Goal: Information Seeking & Learning: Learn about a topic

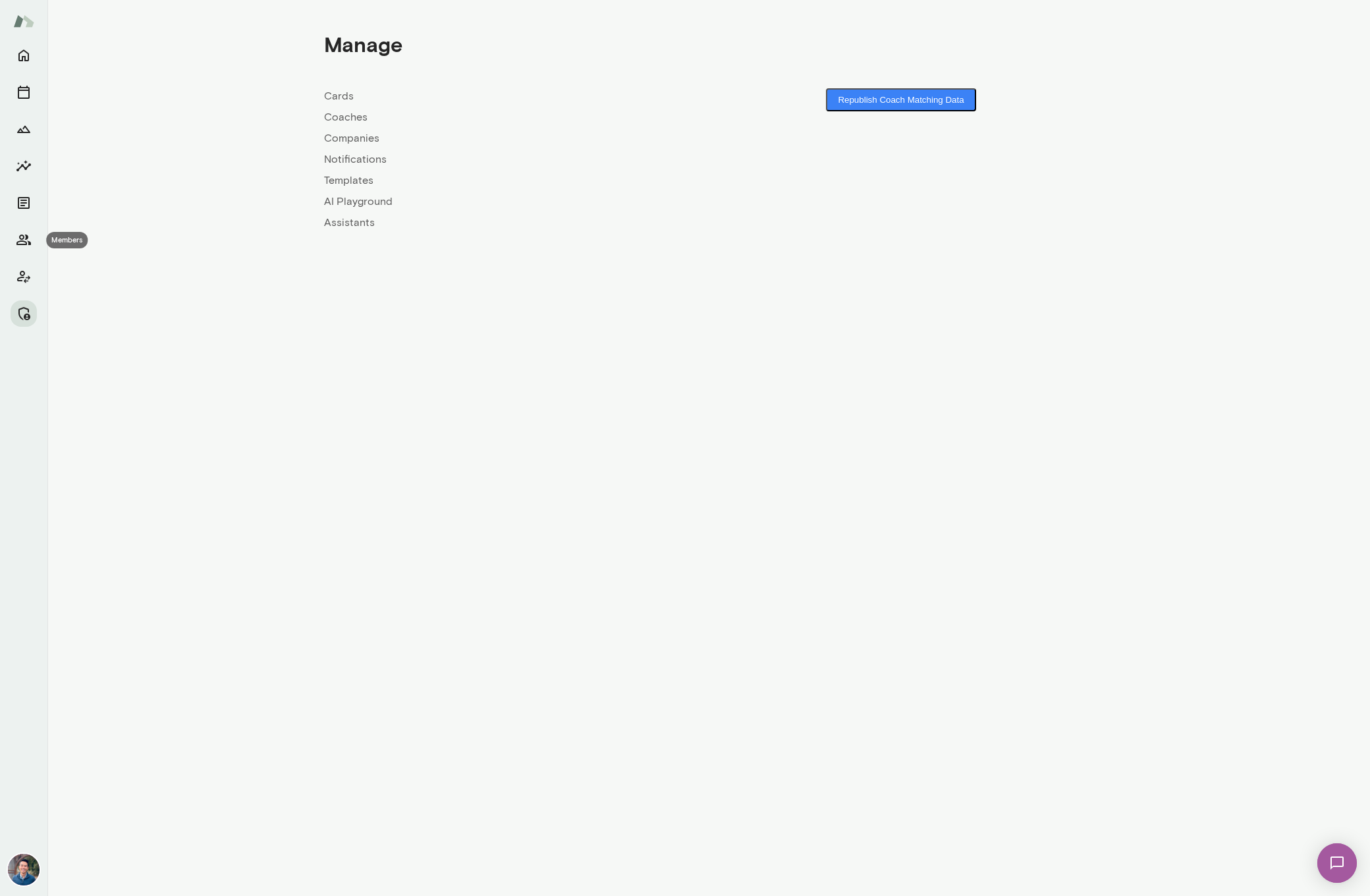
drag, startPoint x: 21, startPoint y: 237, endPoint x: 41, endPoint y: 231, distance: 20.9
click at [21, 237] on icon "Members" at bounding box center [23, 239] width 16 height 16
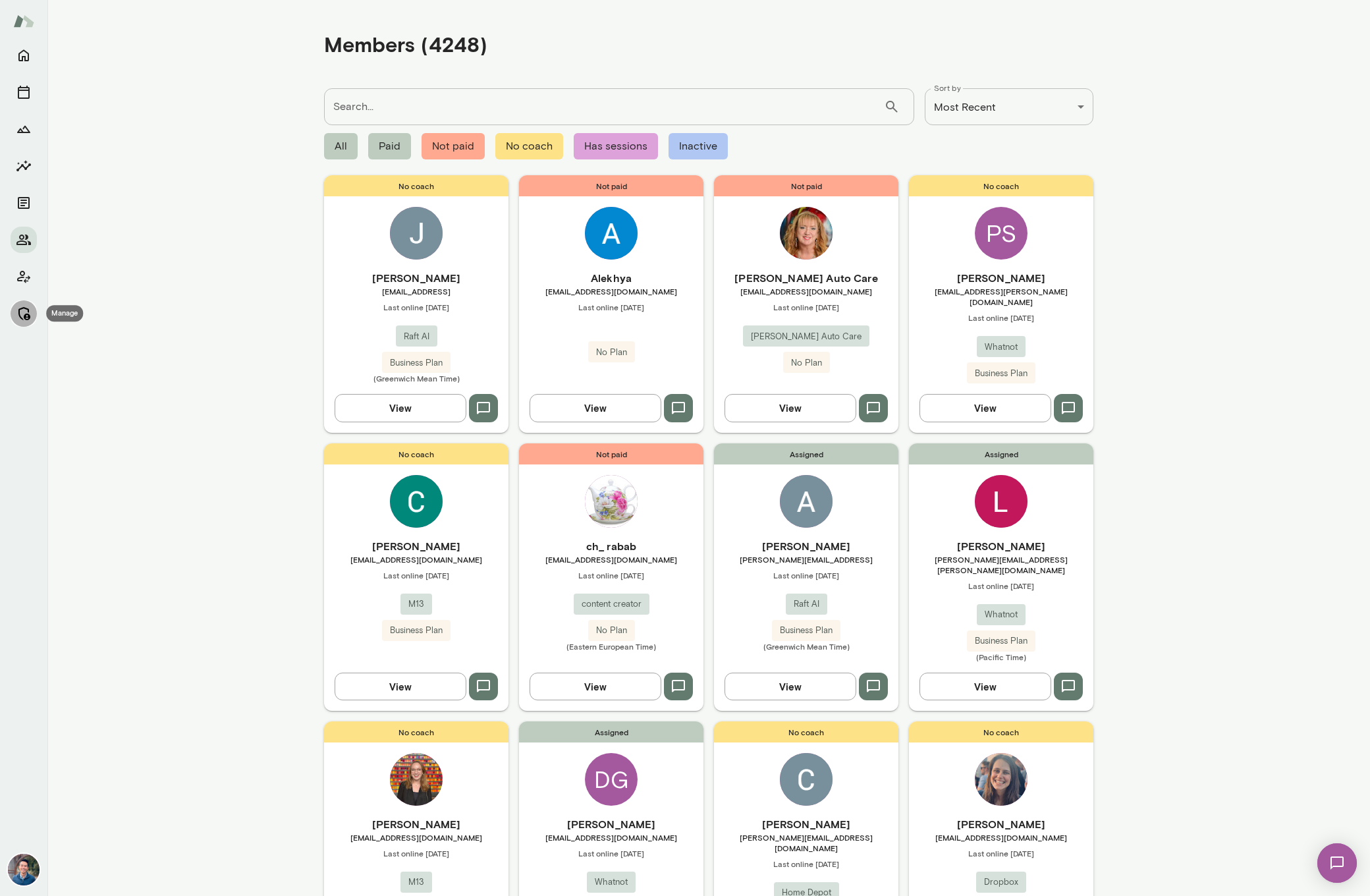
drag, startPoint x: 26, startPoint y: 321, endPoint x: 92, endPoint y: 271, distance: 82.8
click at [26, 321] on button "Manage" at bounding box center [24, 314] width 26 height 26
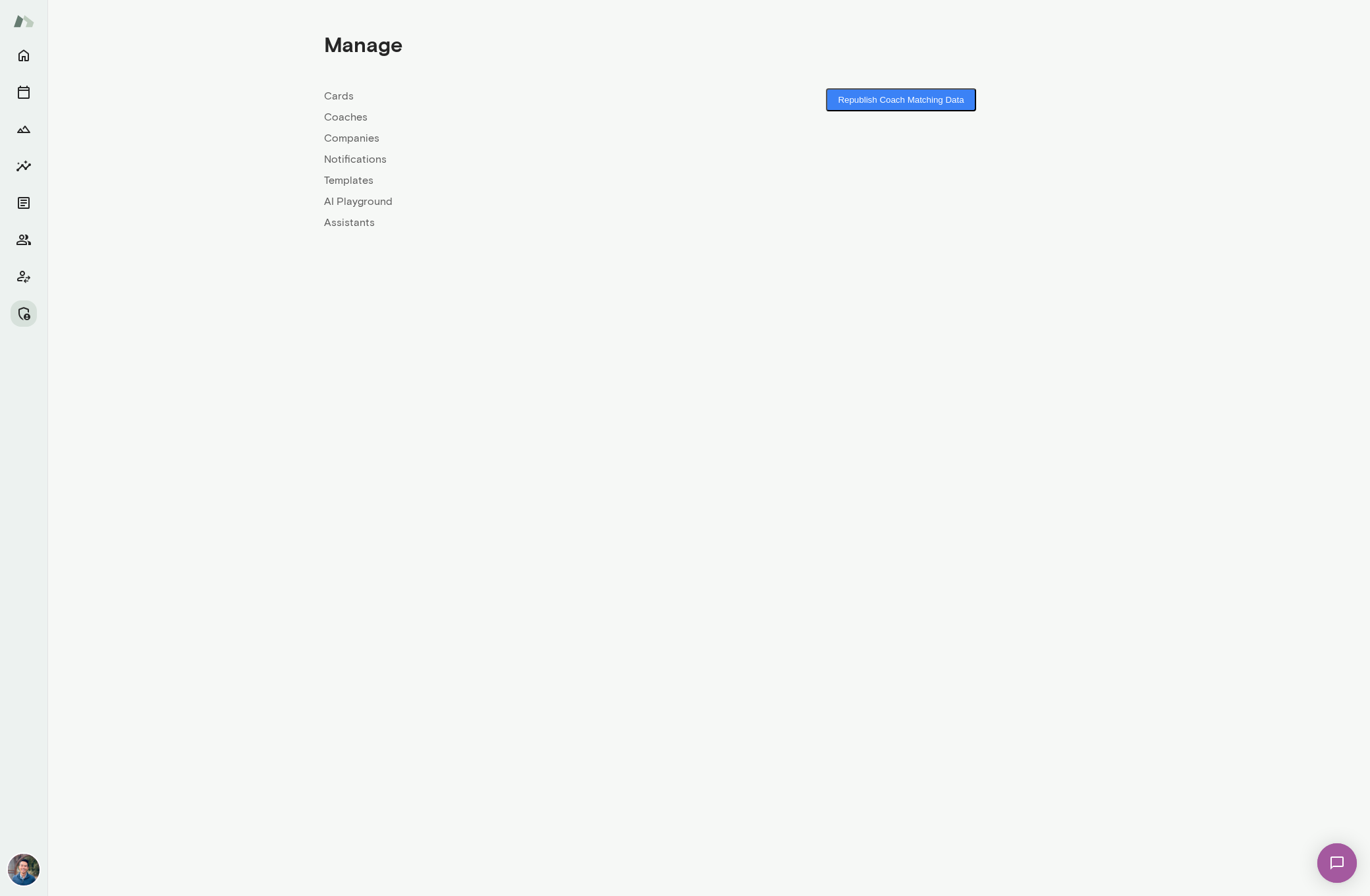
click at [342, 132] on link "Companies" at bounding box center [516, 138] width 385 height 16
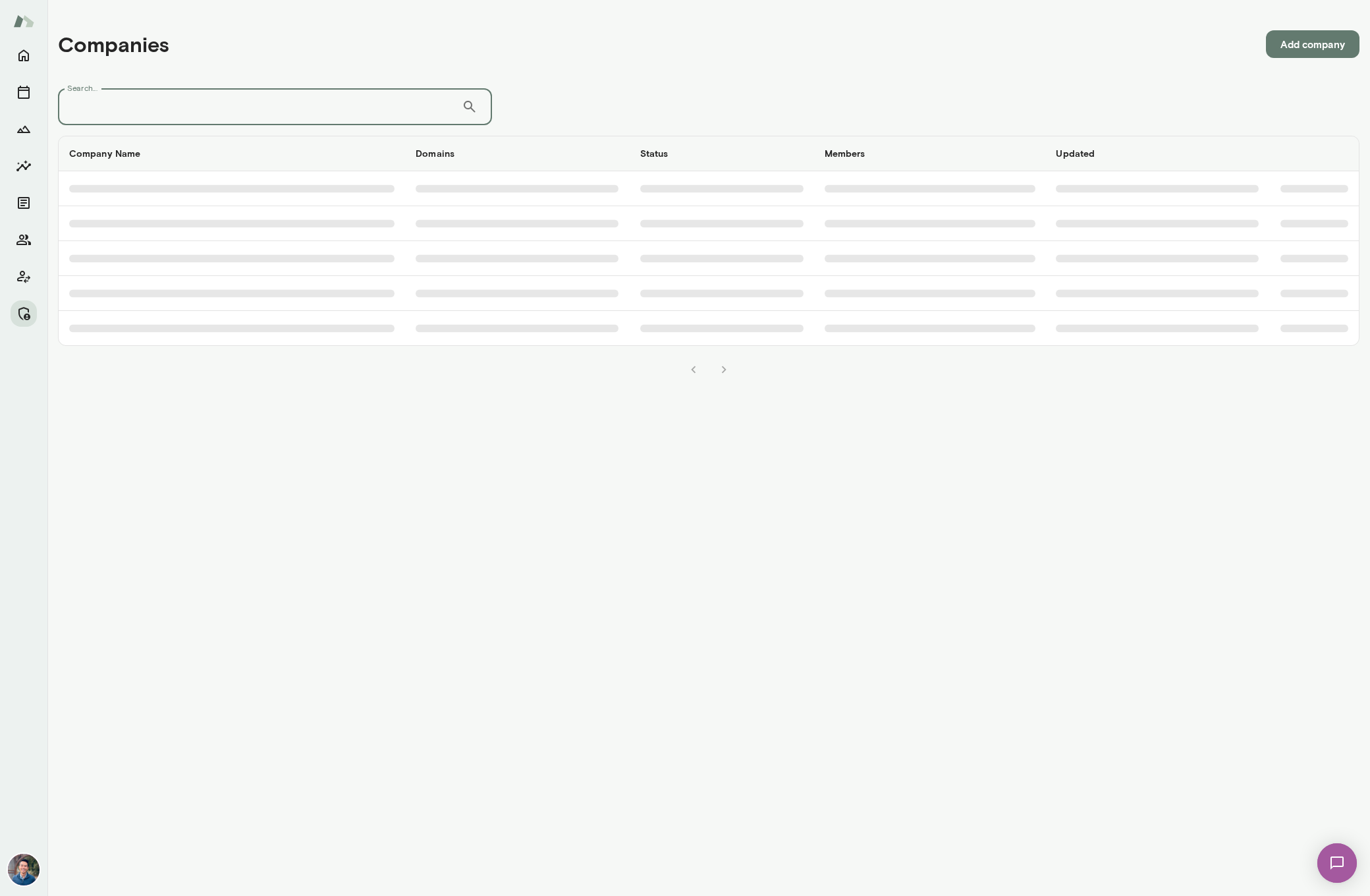
click at [334, 98] on input "Search..." at bounding box center [260, 107] width 404 height 37
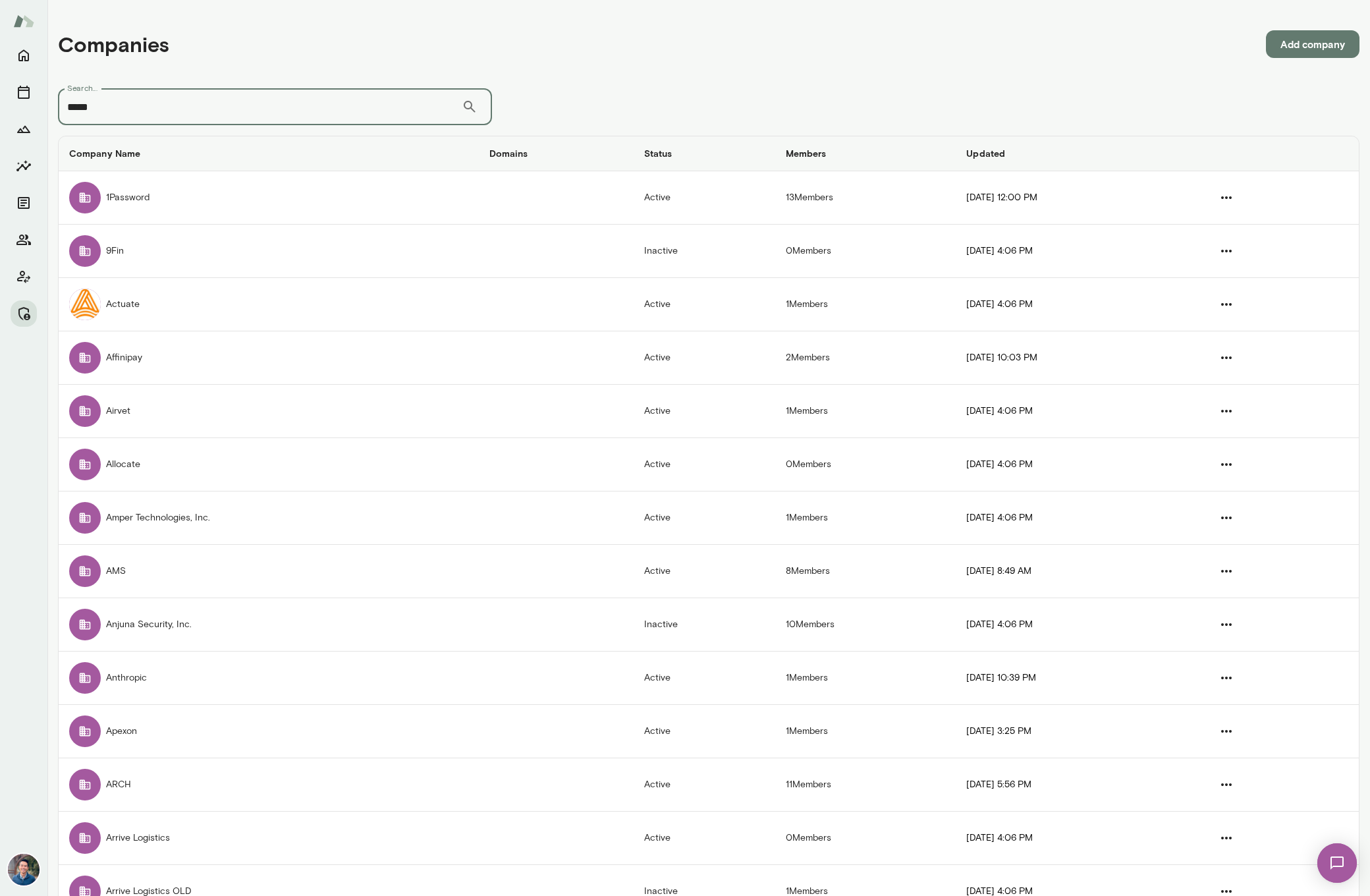
type input "*****"
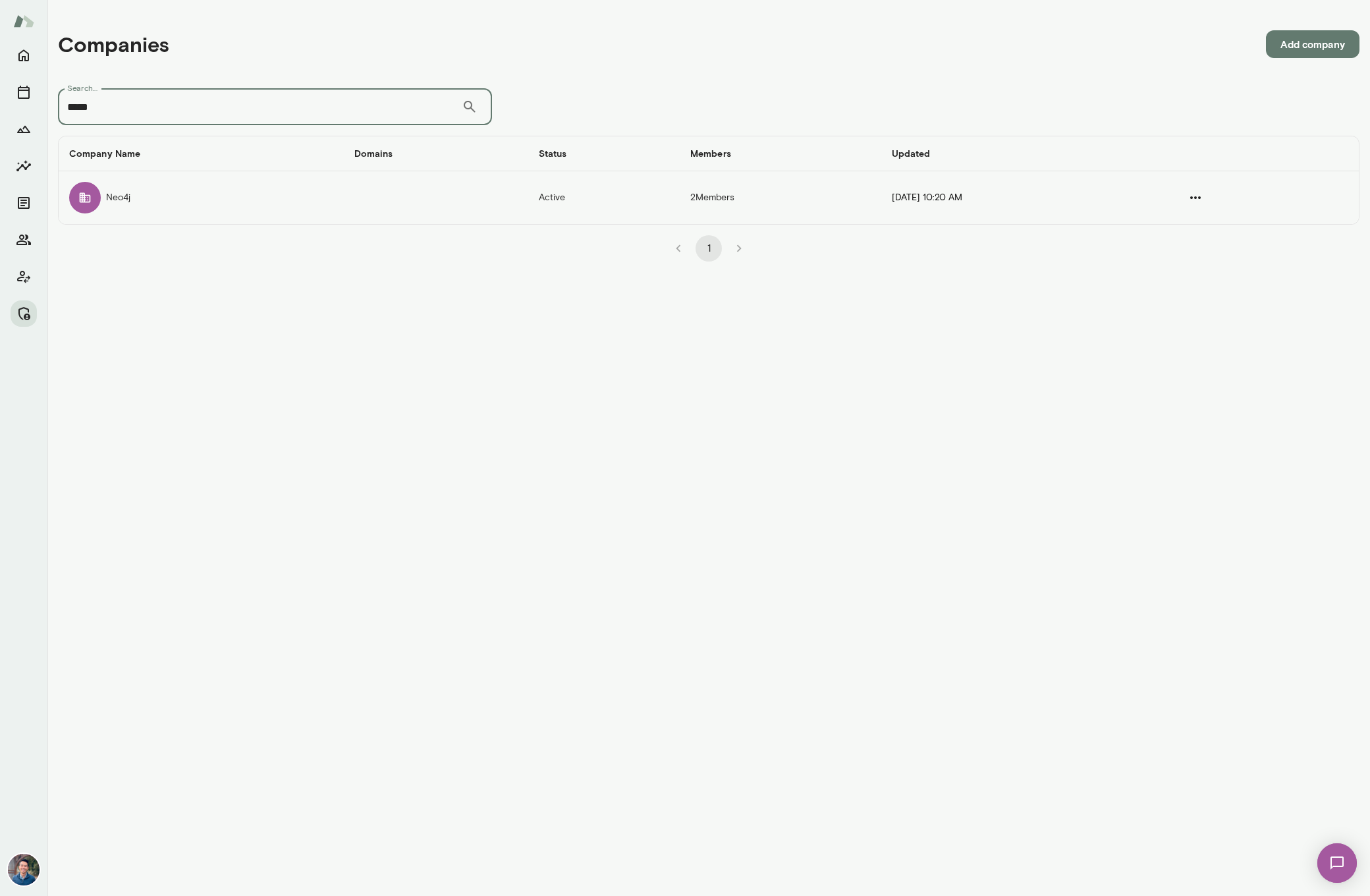
click at [231, 215] on td "Neo4j" at bounding box center [201, 198] width 285 height 53
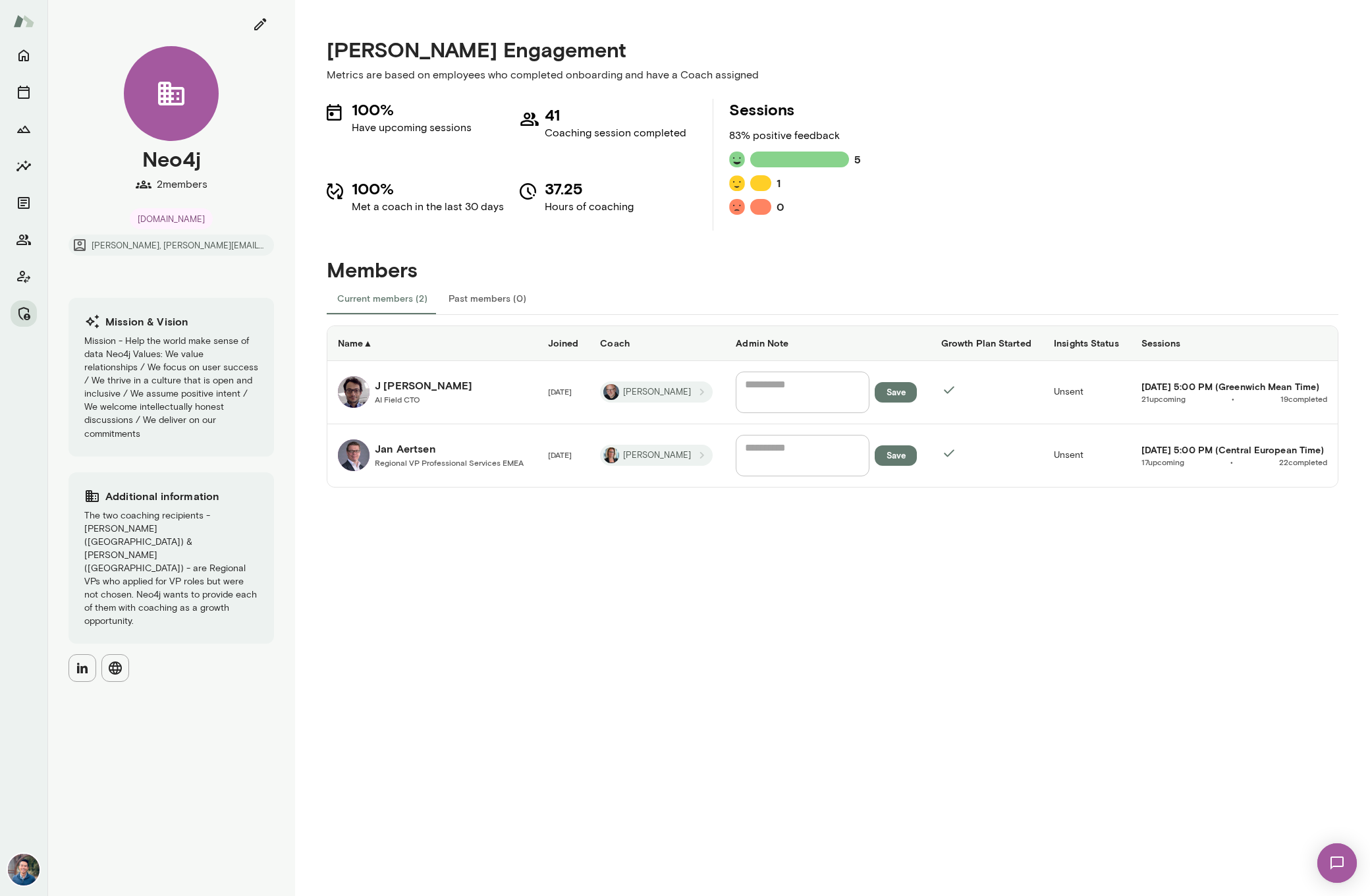
click at [410, 455] on h6 "Jan Aertsen" at bounding box center [449, 448] width 149 height 16
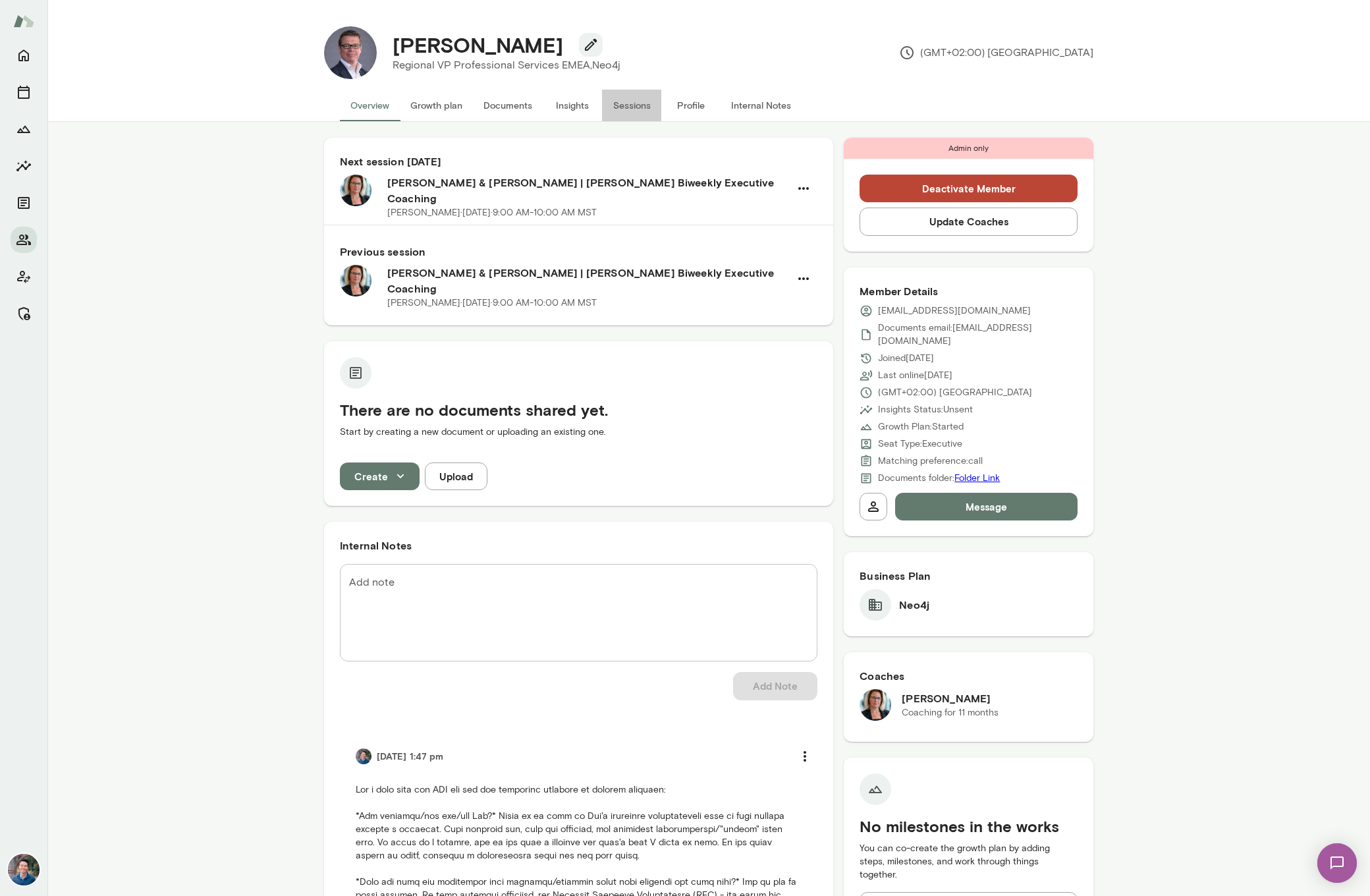
click at [644, 105] on button "Sessions" at bounding box center [632, 105] width 60 height 31
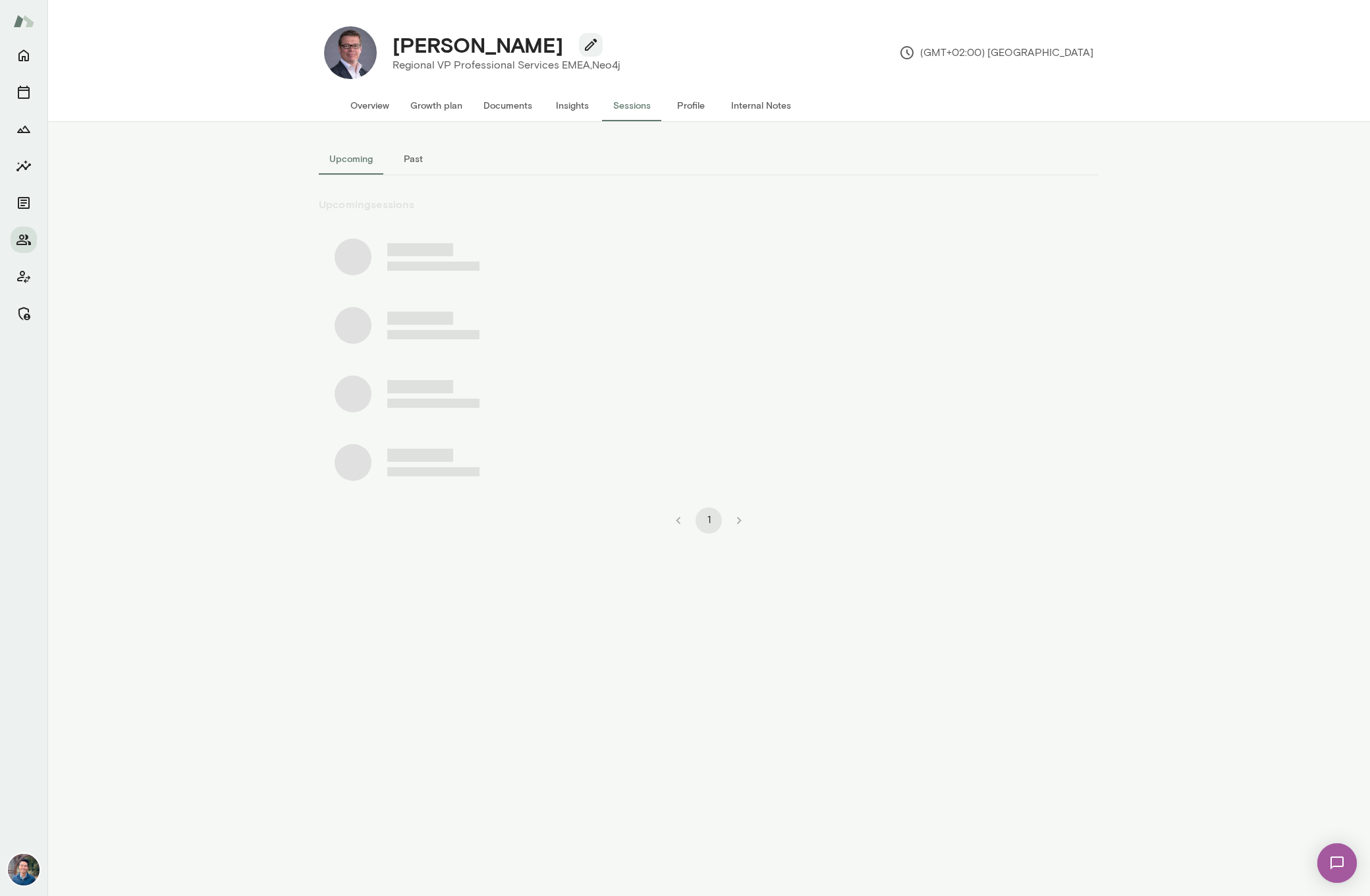
click at [412, 161] on button "Past" at bounding box center [413, 159] width 60 height 31
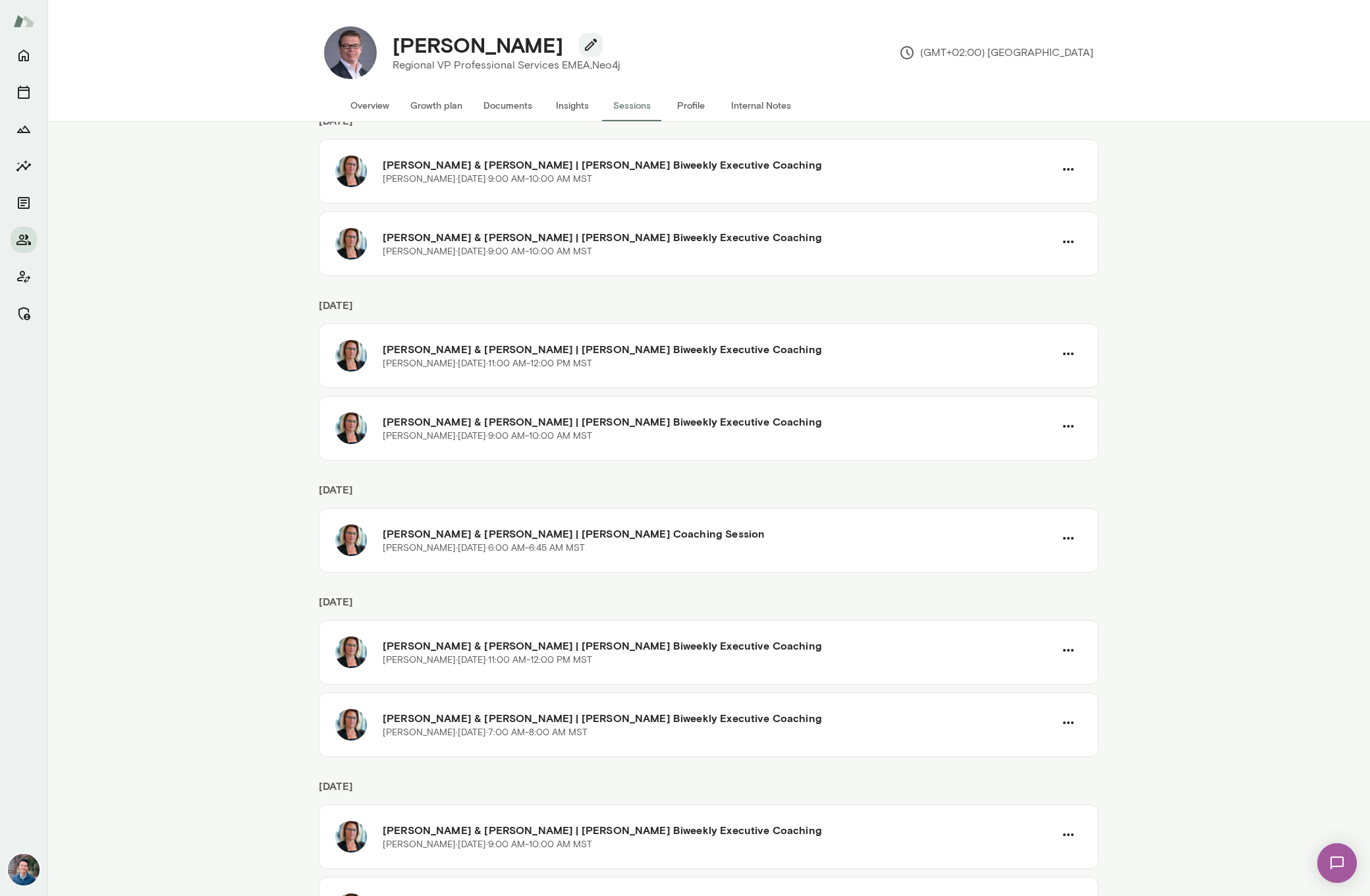
scroll to position [1391, 0]
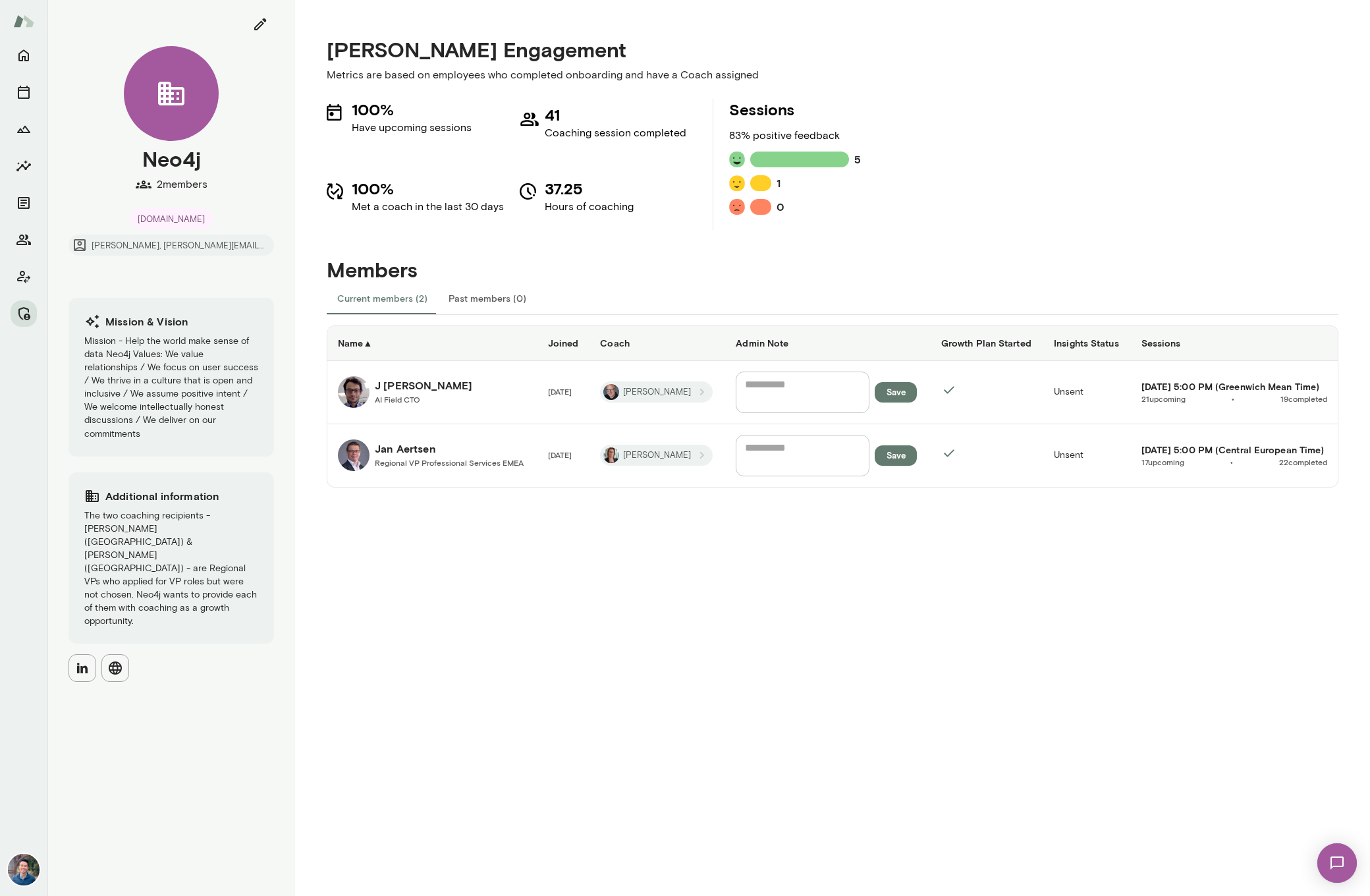
click at [390, 393] on h6 "J Barrasa" at bounding box center [424, 385] width 98 height 16
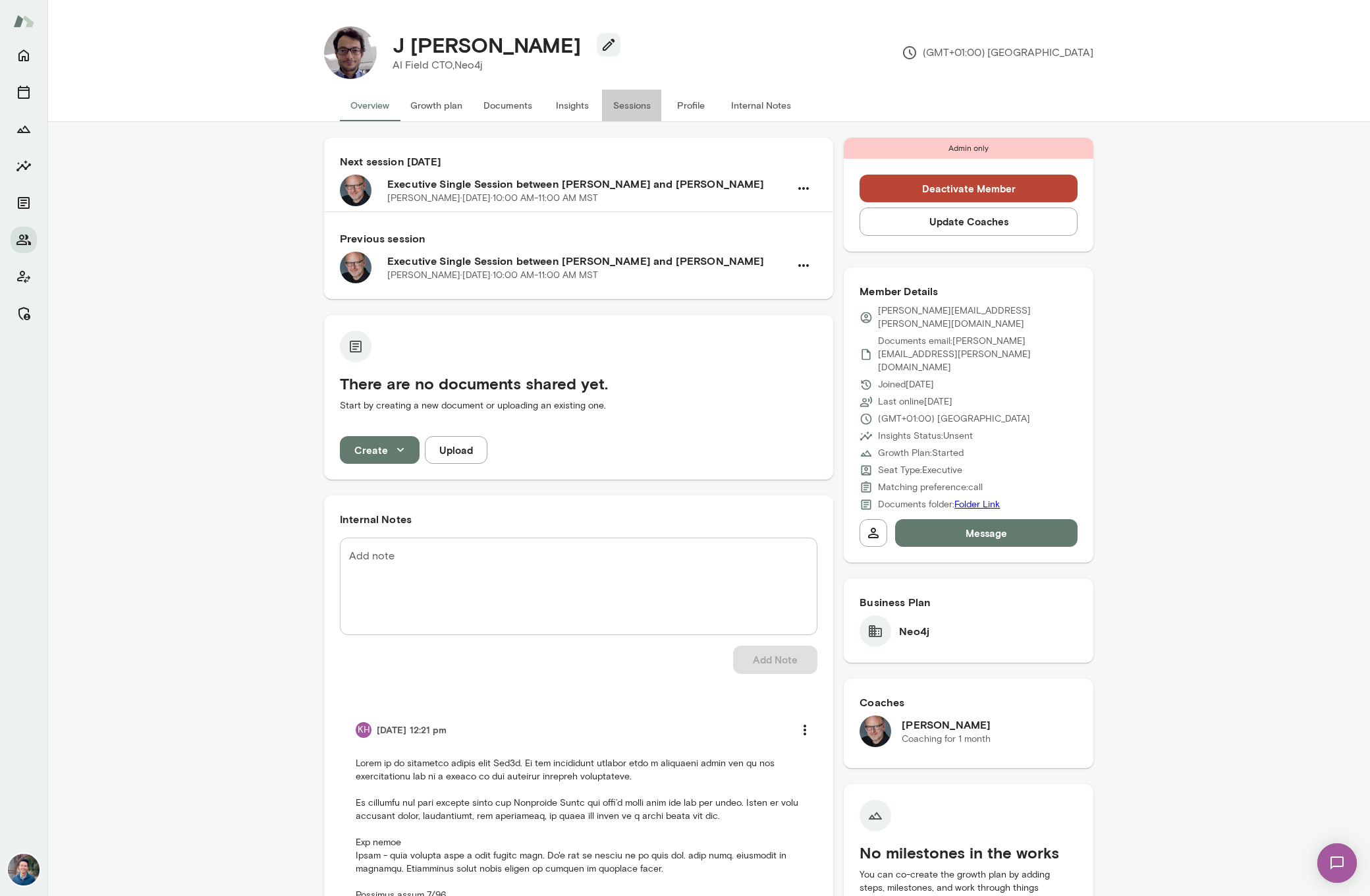
click at [627, 105] on button "Sessions" at bounding box center [632, 105] width 60 height 31
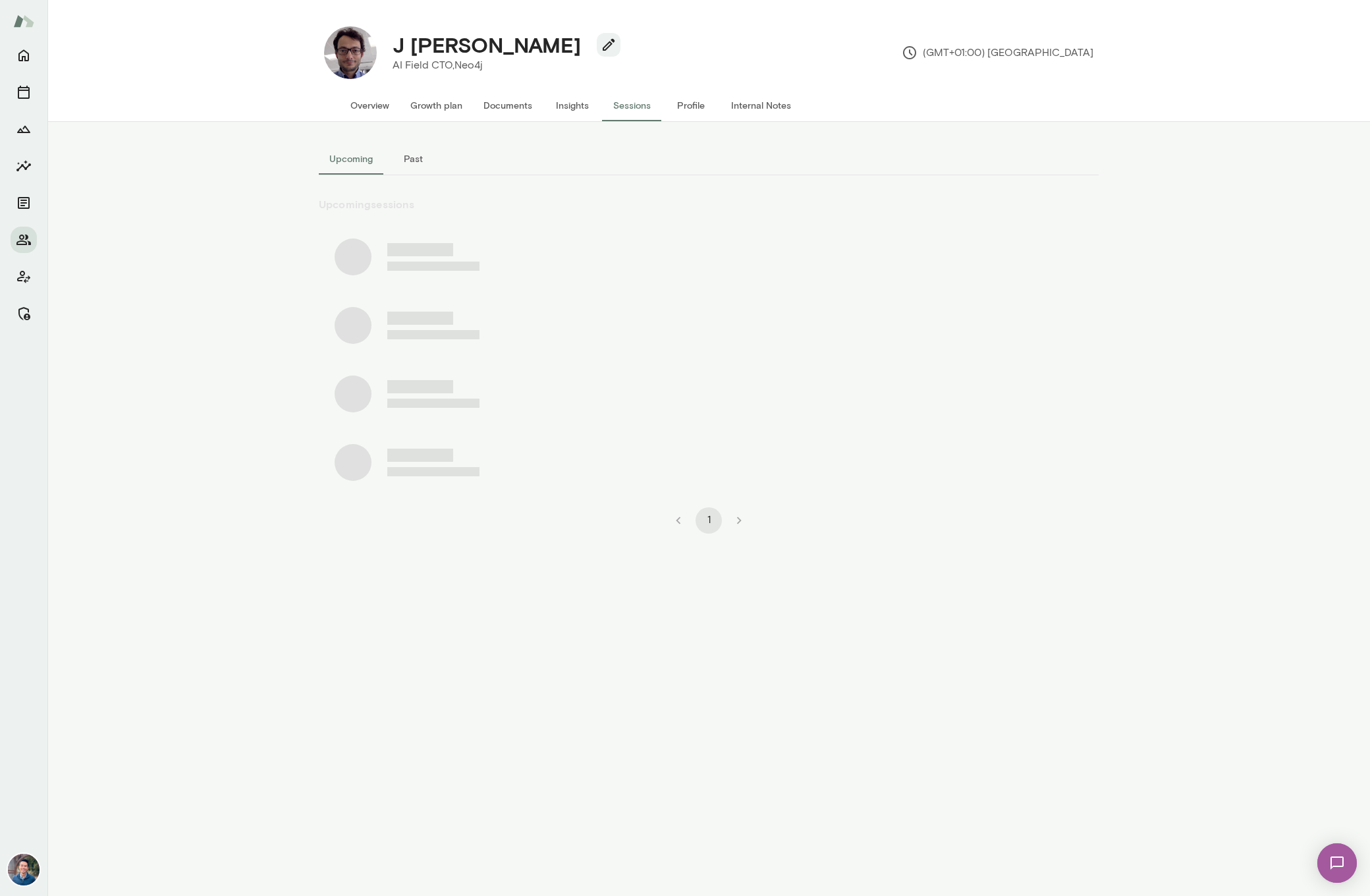
click at [415, 161] on button "Past" at bounding box center [413, 159] width 60 height 31
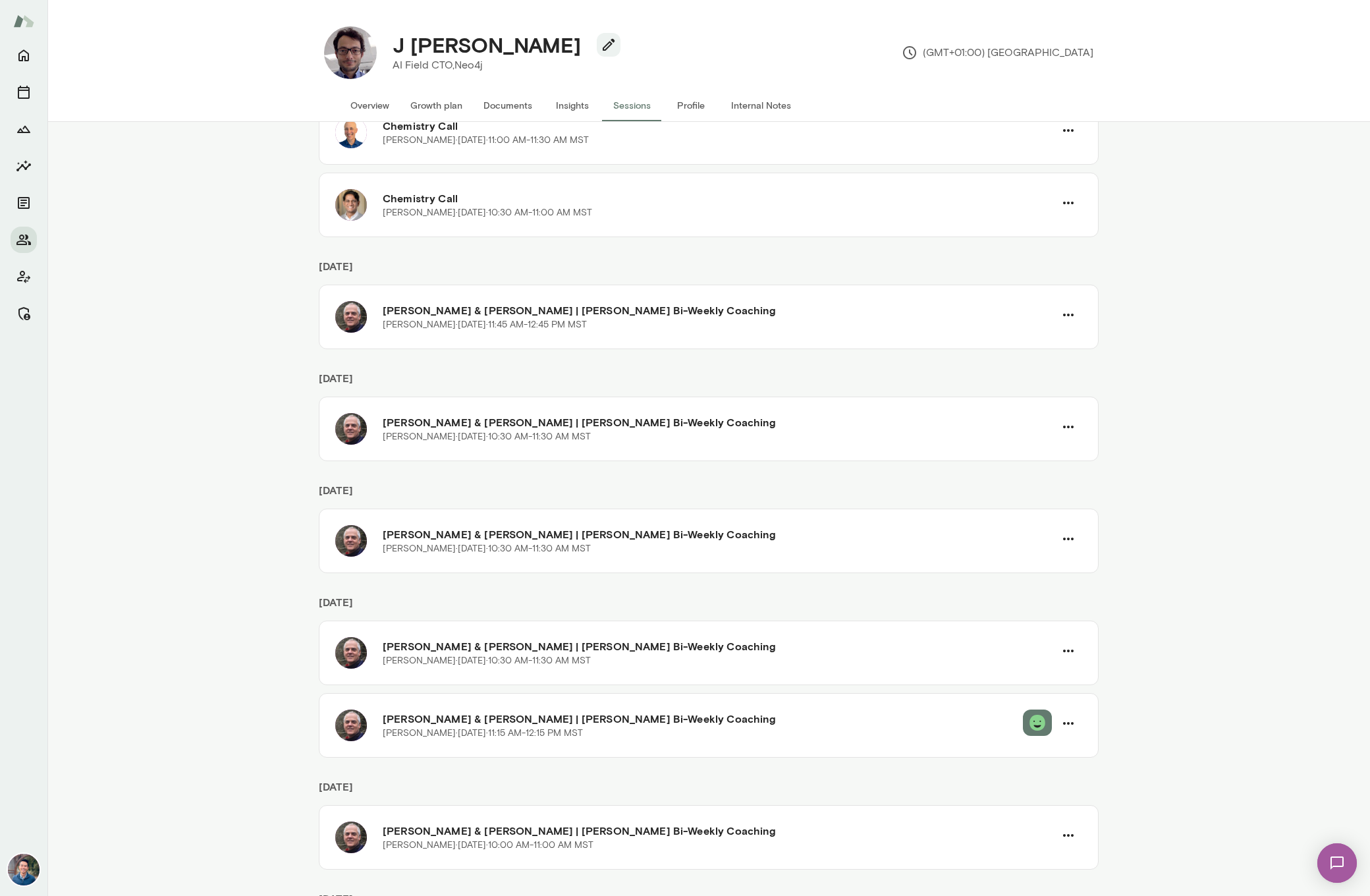
scroll to position [1172, 0]
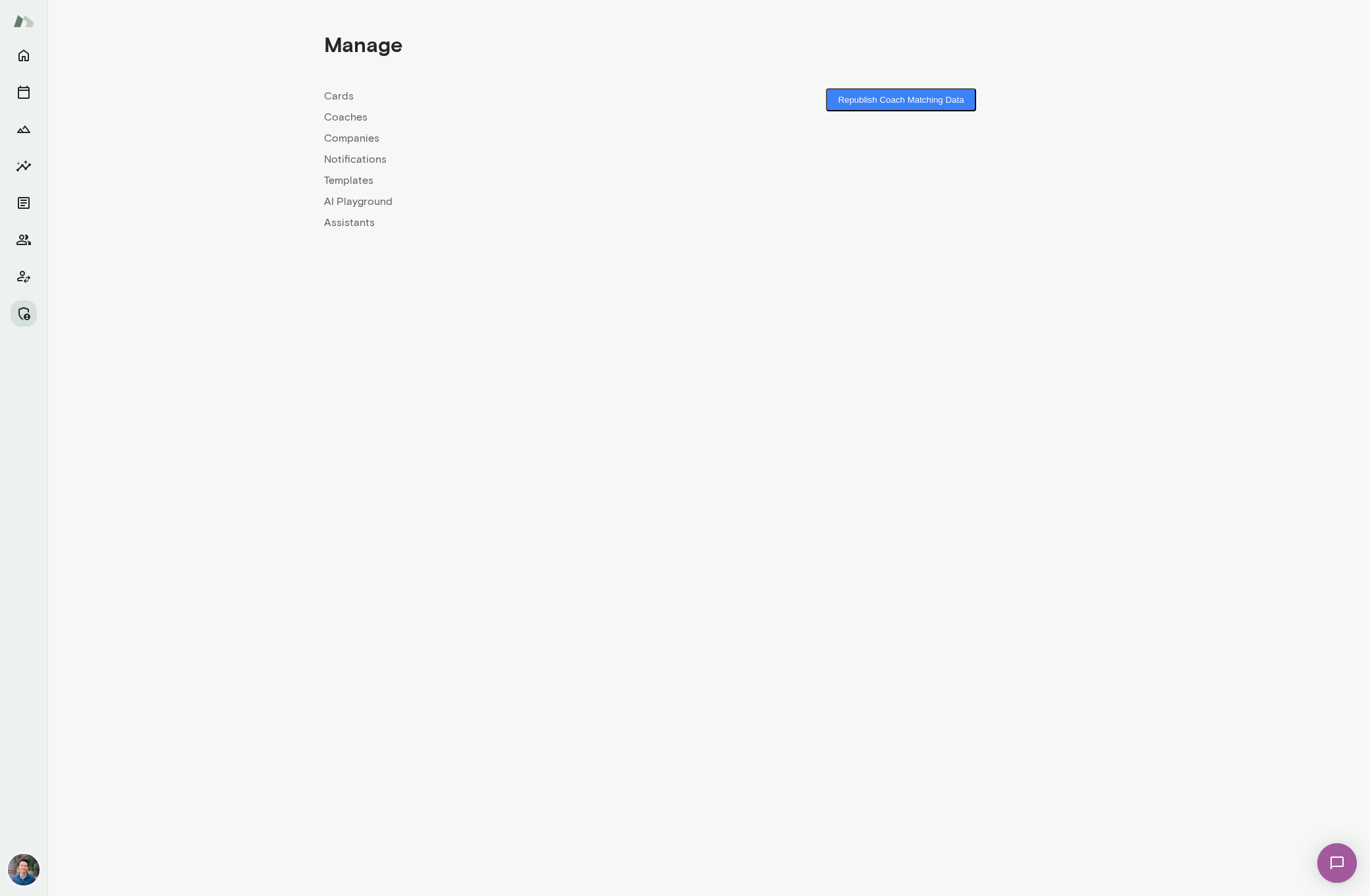
click at [339, 135] on link "Companies" at bounding box center [516, 138] width 385 height 16
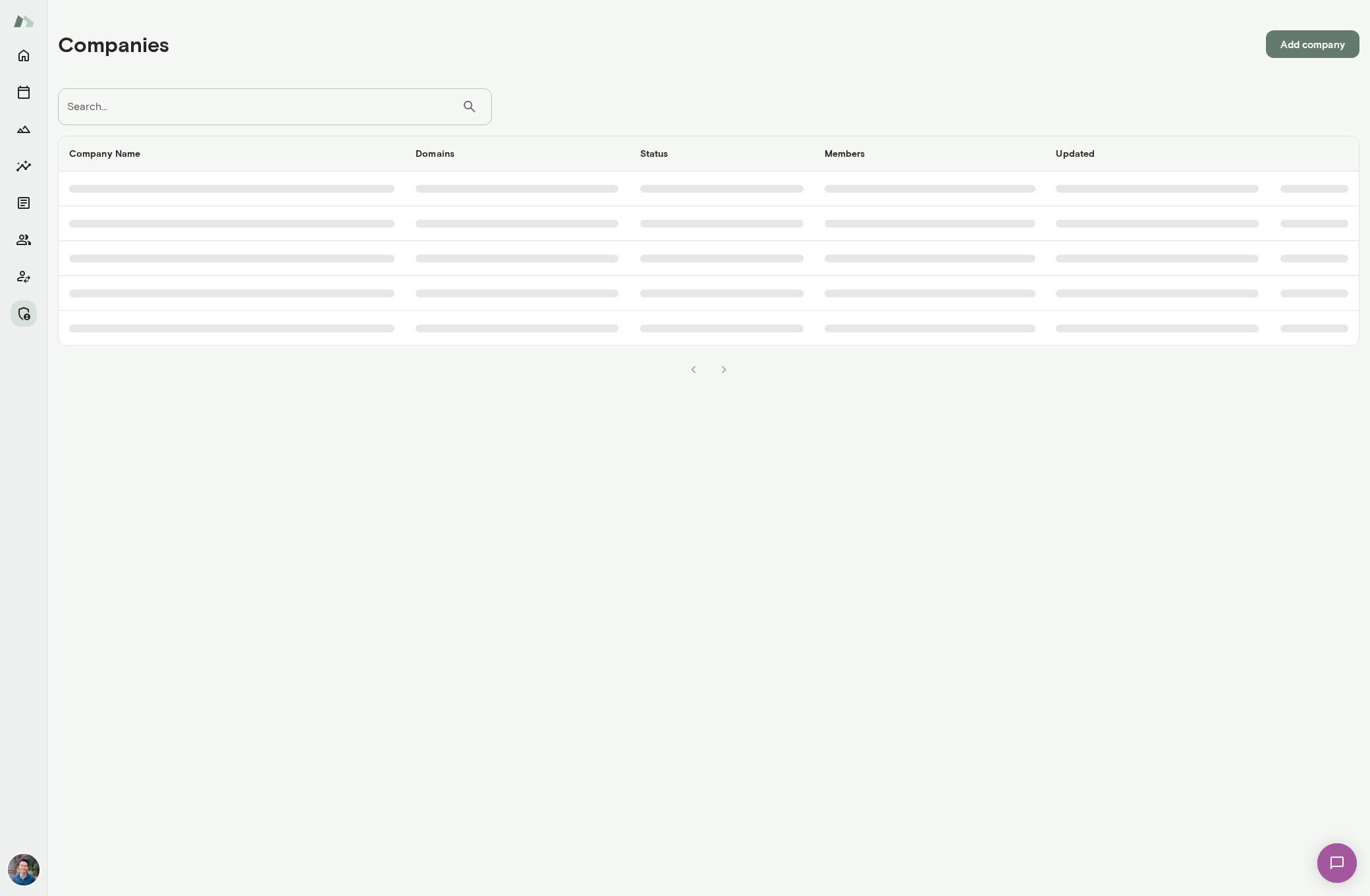
click at [241, 100] on input "Search..." at bounding box center [260, 107] width 404 height 37
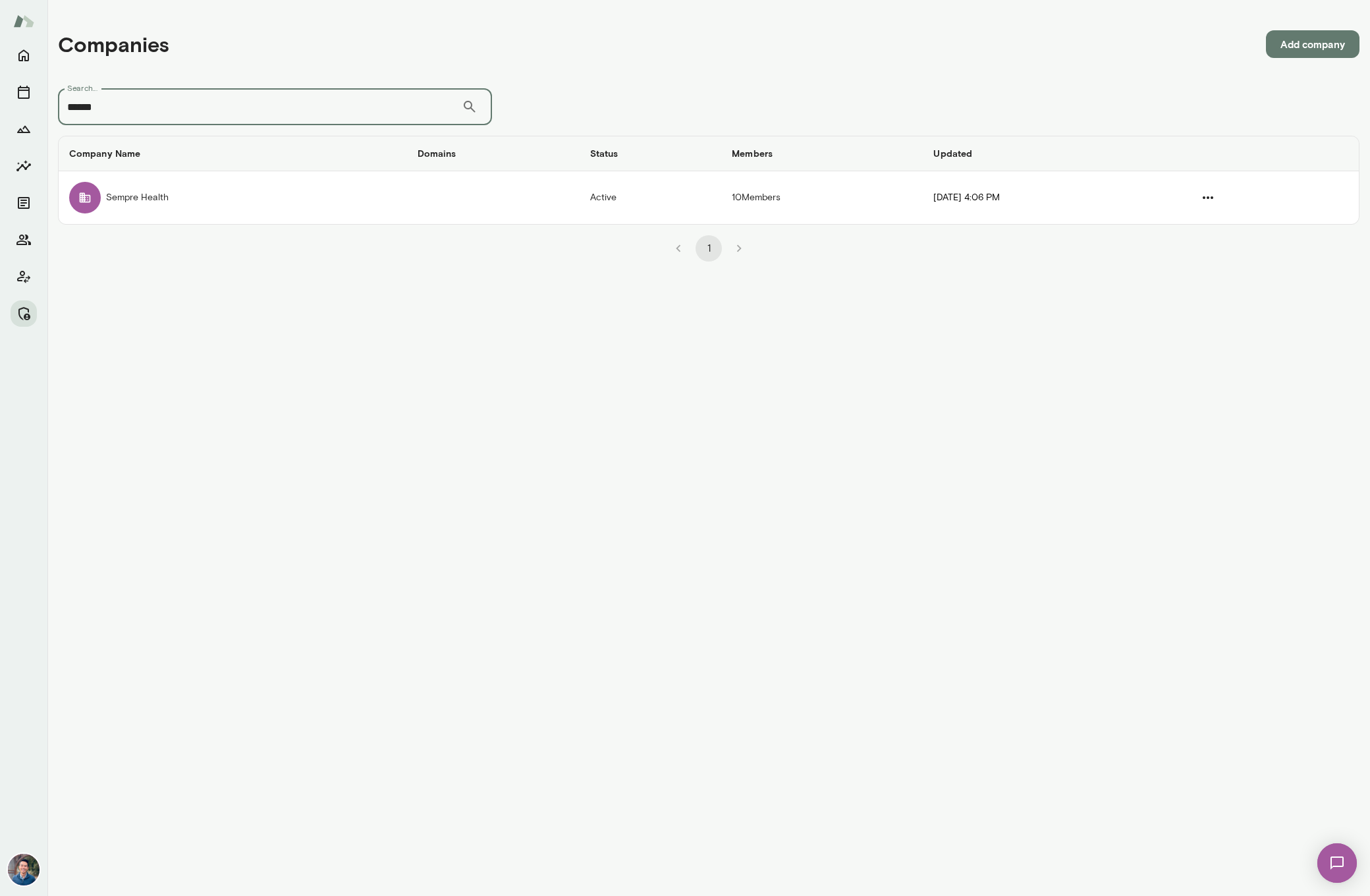
type input "******"
click at [271, 214] on td "Sempre Health" at bounding box center [232, 198] width 348 height 53
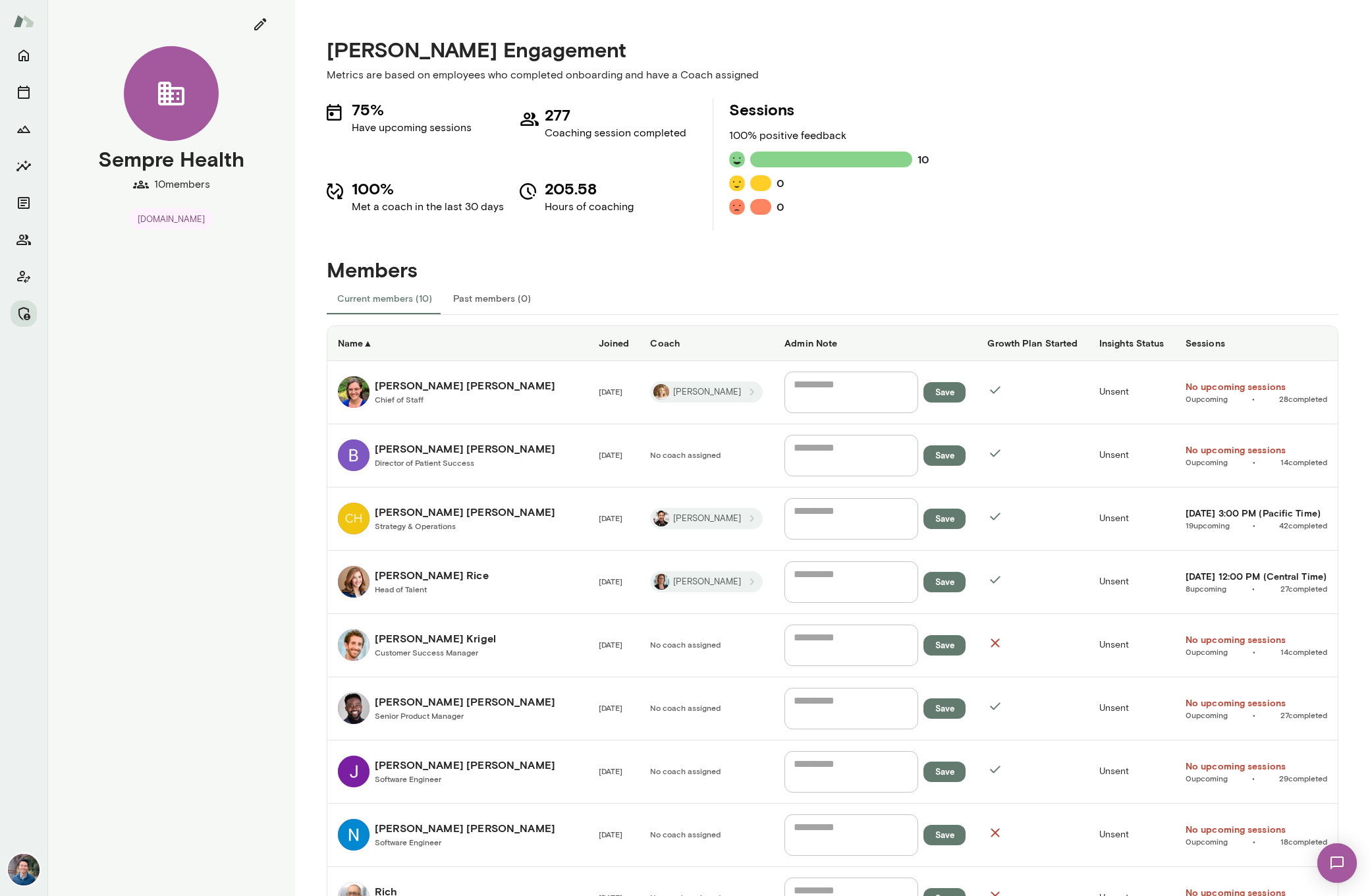
click at [692, 343] on h6 "Coach" at bounding box center [707, 343] width 113 height 13
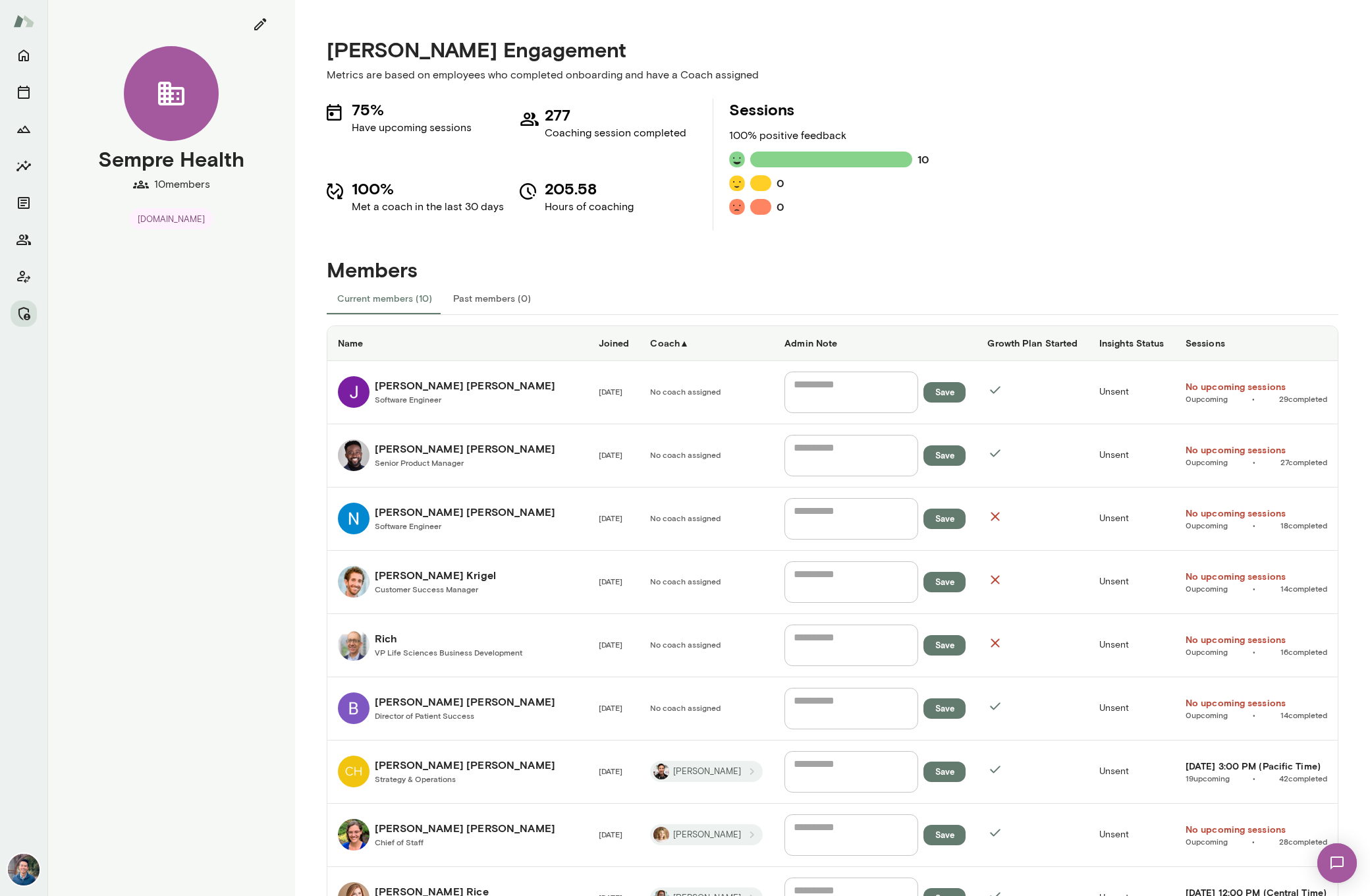
click at [692, 343] on h6 "Coach ▲" at bounding box center [707, 343] width 113 height 13
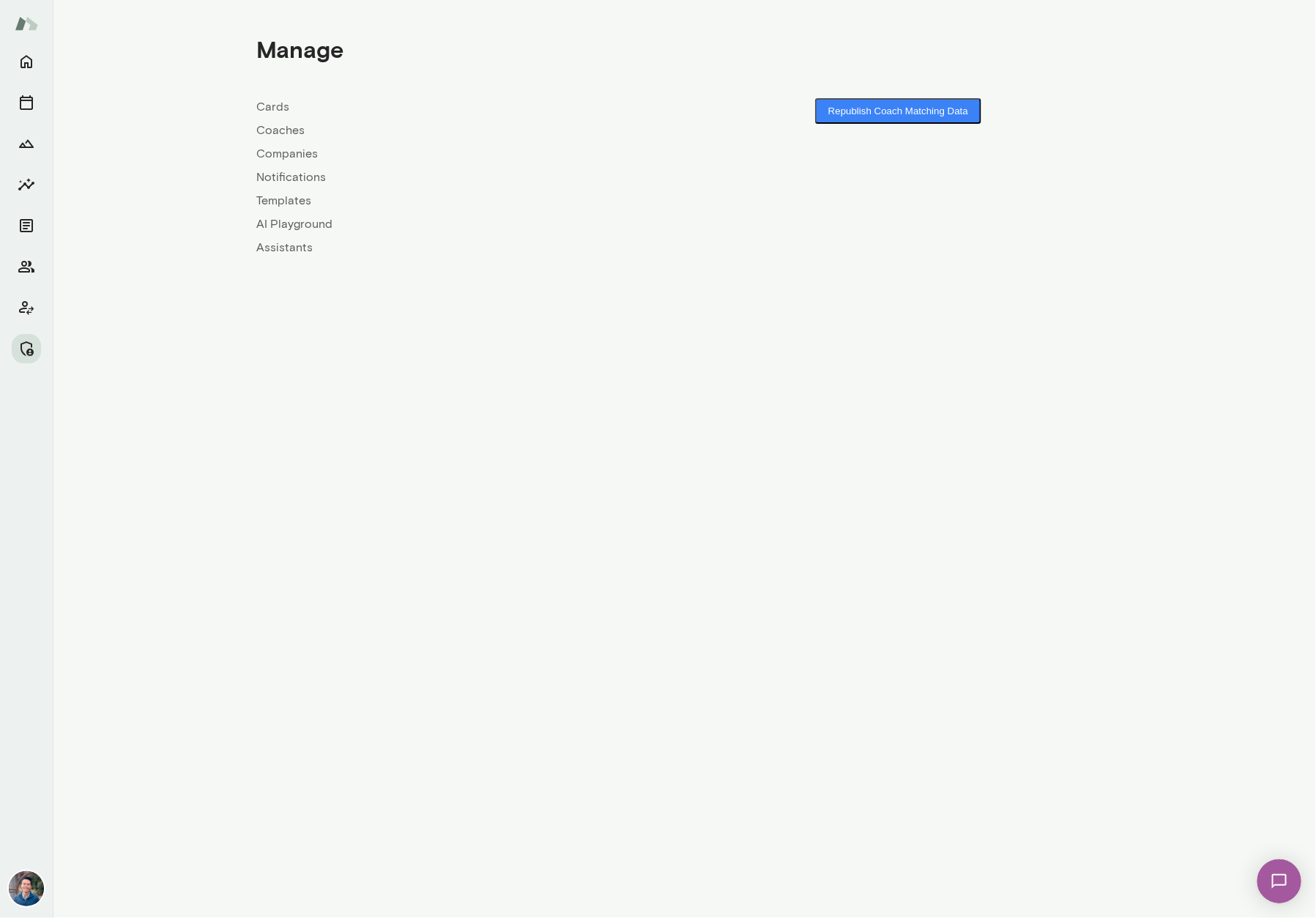
click at [283, 128] on link "Coaches" at bounding box center [470, 130] width 428 height 17
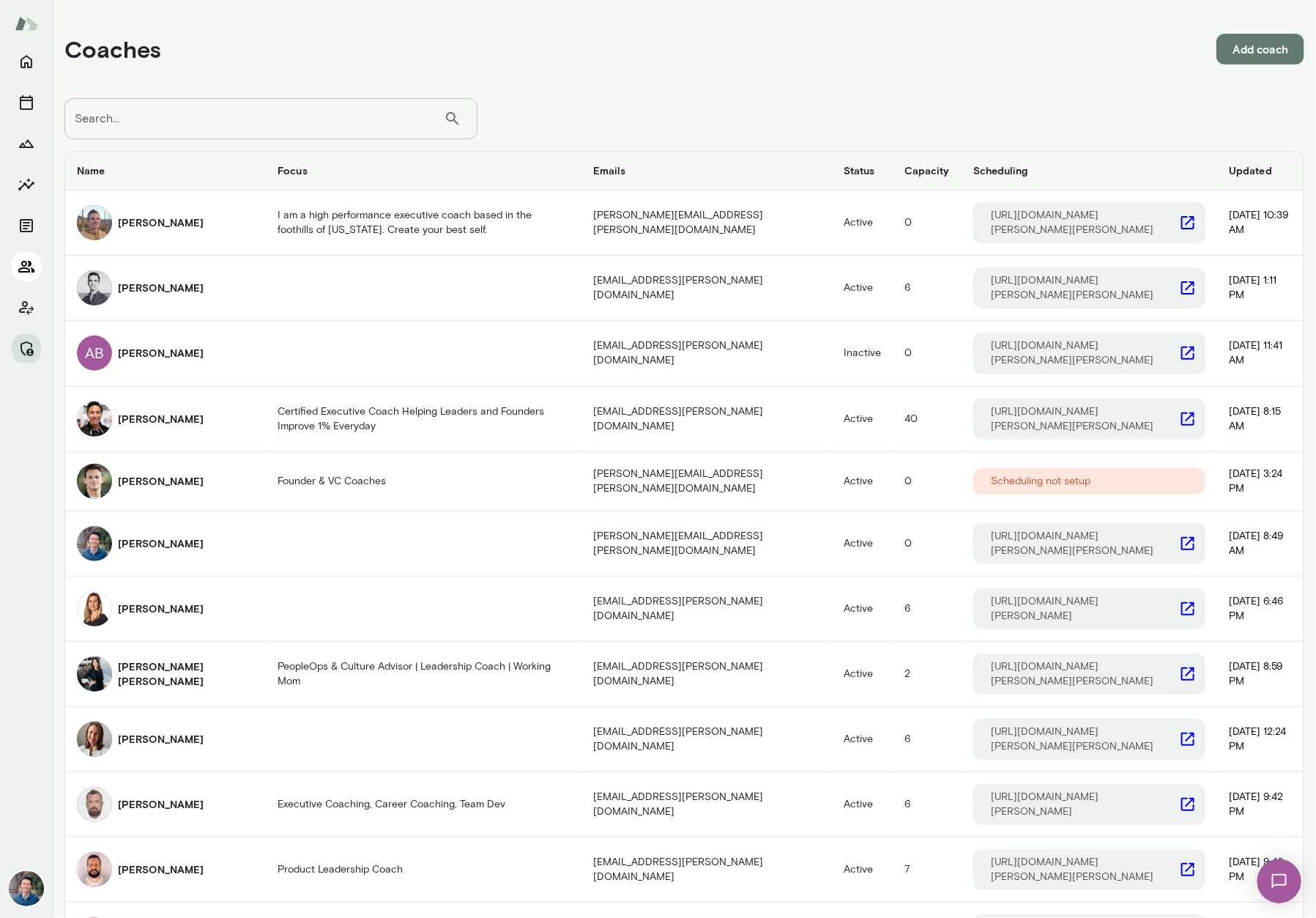
click at [29, 261] on icon "Members" at bounding box center [27, 266] width 17 height 12
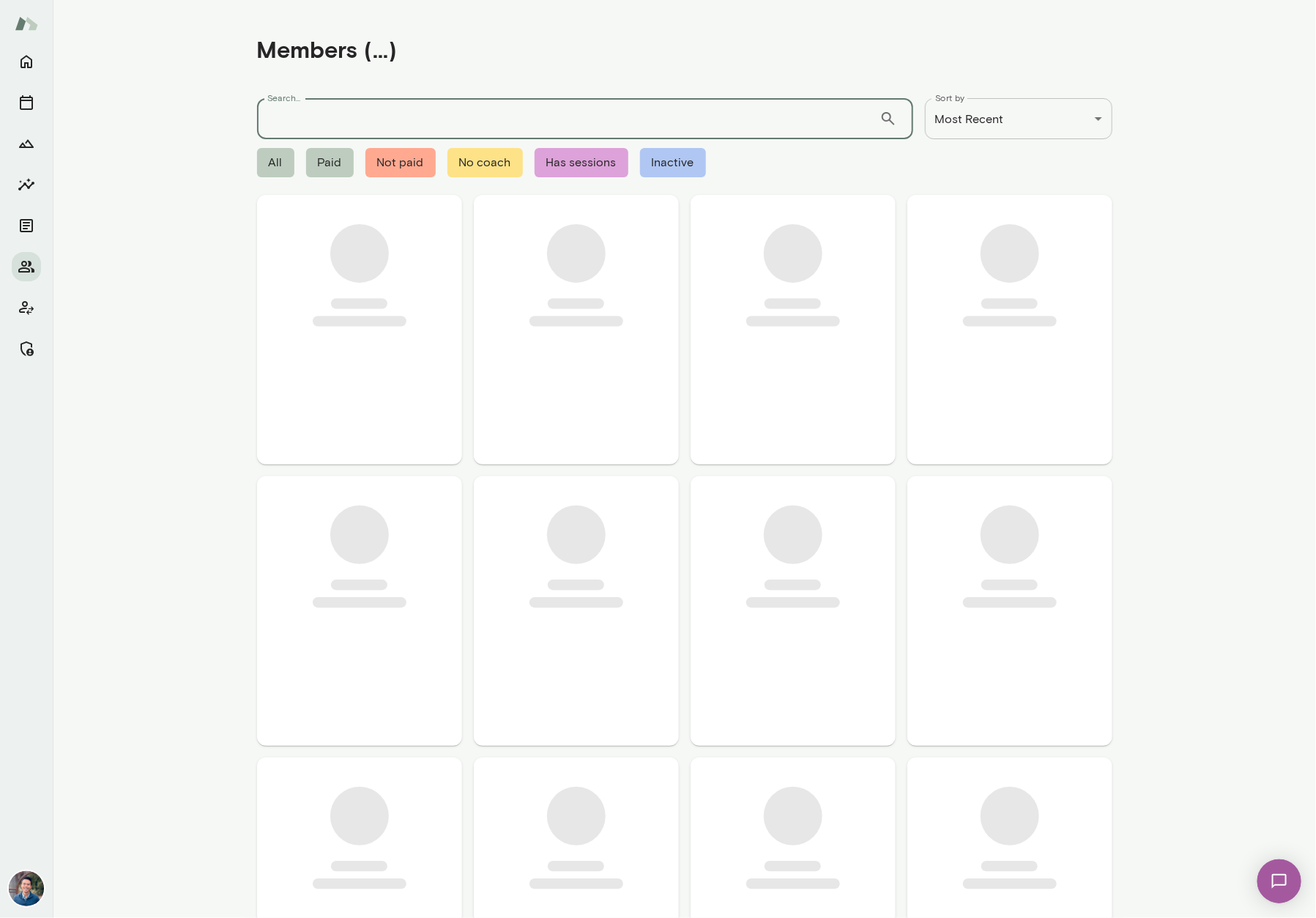
click at [337, 128] on input "Search..." at bounding box center [567, 119] width 623 height 41
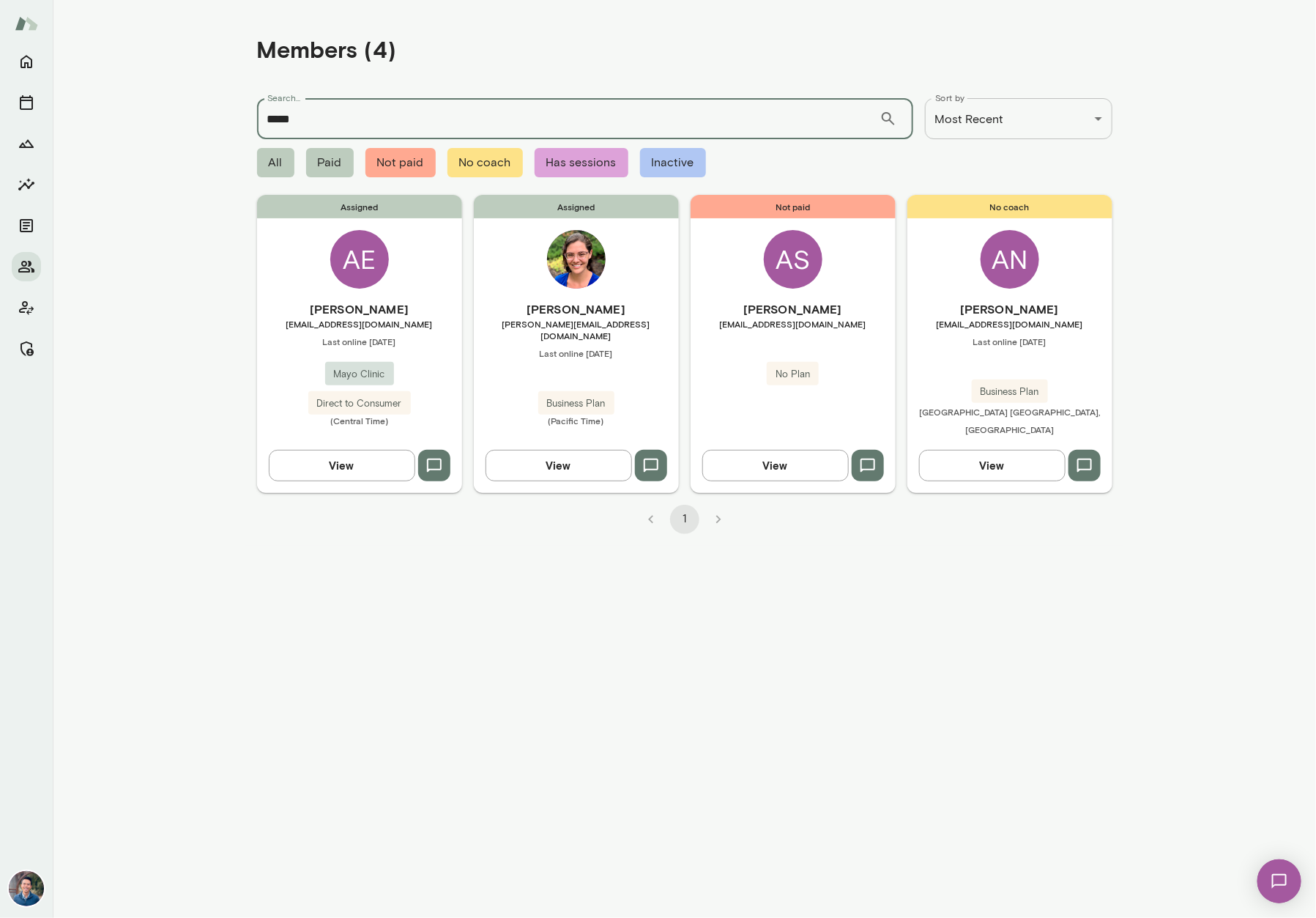
type input "*****"
click at [609, 307] on h6 "Annie McKenna" at bounding box center [576, 308] width 205 height 17
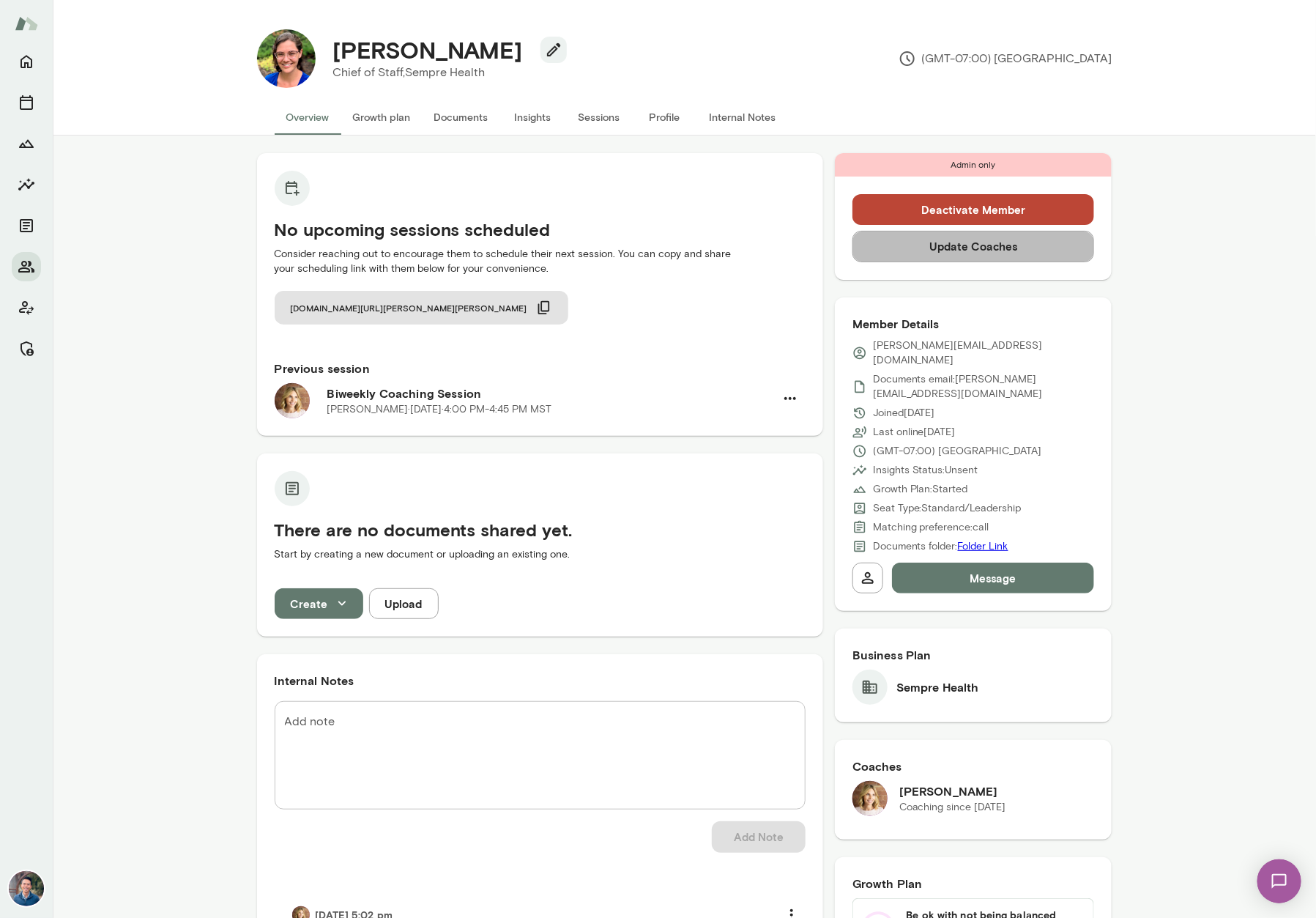
click at [1041, 257] on button "Update Coaches" at bounding box center [974, 246] width 243 height 30
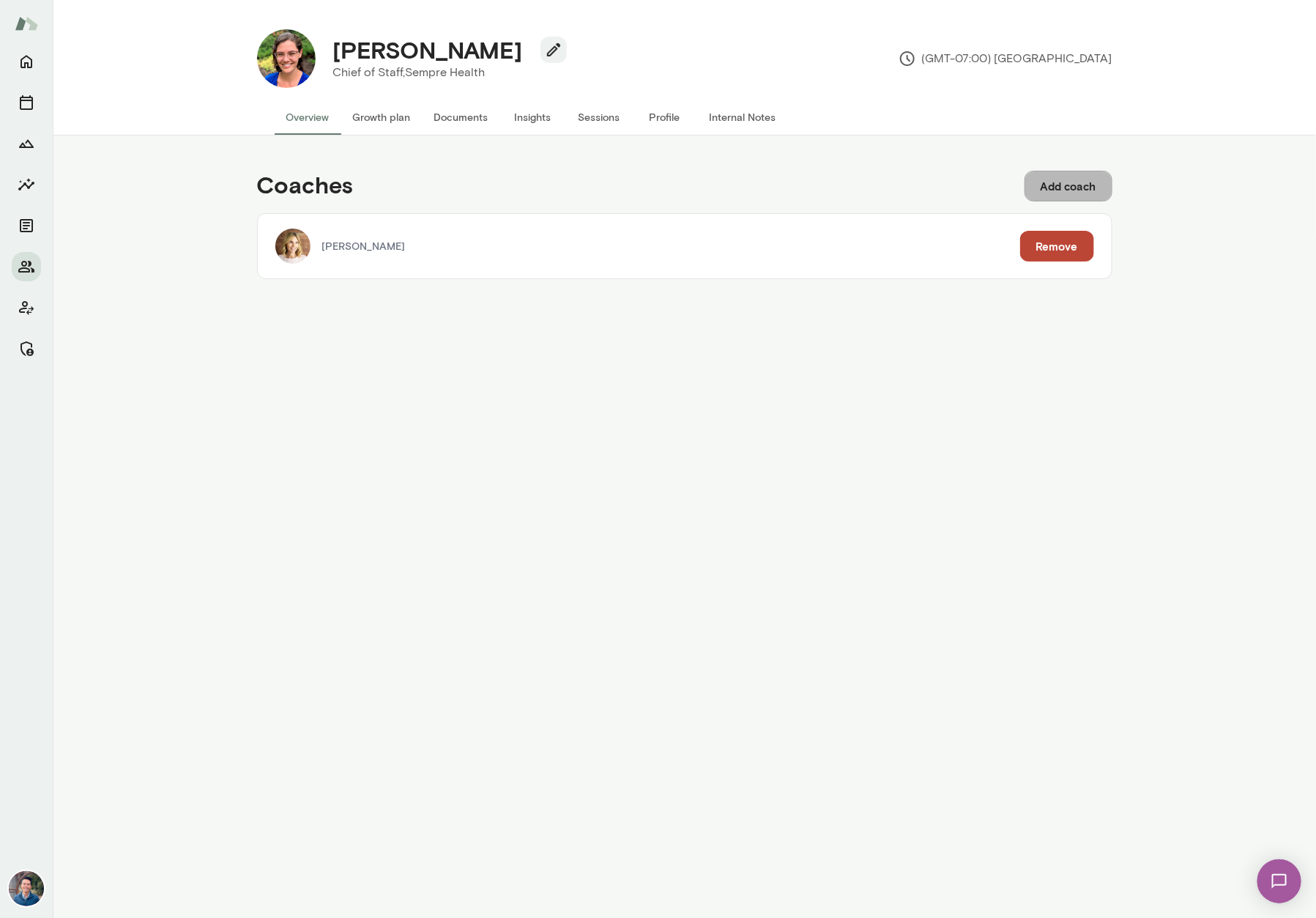
click at [1060, 181] on button "Add coach" at bounding box center [1069, 186] width 88 height 30
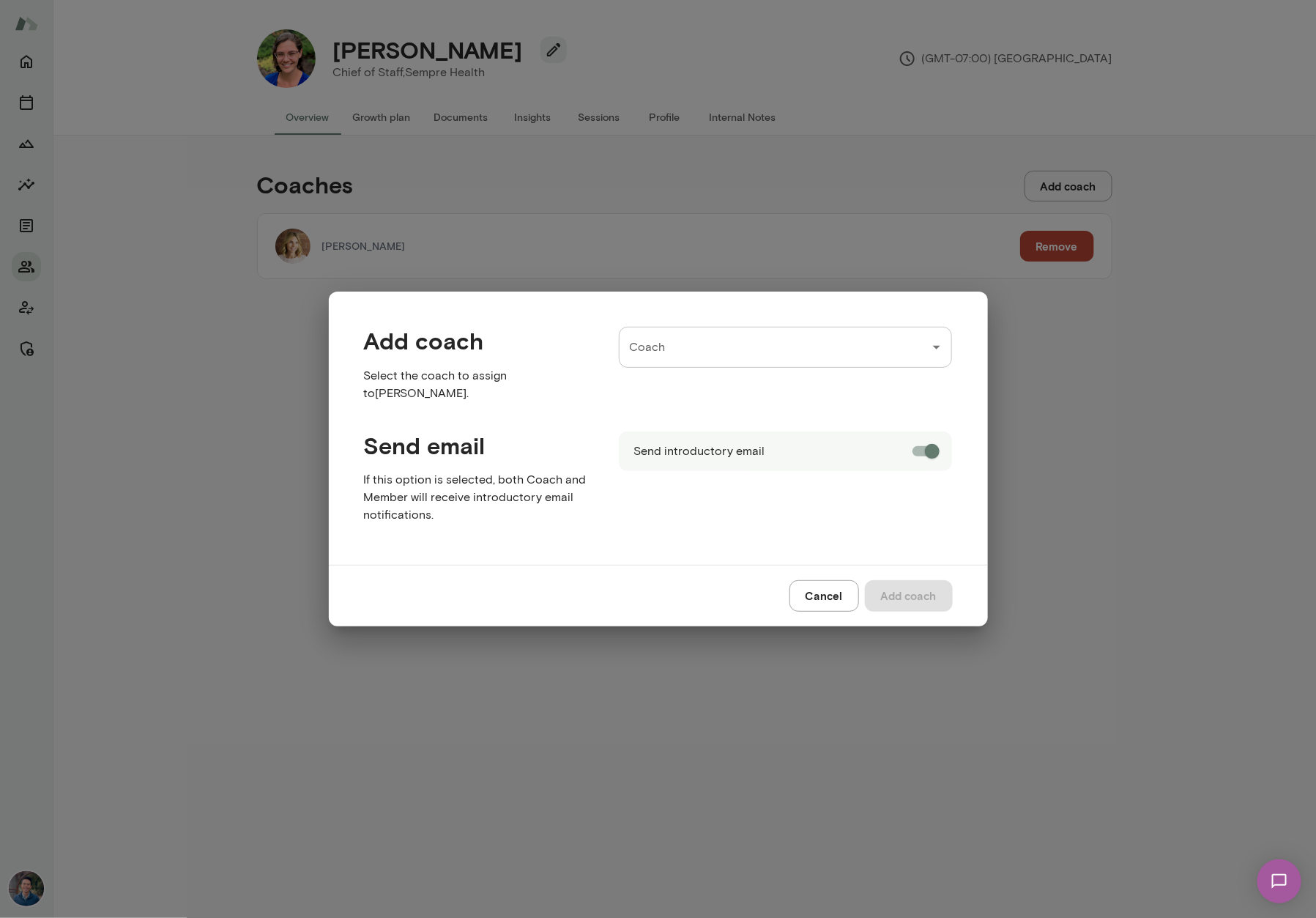
click at [810, 350] on input "Coach" at bounding box center [774, 347] width 299 height 28
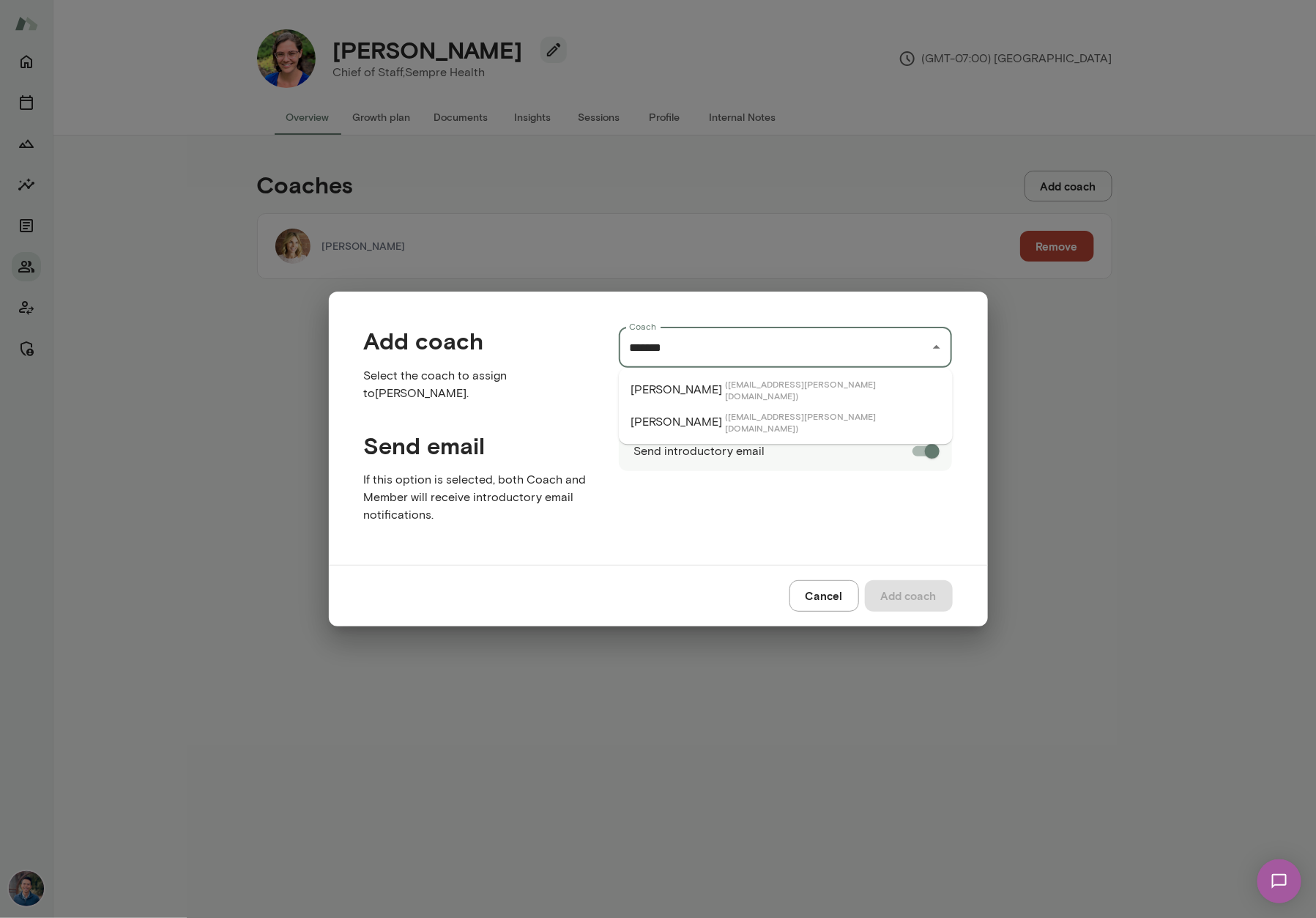
click at [770, 385] on span "( michaelalden@mento.co )" at bounding box center [832, 390] width 216 height 23
type input "**********"
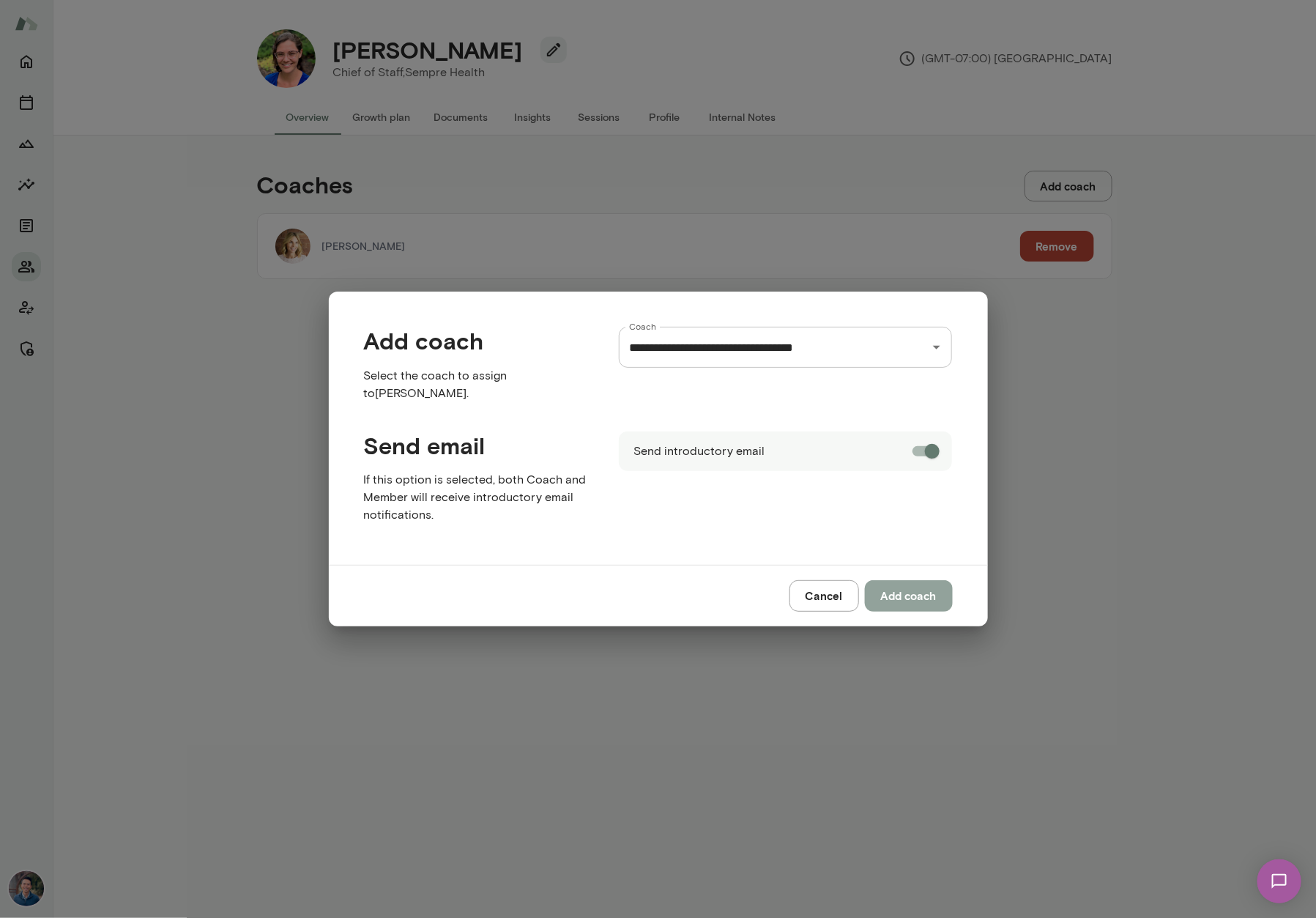
click at [919, 598] on button "Add coach" at bounding box center [909, 595] width 88 height 30
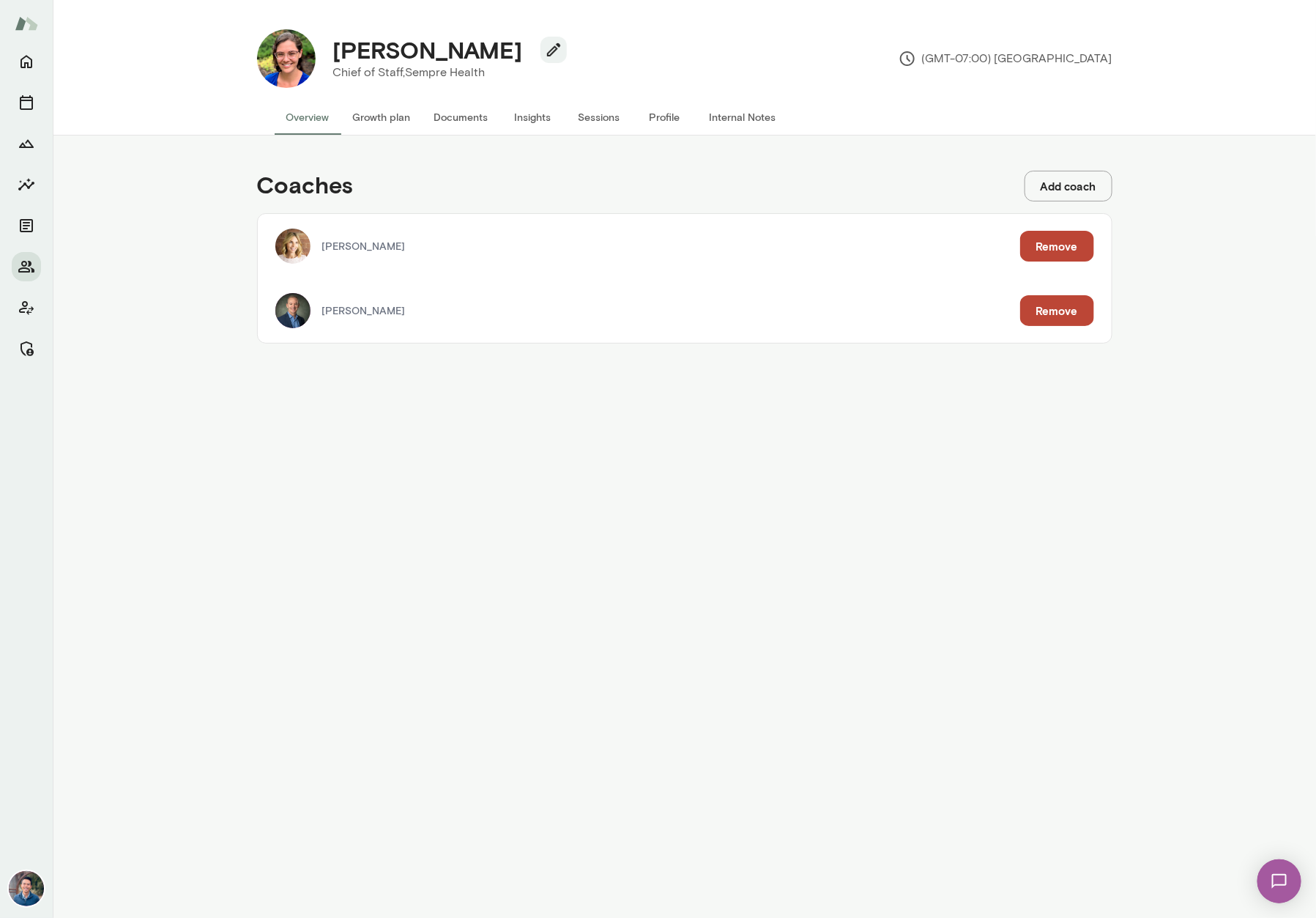
click at [1077, 188] on button "Add coach" at bounding box center [1069, 186] width 88 height 30
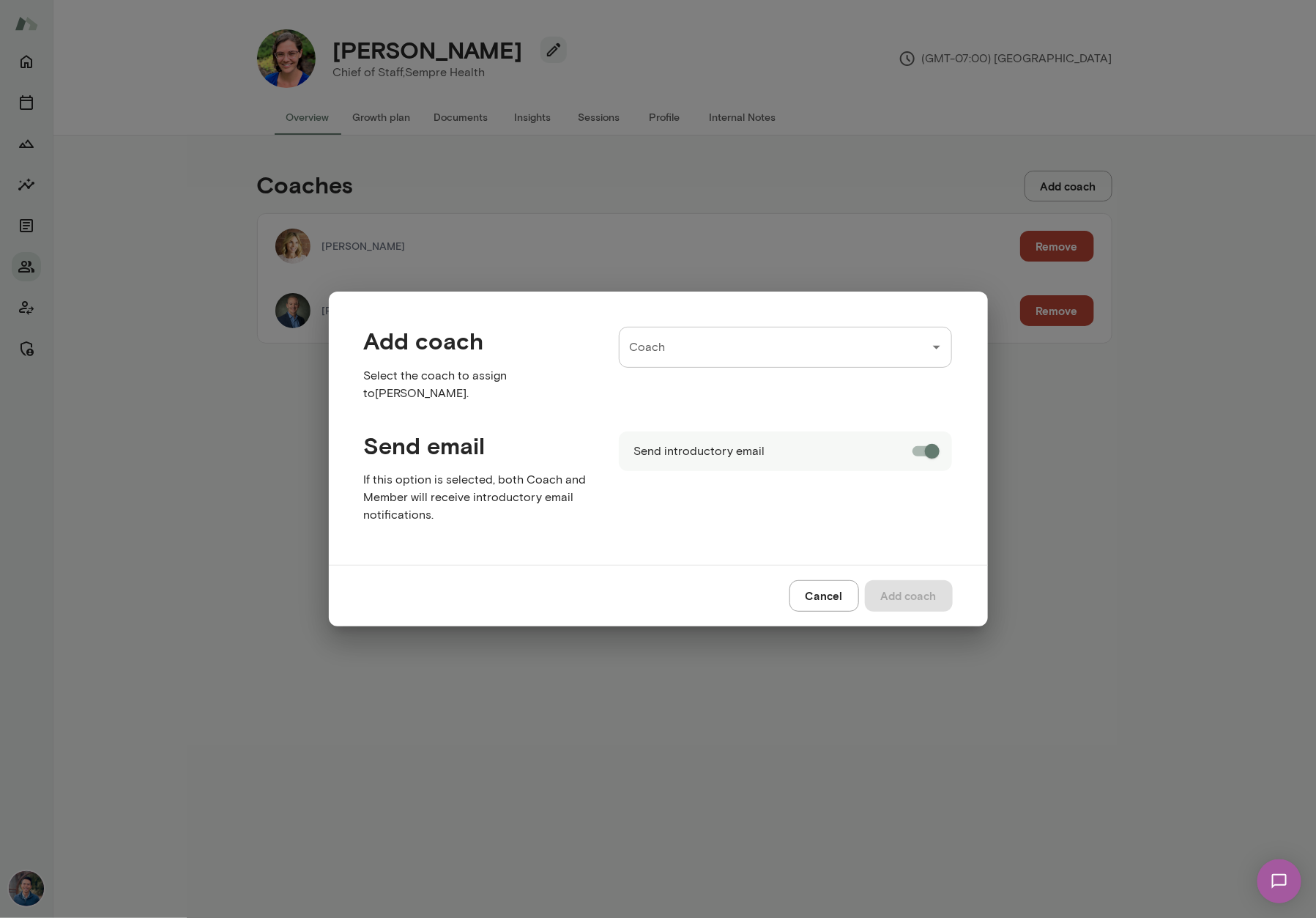
click at [691, 342] on input "Coach" at bounding box center [774, 347] width 299 height 28
click at [727, 389] on span "( safaakhairalla@mento.co )" at bounding box center [832, 390] width 216 height 23
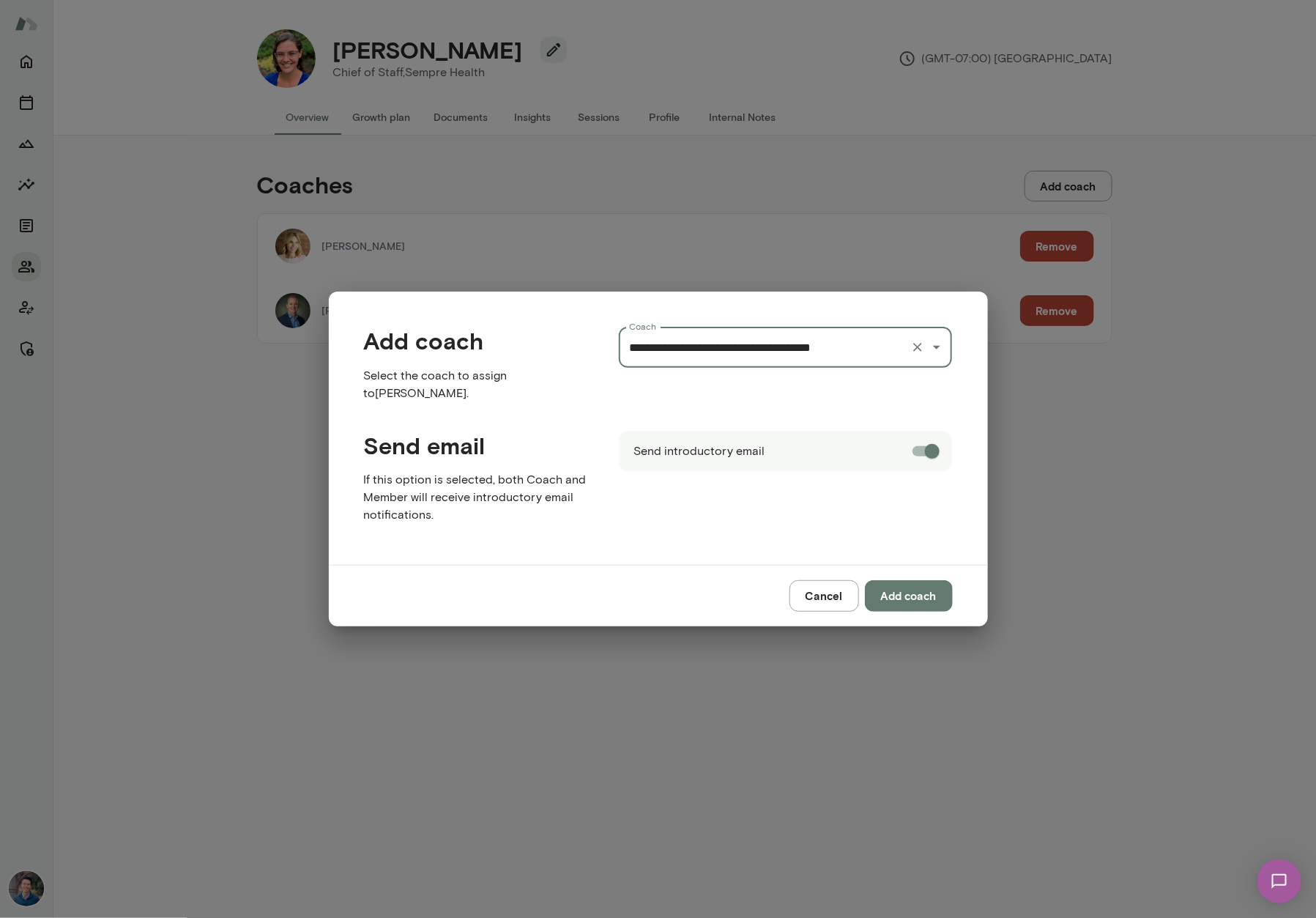
type input "**********"
click at [913, 594] on button "Add coach" at bounding box center [909, 595] width 88 height 30
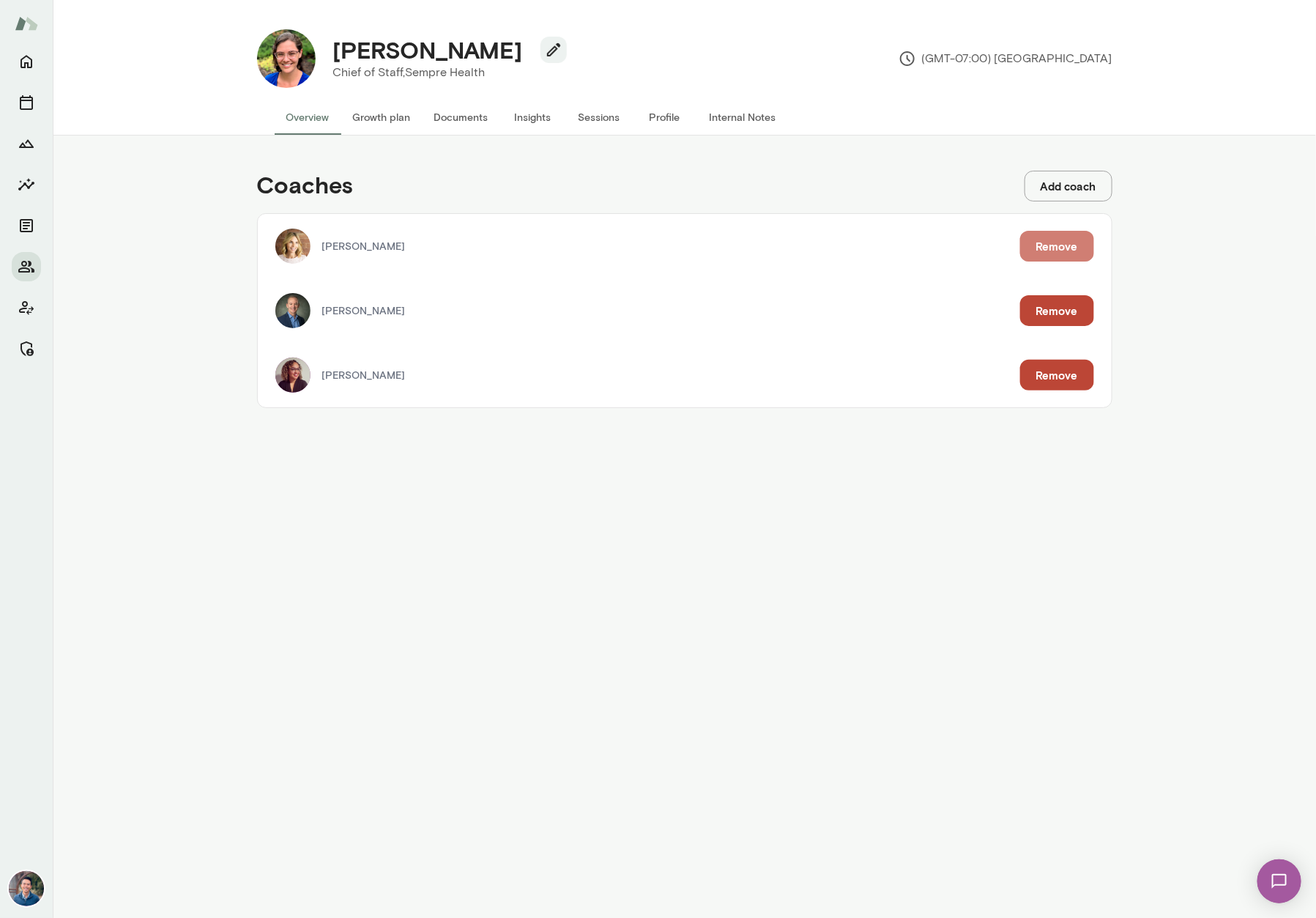
click at [1074, 249] on button "Remove" at bounding box center [1057, 246] width 74 height 30
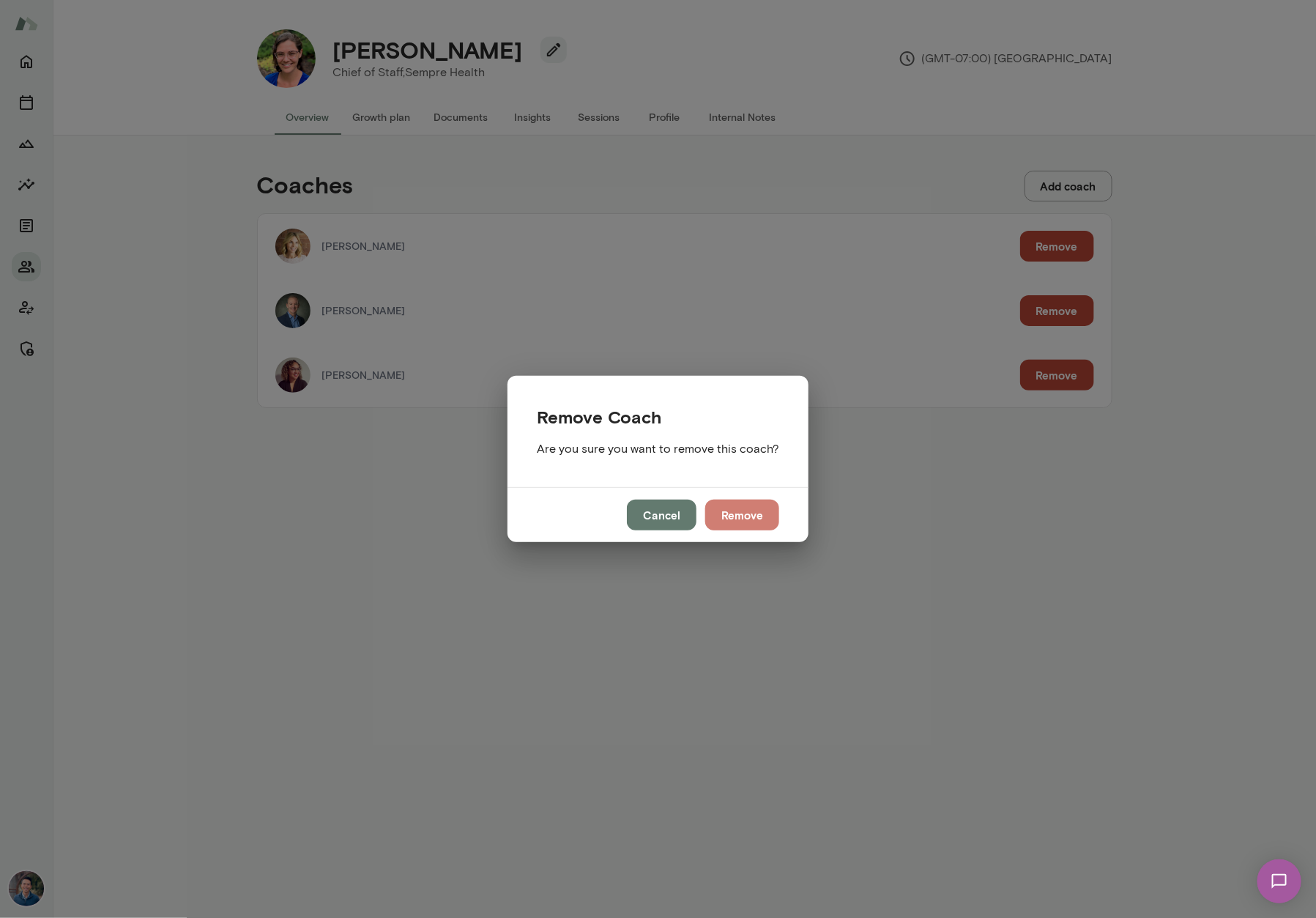
click at [715, 521] on button "Remove" at bounding box center [742, 514] width 74 height 30
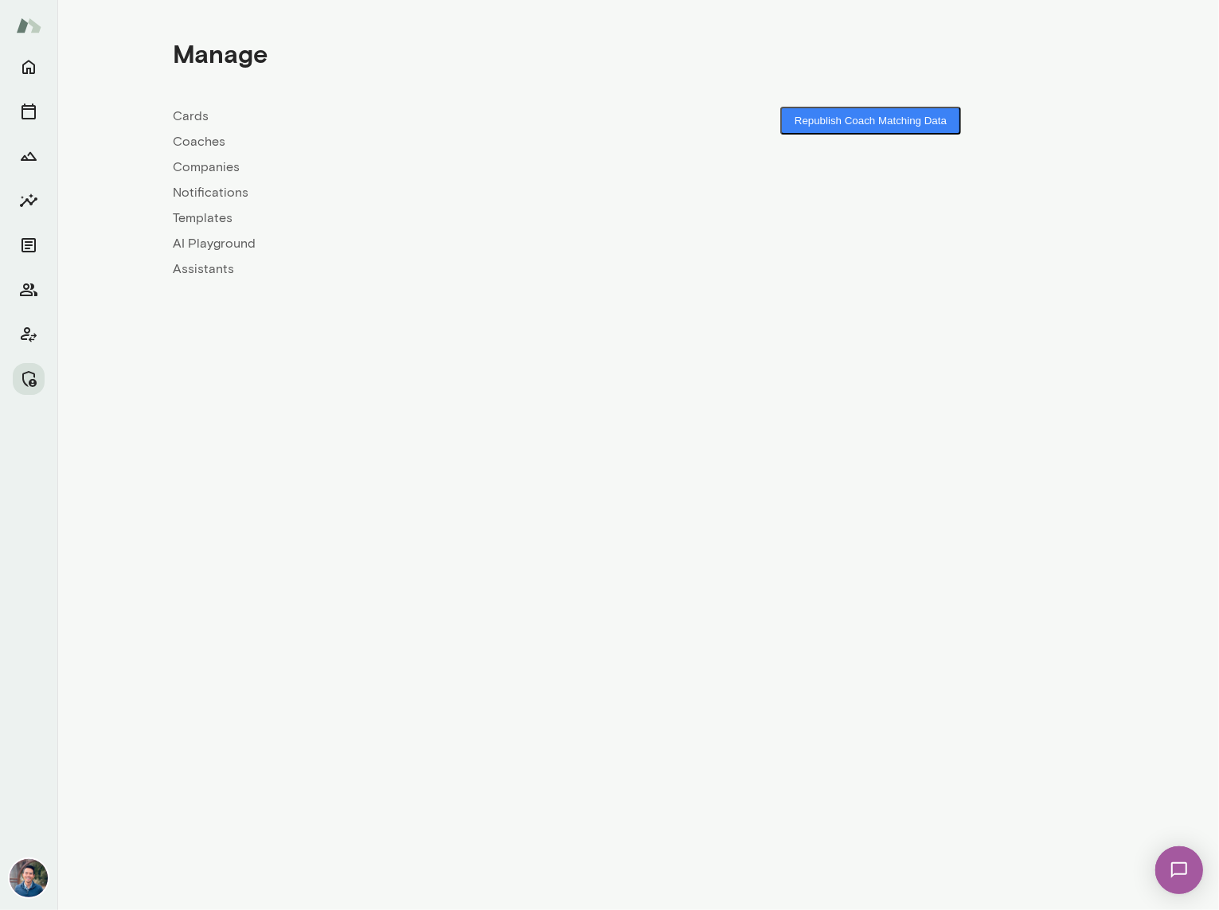
click at [202, 143] on link "Coaches" at bounding box center [406, 141] width 465 height 19
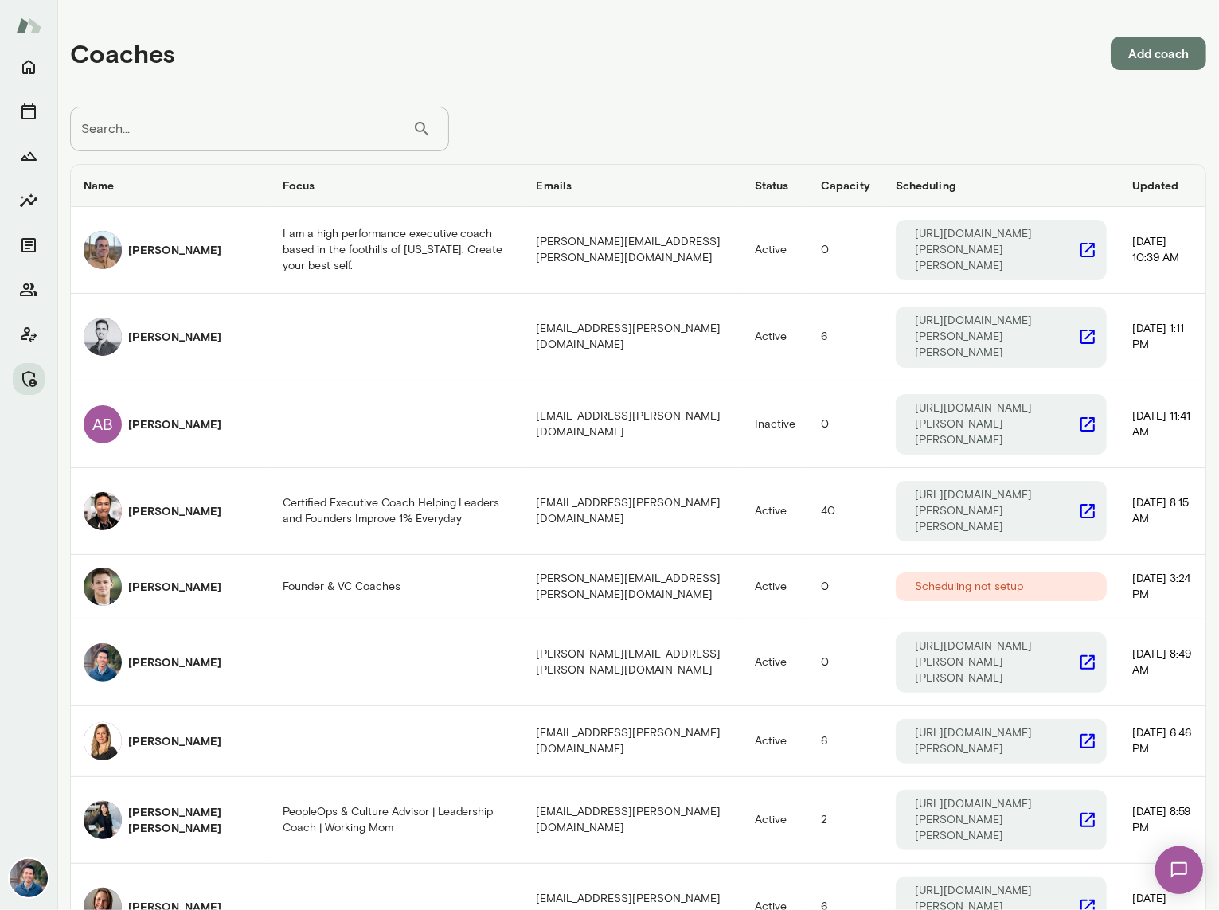
click at [282, 126] on input "Search..." at bounding box center [241, 129] width 342 height 45
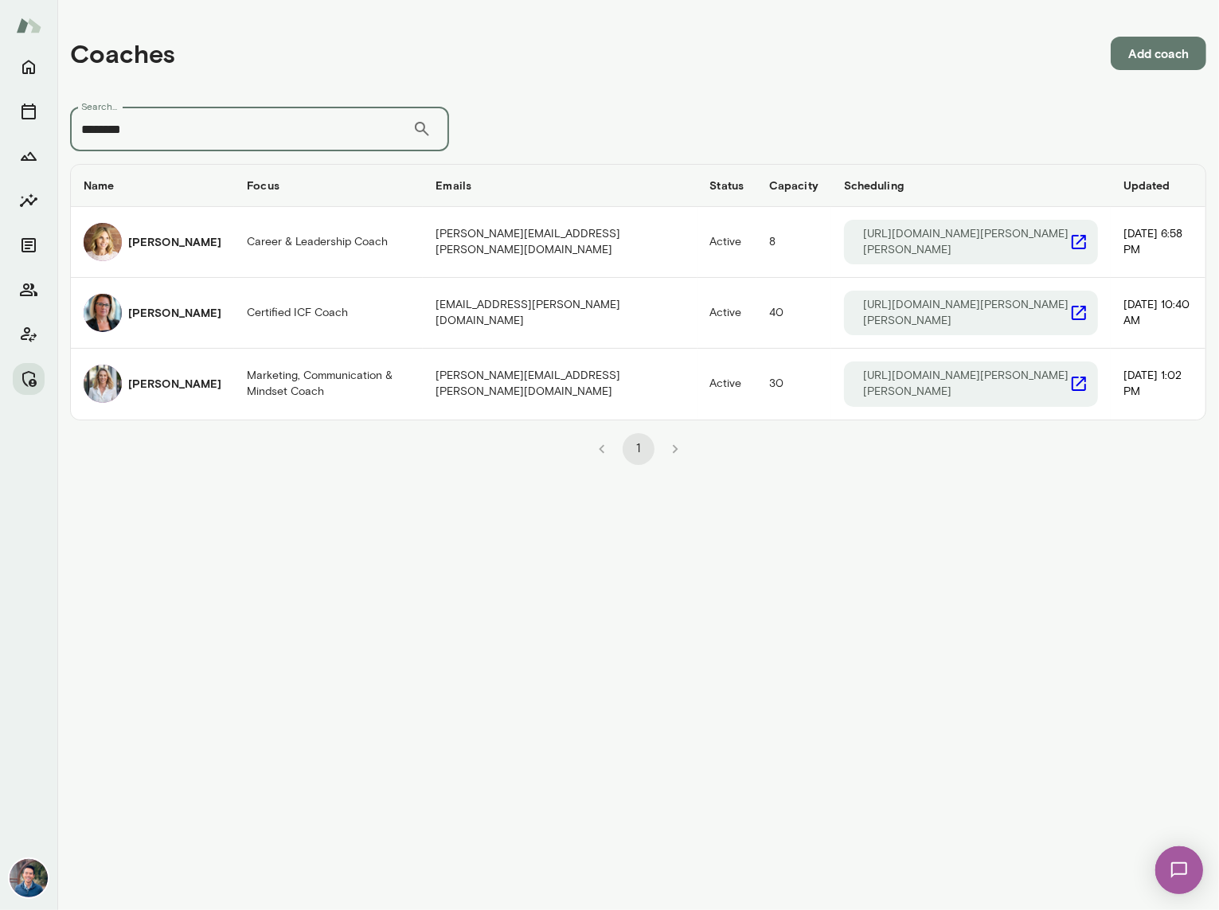
type input "********"
click at [135, 305] on h6 "Jennifer Alvarez" at bounding box center [174, 313] width 93 height 16
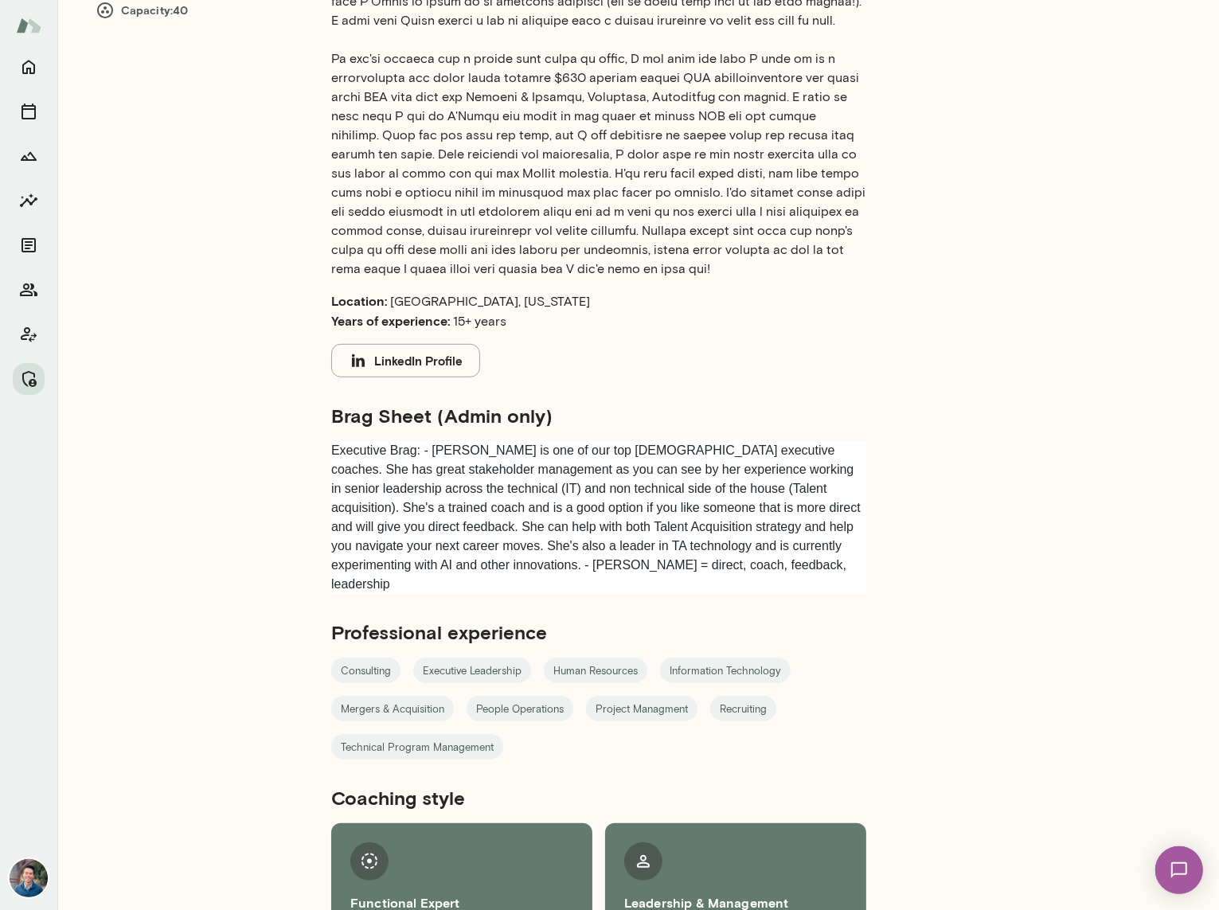
scroll to position [559, 0]
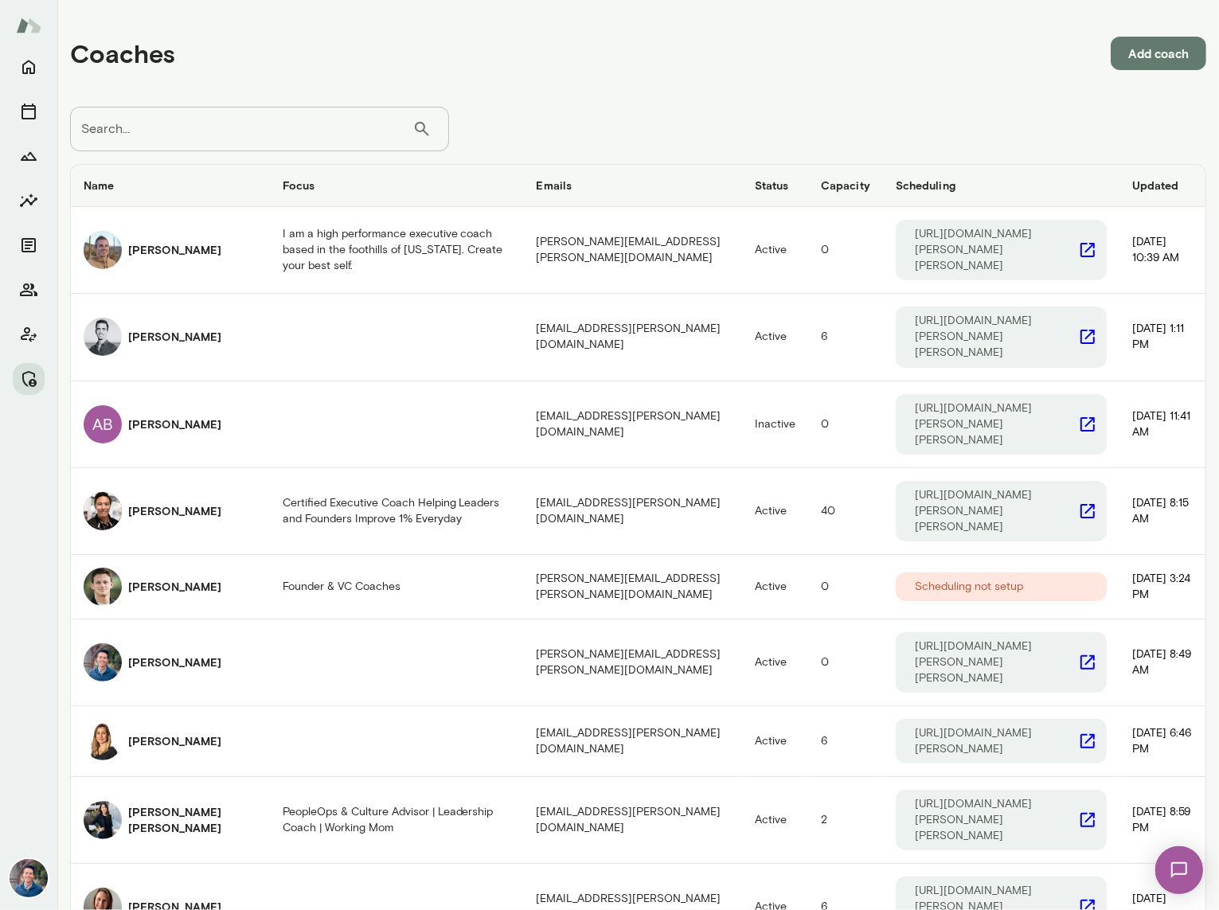
click at [253, 124] on input "Search..." at bounding box center [241, 129] width 342 height 45
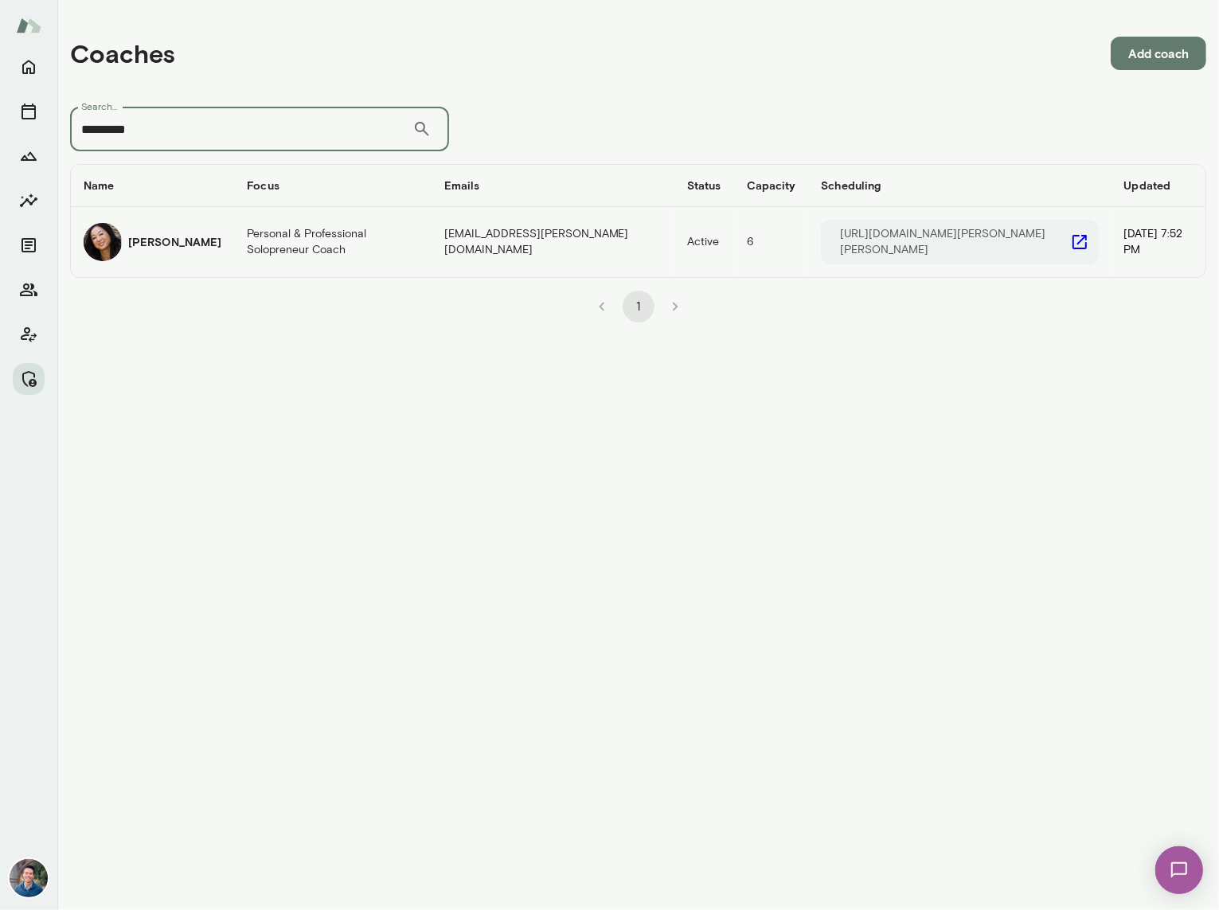
type input "*********"
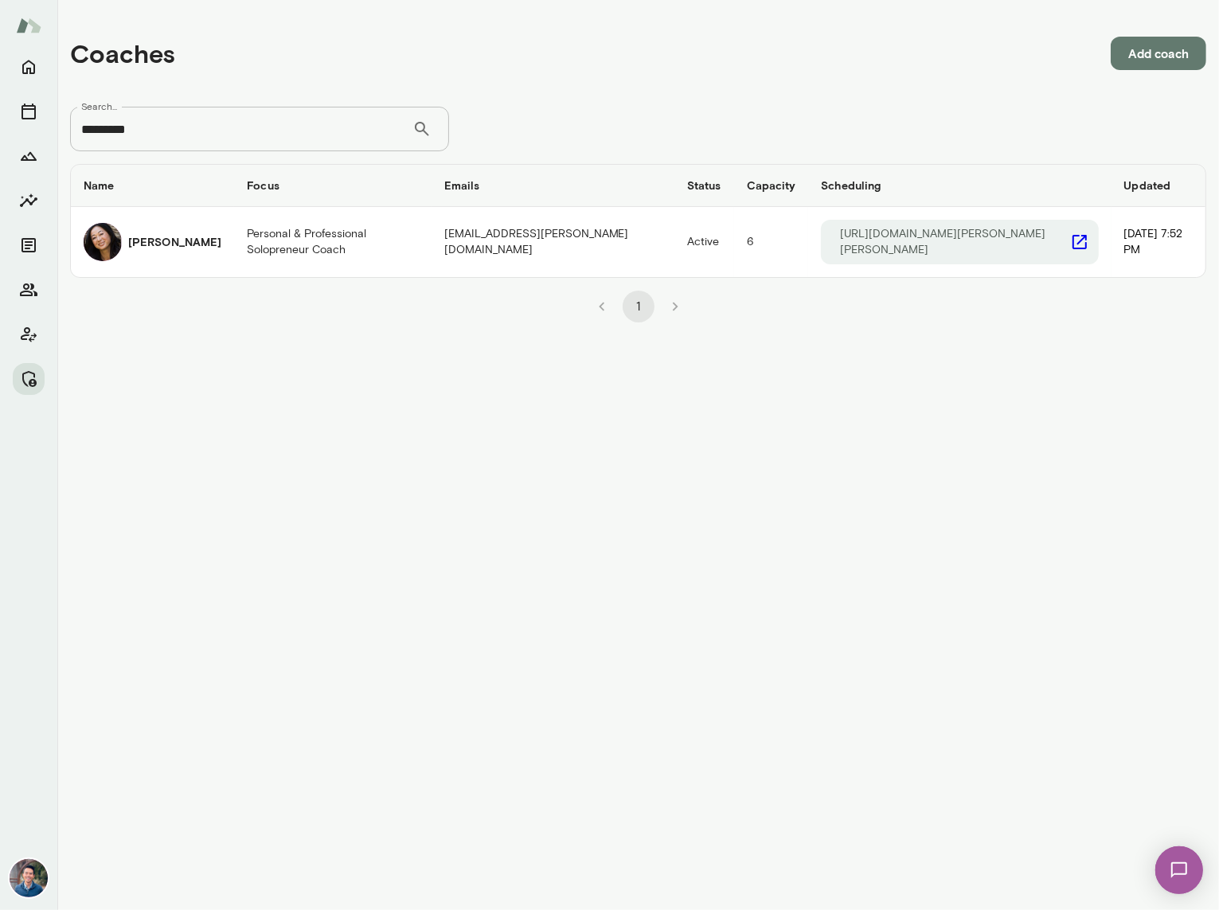
click at [190, 238] on div "Ming Chen" at bounding box center [153, 242] width 138 height 38
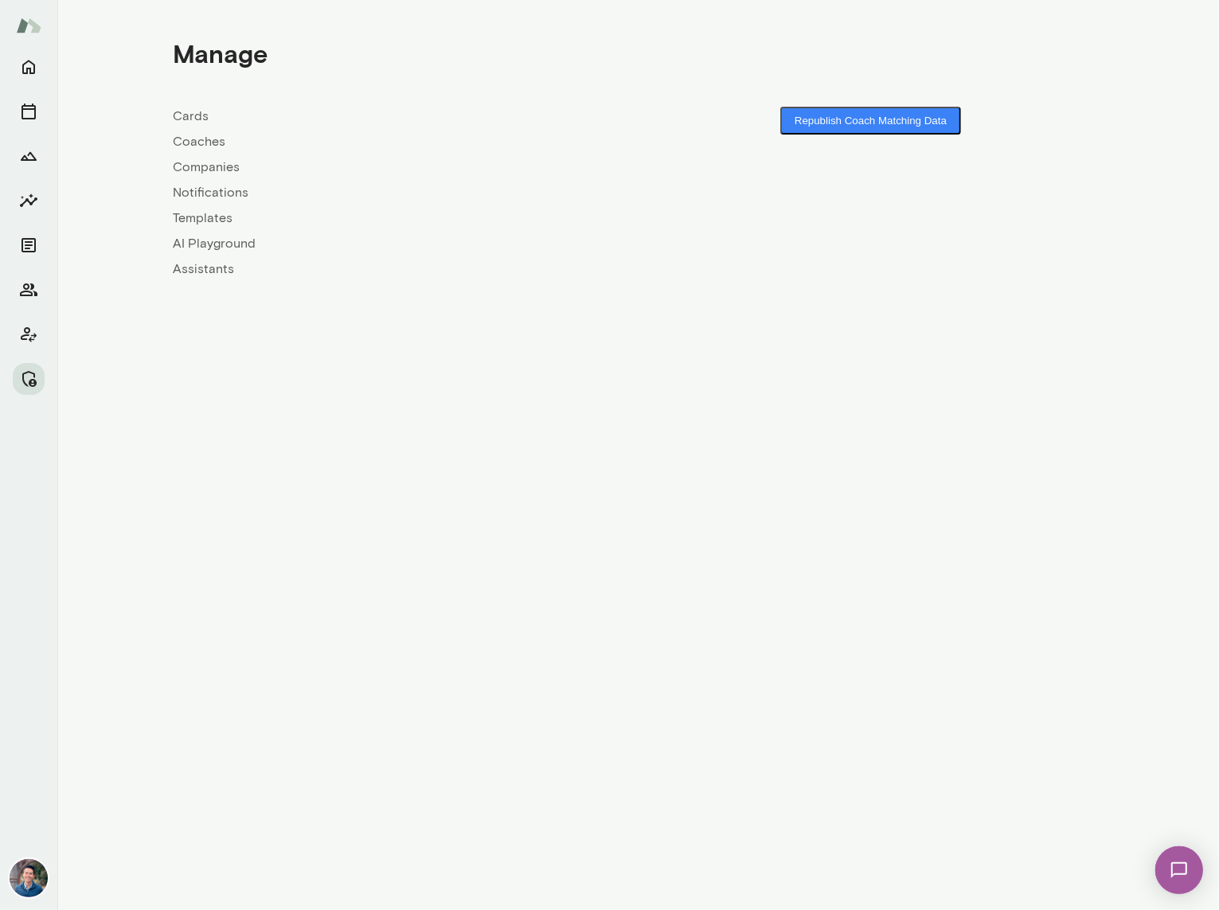
click at [208, 144] on link "Coaches" at bounding box center [406, 141] width 465 height 19
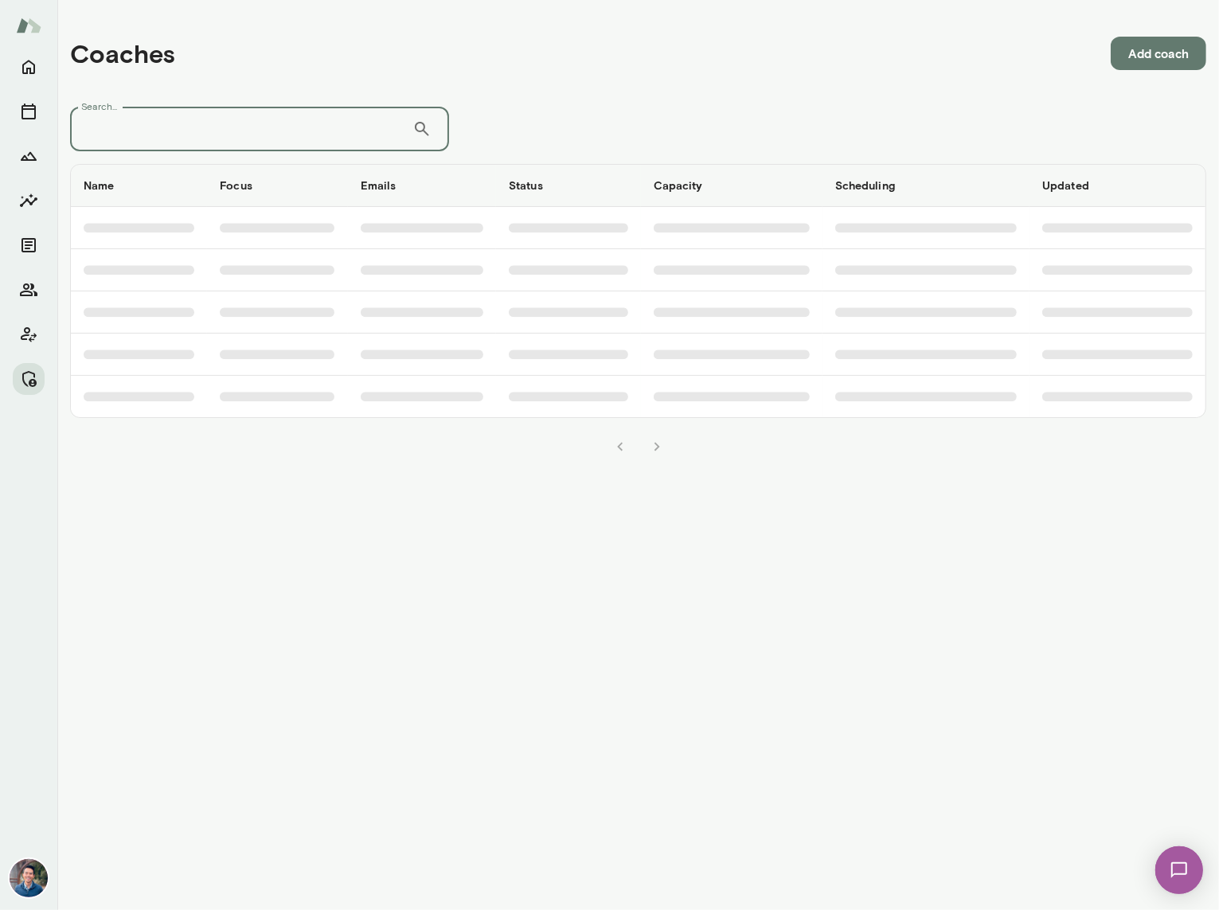
click at [256, 124] on input "Search..." at bounding box center [241, 129] width 342 height 45
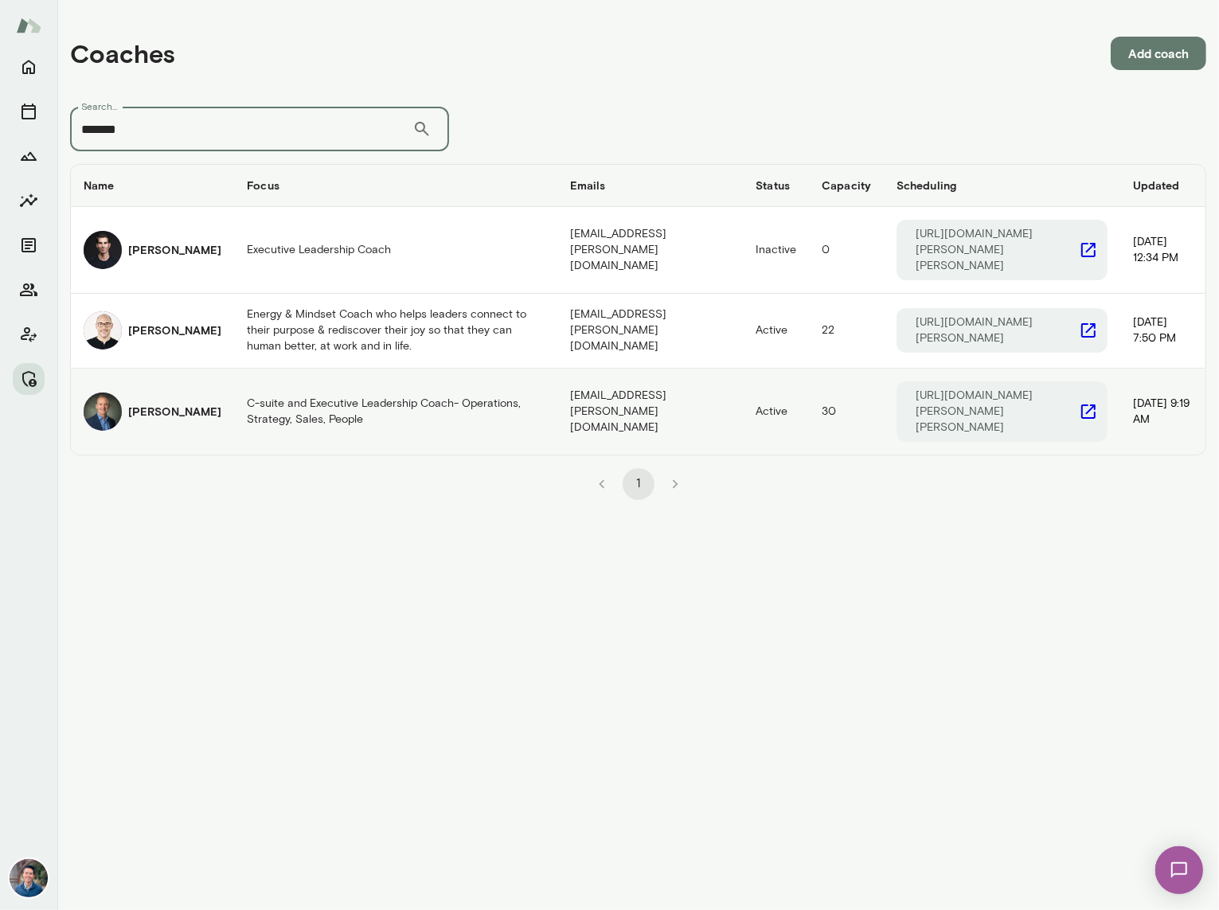
type input "*******"
click at [251, 381] on td "C-suite and Executive Leadership Coach- Operations, Strategy, Sales, People" at bounding box center [395, 412] width 322 height 86
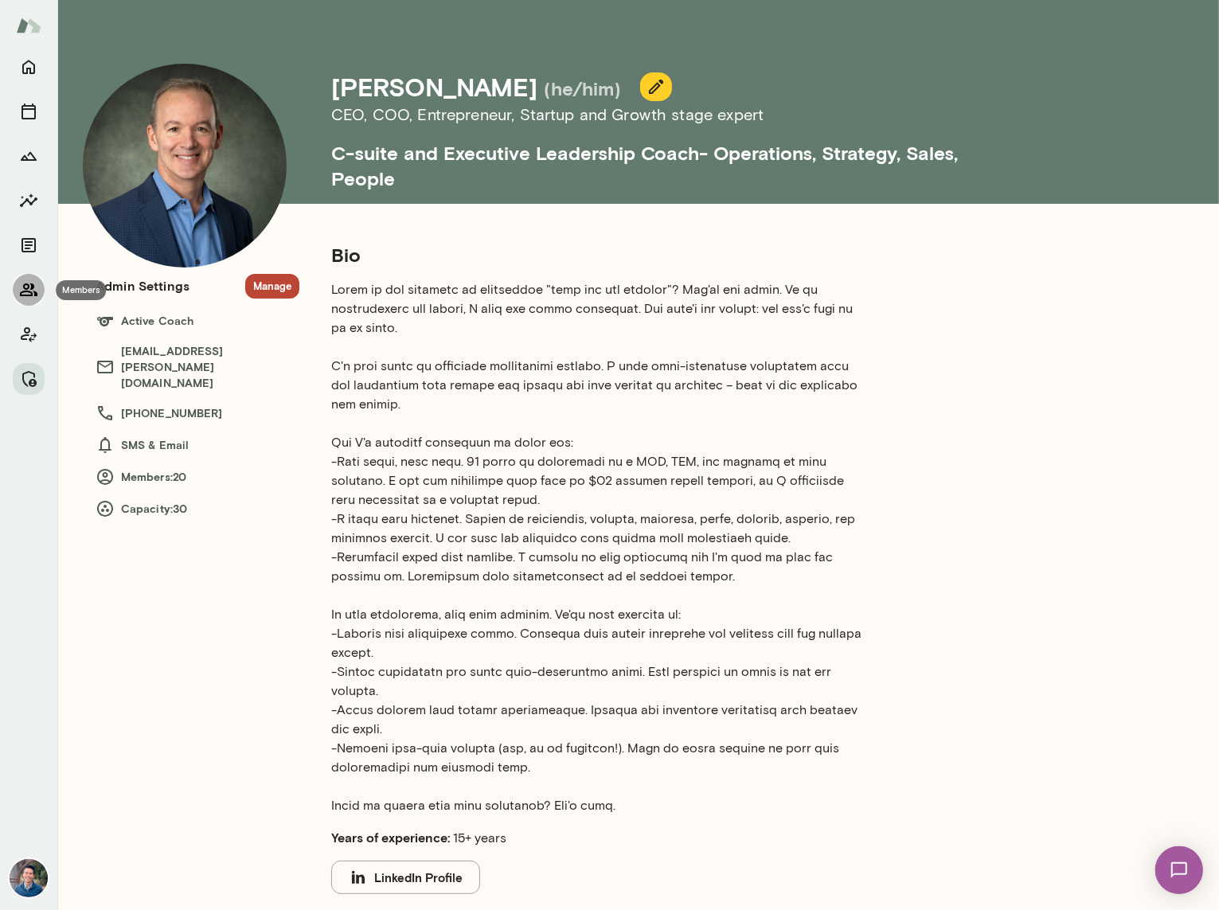
click at [26, 287] on icon "Members" at bounding box center [28, 289] width 19 height 19
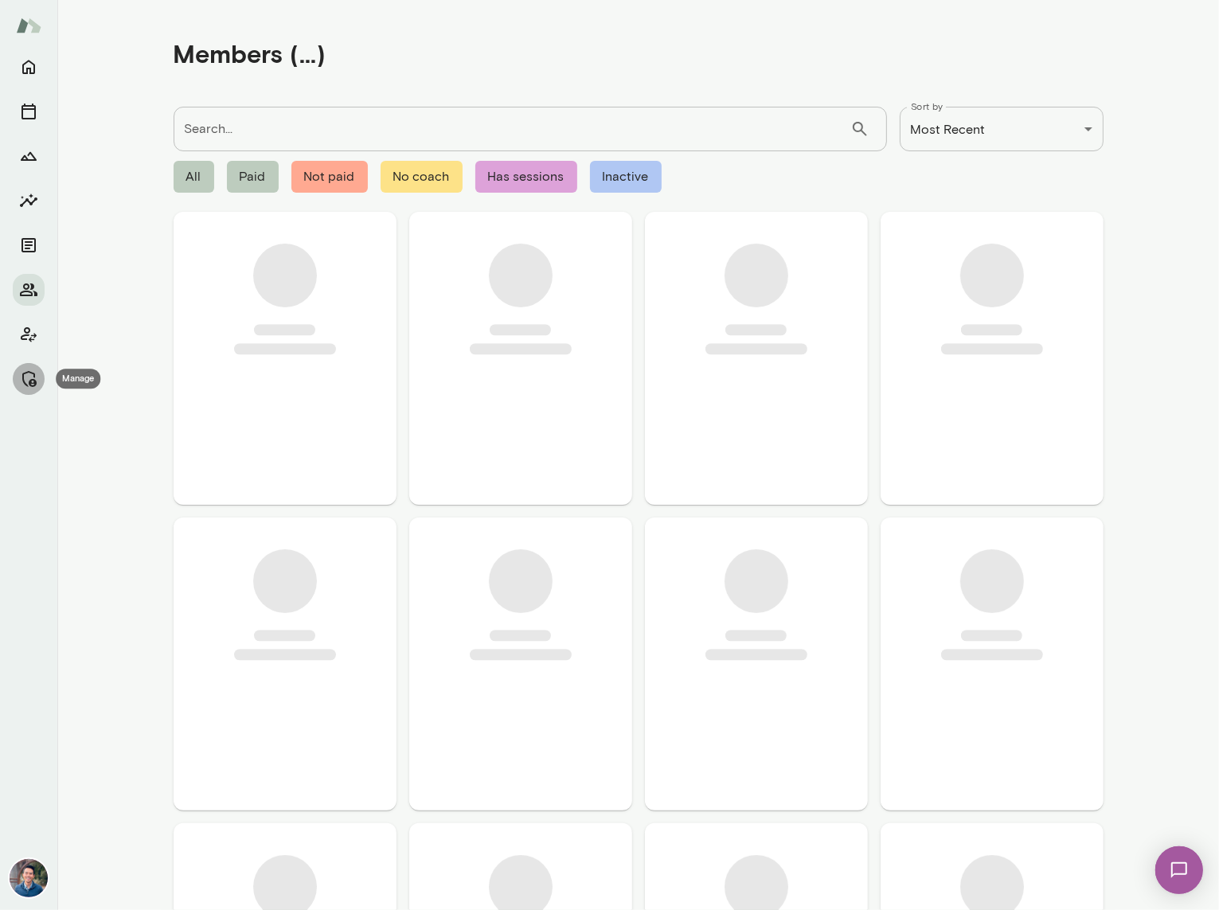
drag, startPoint x: 20, startPoint y: 381, endPoint x: 41, endPoint y: 353, distance: 35.4
click at [20, 381] on icon "Manage" at bounding box center [28, 378] width 19 height 19
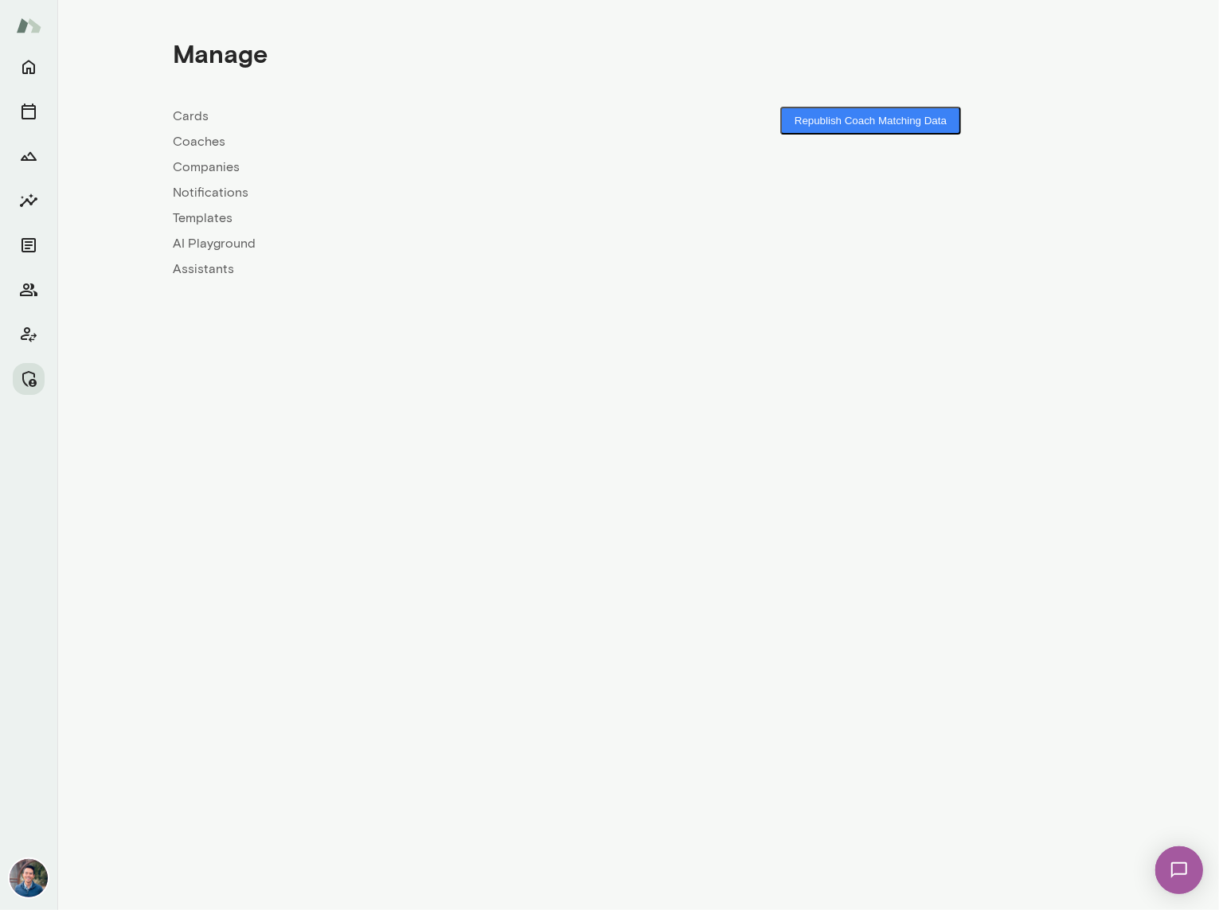
click at [205, 138] on link "Coaches" at bounding box center [406, 141] width 465 height 19
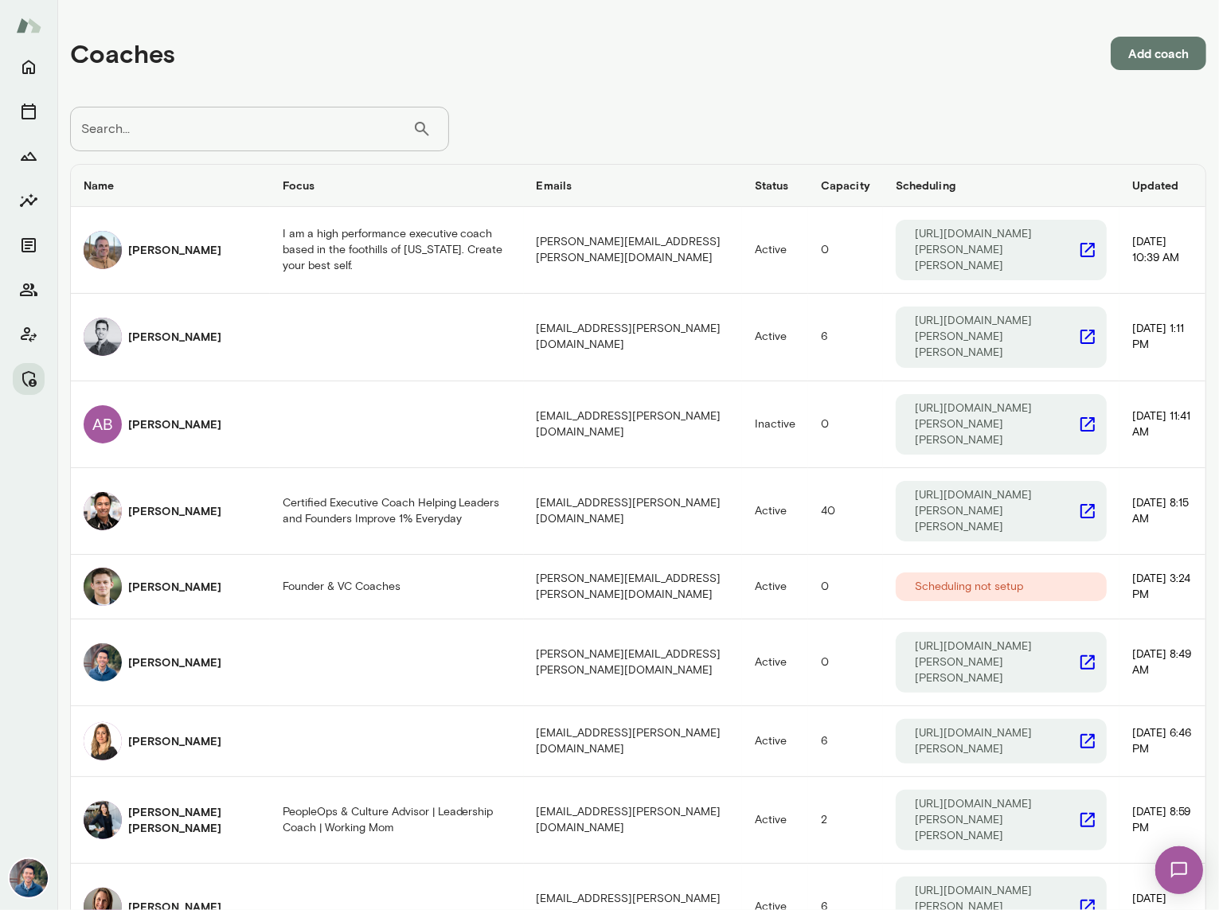
click at [205, 113] on input "Search..." at bounding box center [241, 129] width 342 height 45
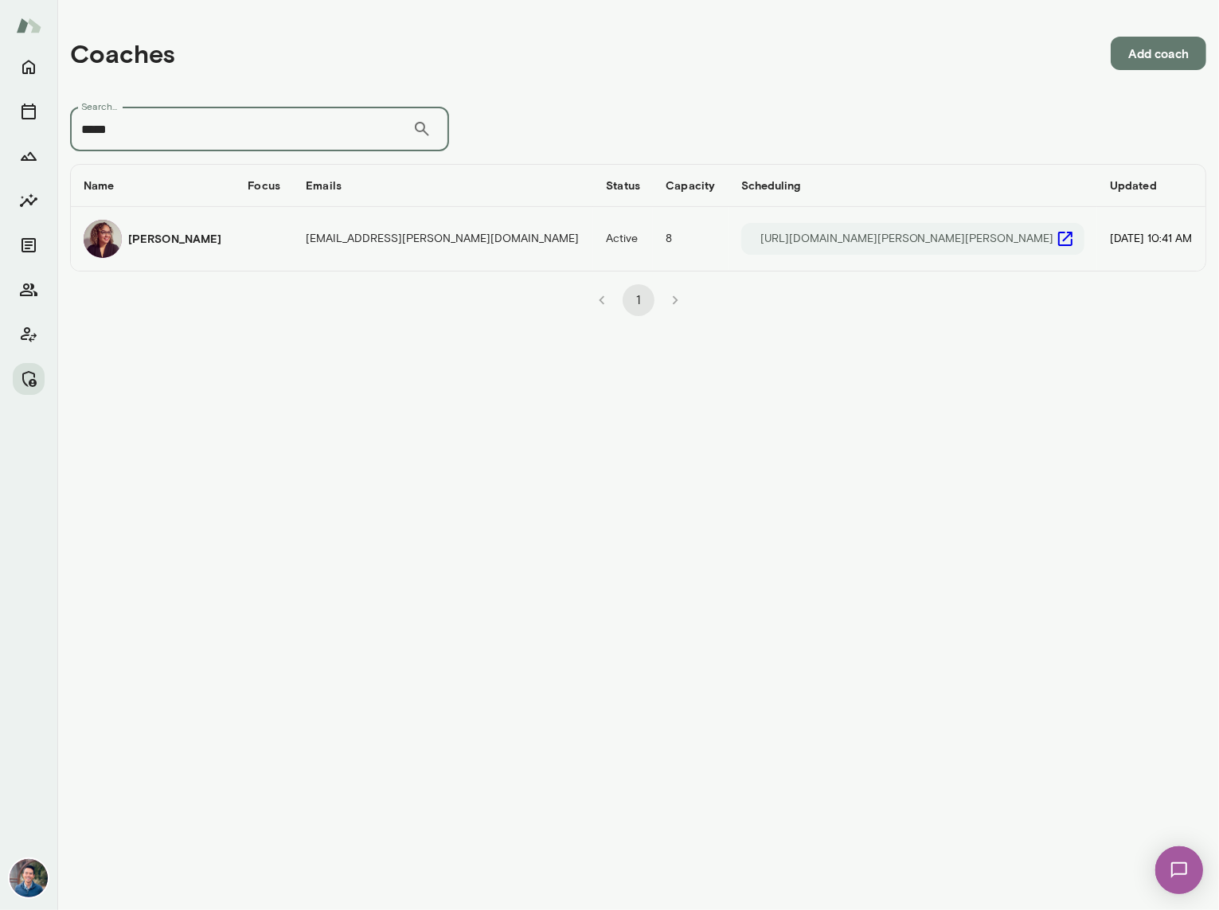
type input "*****"
click at [172, 245] on h6 "[PERSON_NAME]" at bounding box center [174, 239] width 93 height 16
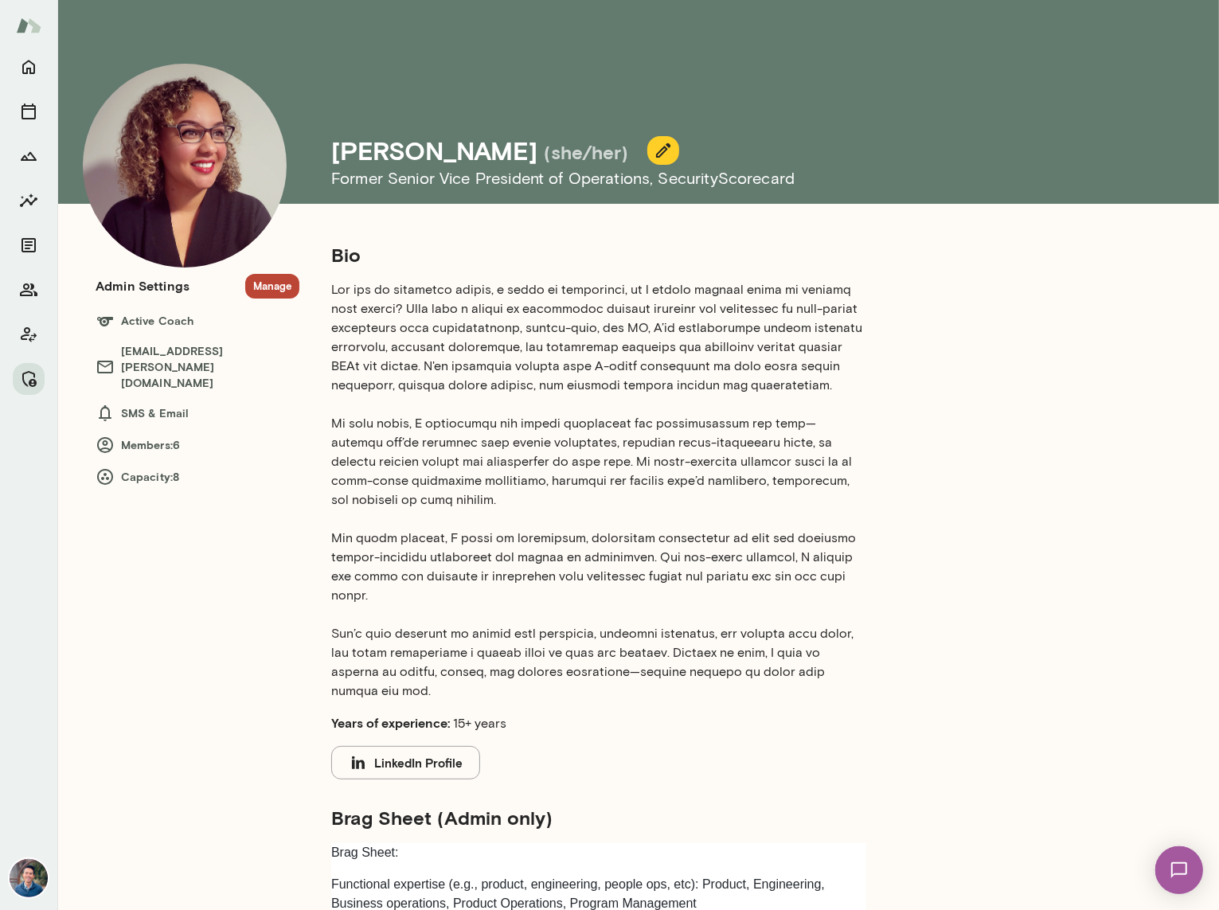
click at [452, 149] on h4 "[PERSON_NAME]" at bounding box center [434, 150] width 206 height 30
click at [544, 150] on h5 "(she/her)" at bounding box center [586, 151] width 84 height 25
drag, startPoint x: 510, startPoint y: 154, endPoint x: 635, endPoint y: 135, distance: 126.5
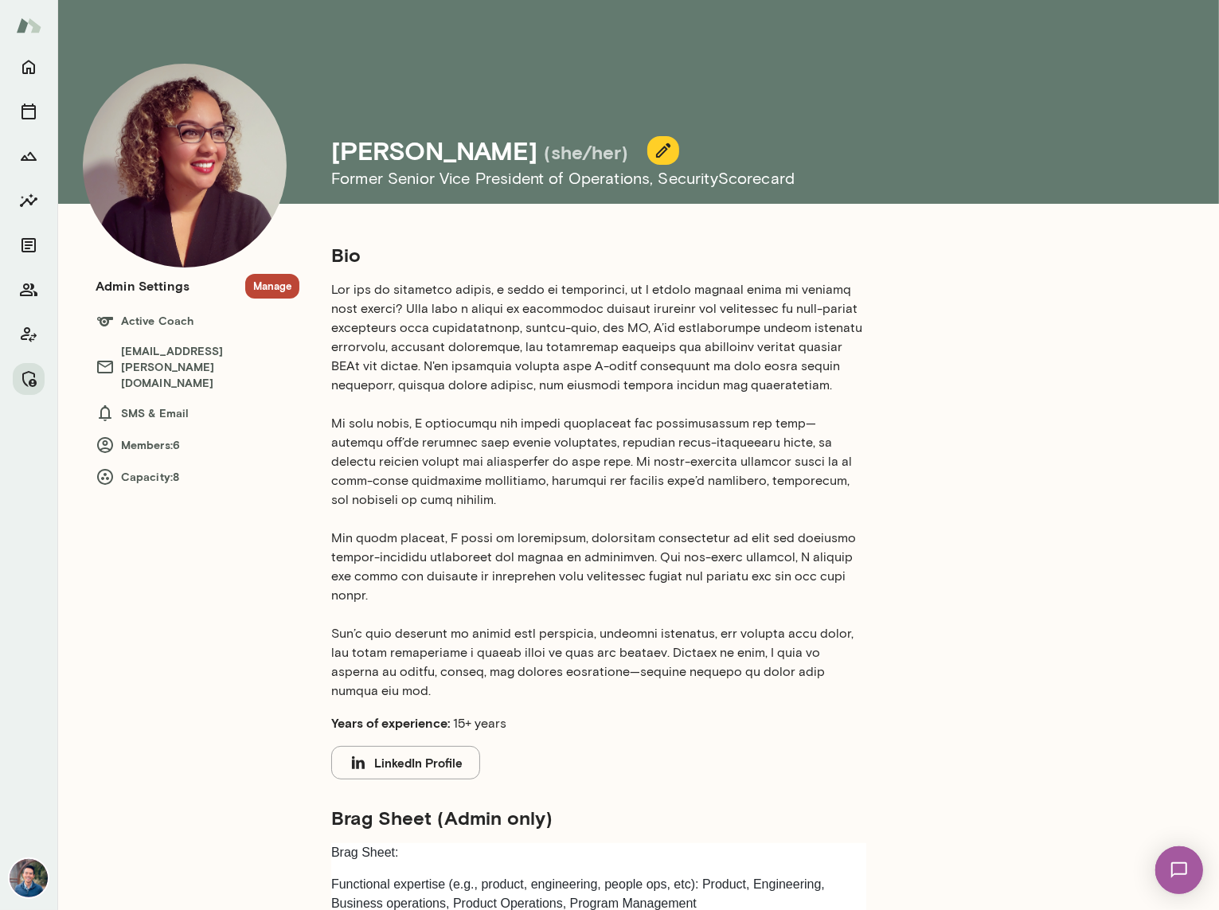
click at [334, 158] on div "[PERSON_NAME] (she/her)" at bounding box center [479, 150] width 297 height 30
copy h4 "[PERSON_NAME]"
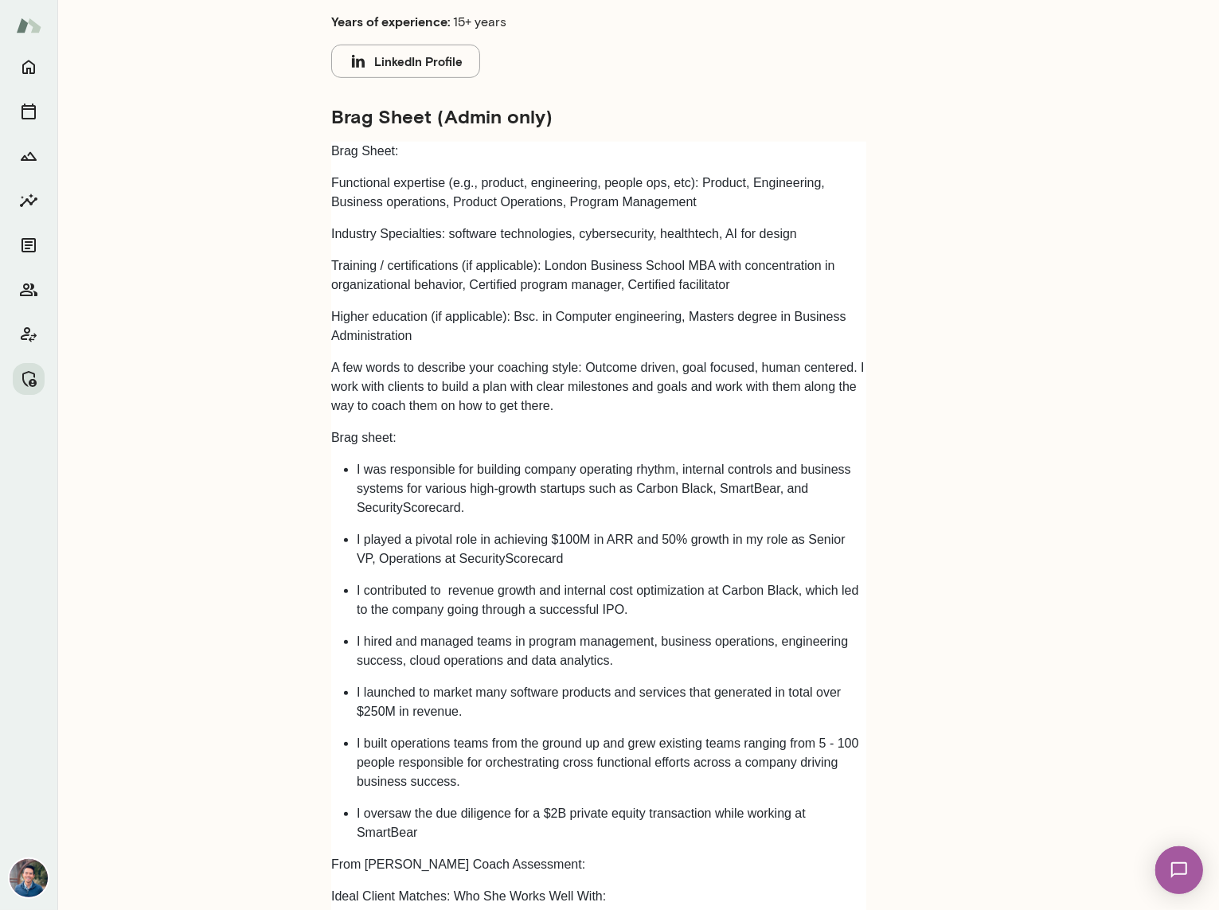
scroll to position [706, 0]
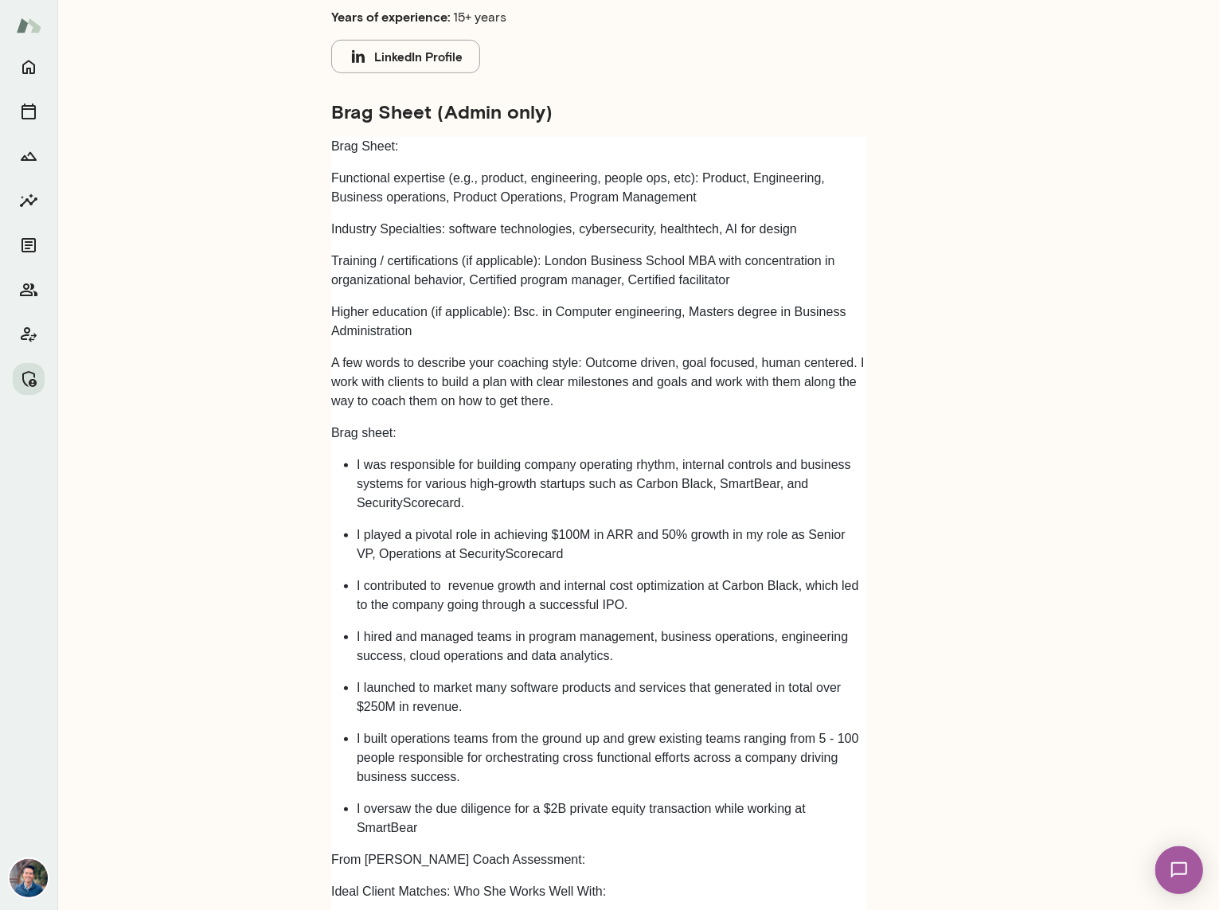
click at [731, 730] on p "I built operations teams from the ground up and grew existing teams ranging fro…" at bounding box center [612, 757] width 510 height 57
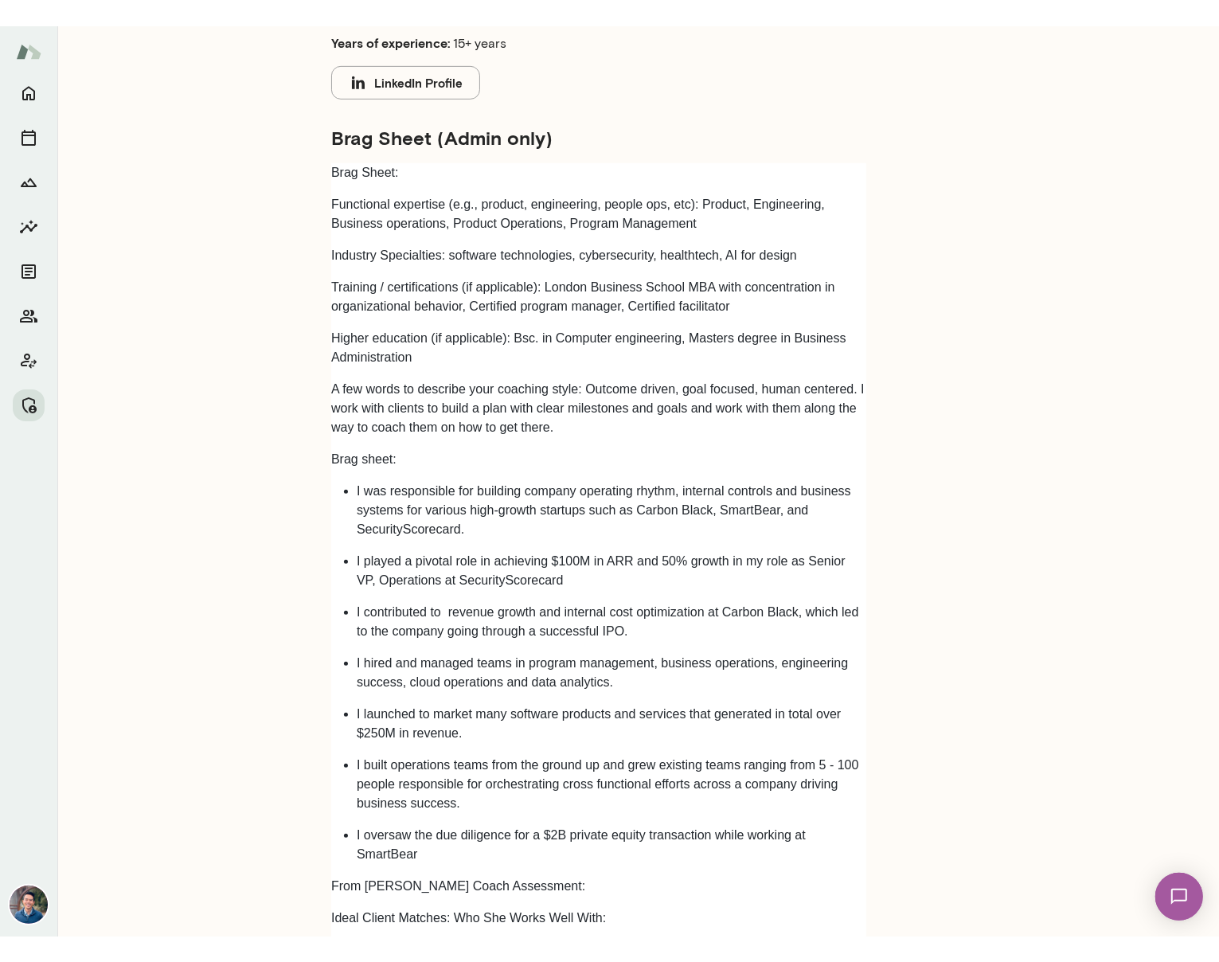
scroll to position [984, 0]
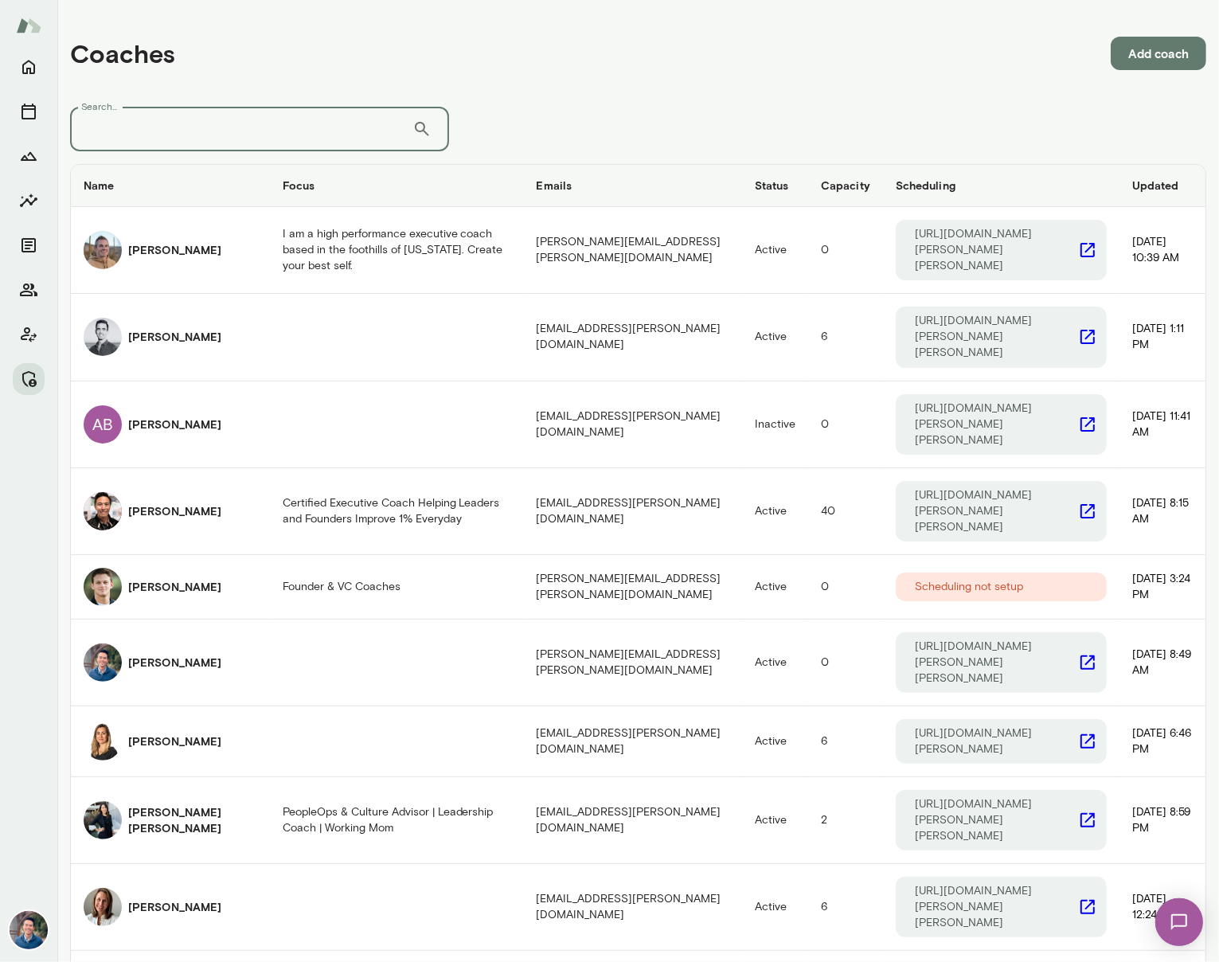
click at [210, 123] on input "Search..." at bounding box center [241, 129] width 342 height 45
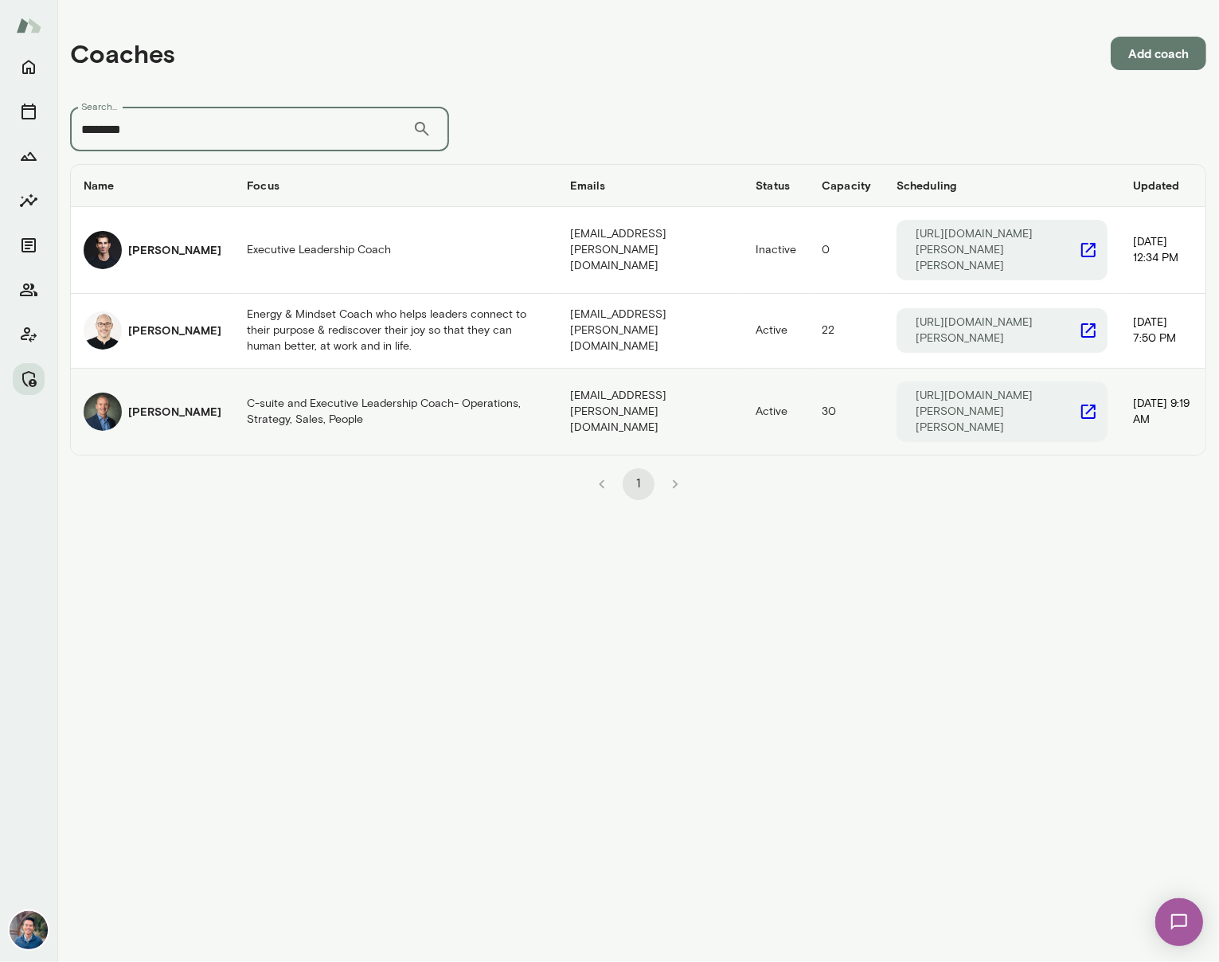
type input "*******"
click at [147, 404] on h6 "[PERSON_NAME]" at bounding box center [174, 412] width 93 height 16
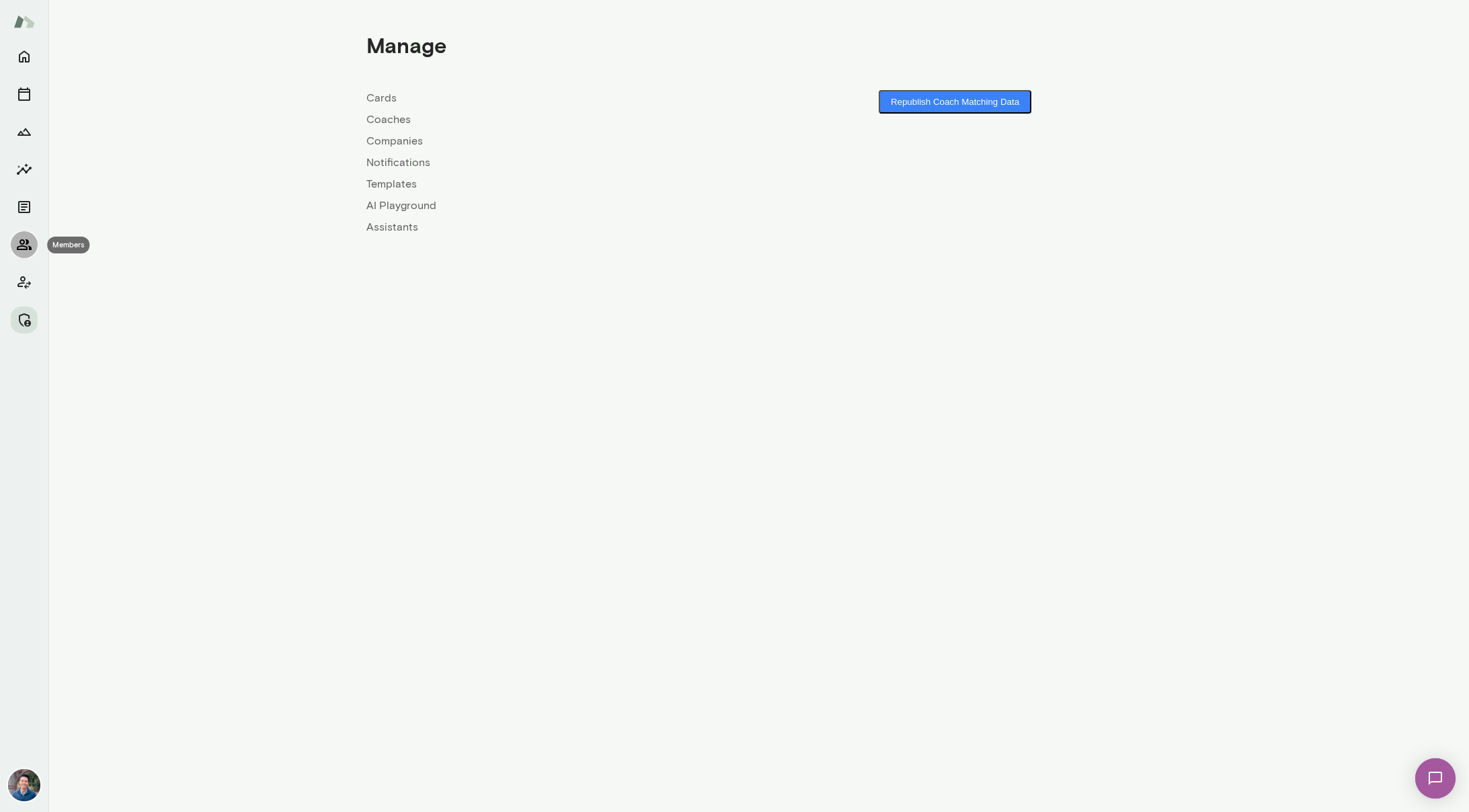
click at [25, 242] on icon "Members" at bounding box center [24, 244] width 15 height 11
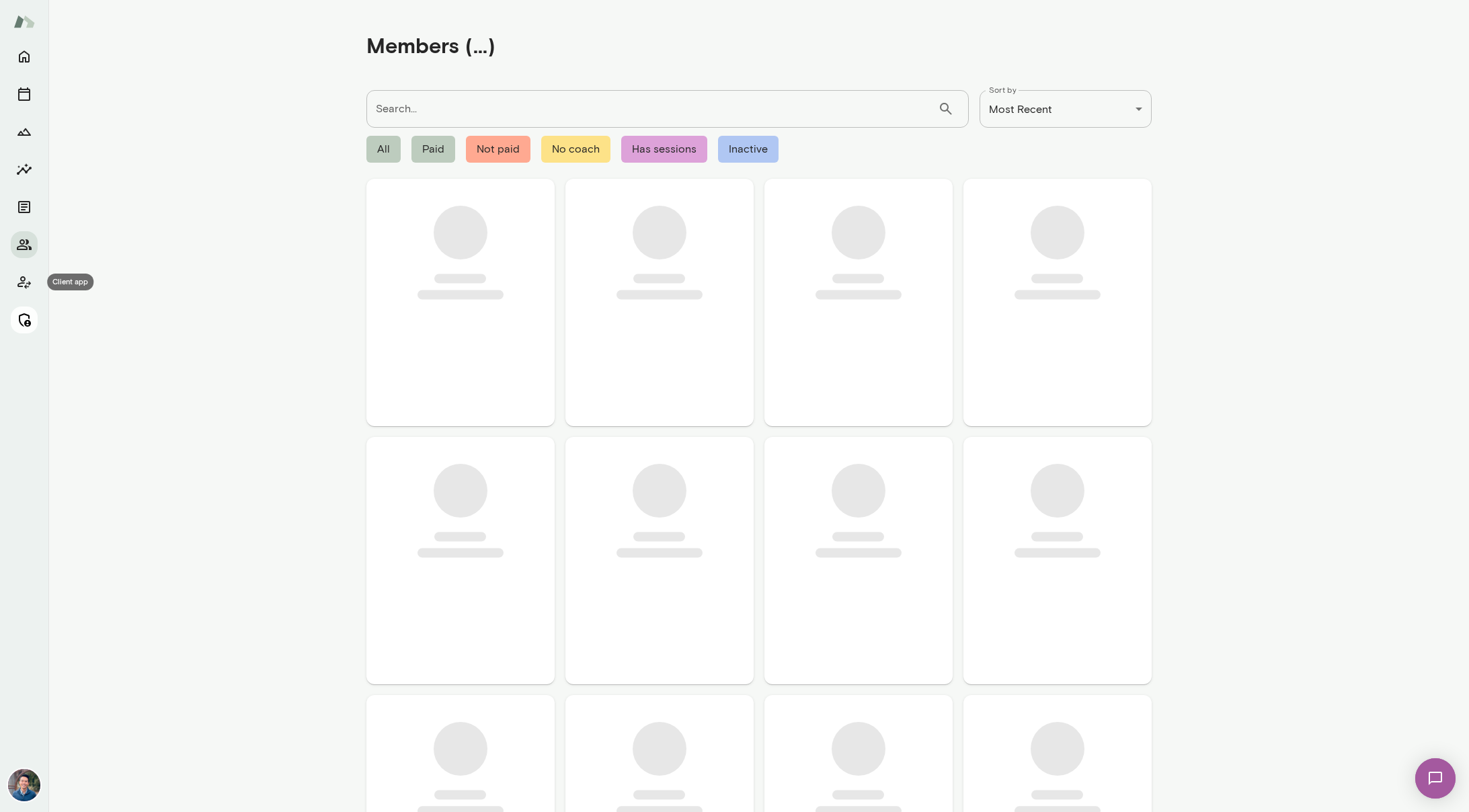
click at [18, 322] on icon "Manage" at bounding box center [24, 319] width 16 height 16
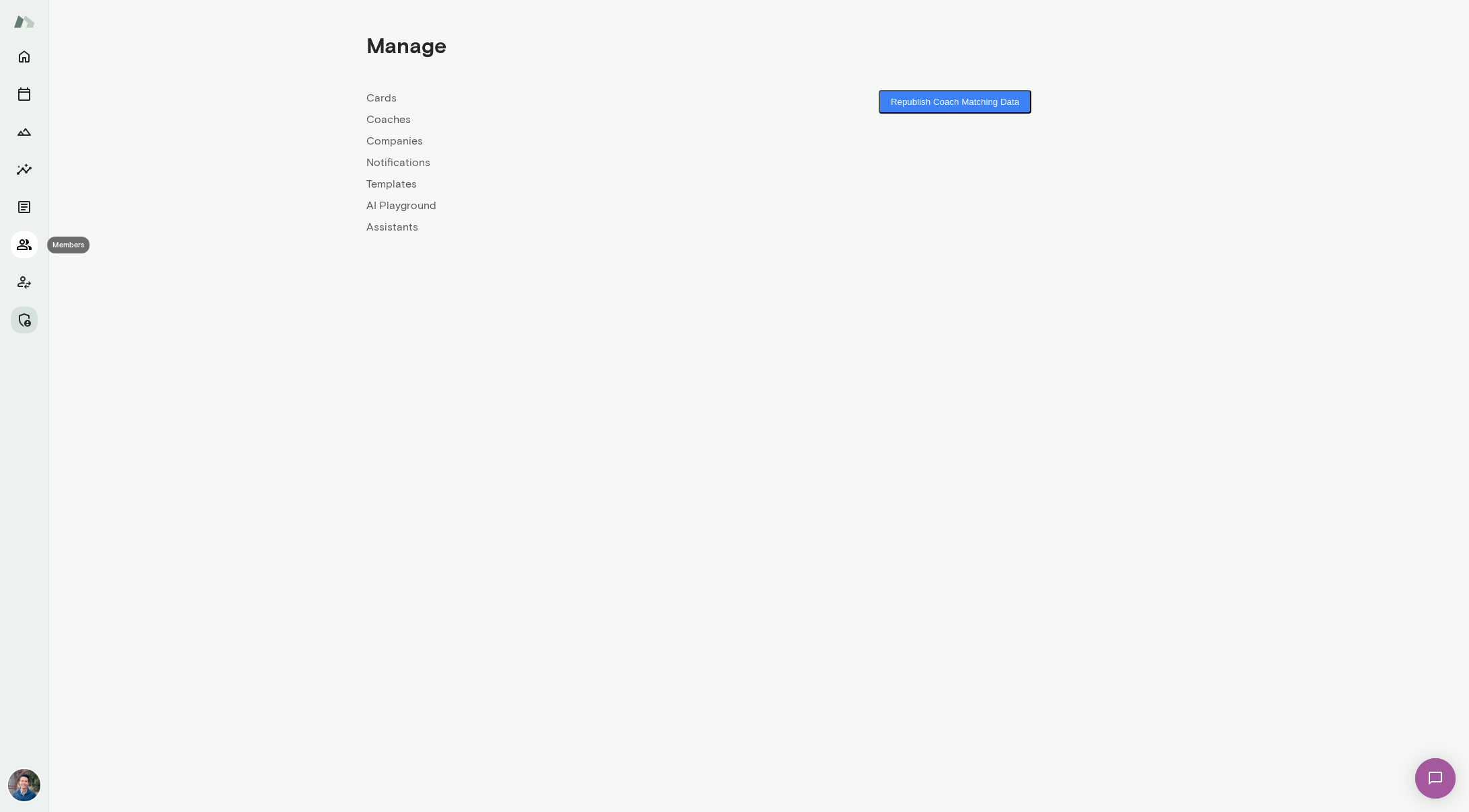
click at [28, 239] on icon "Members" at bounding box center [24, 244] width 16 height 16
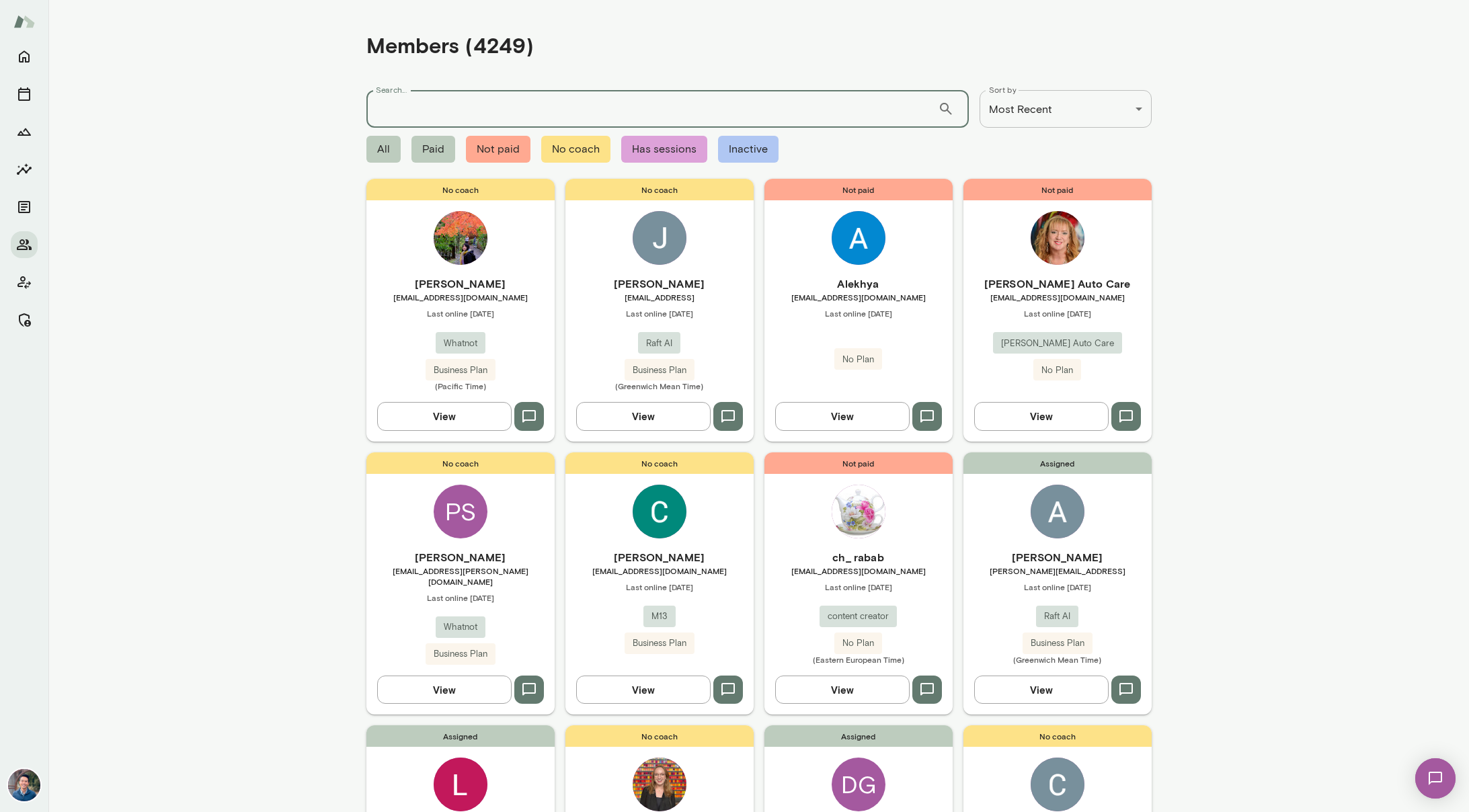
click at [645, 106] on input "Search..." at bounding box center [652, 109] width 572 height 38
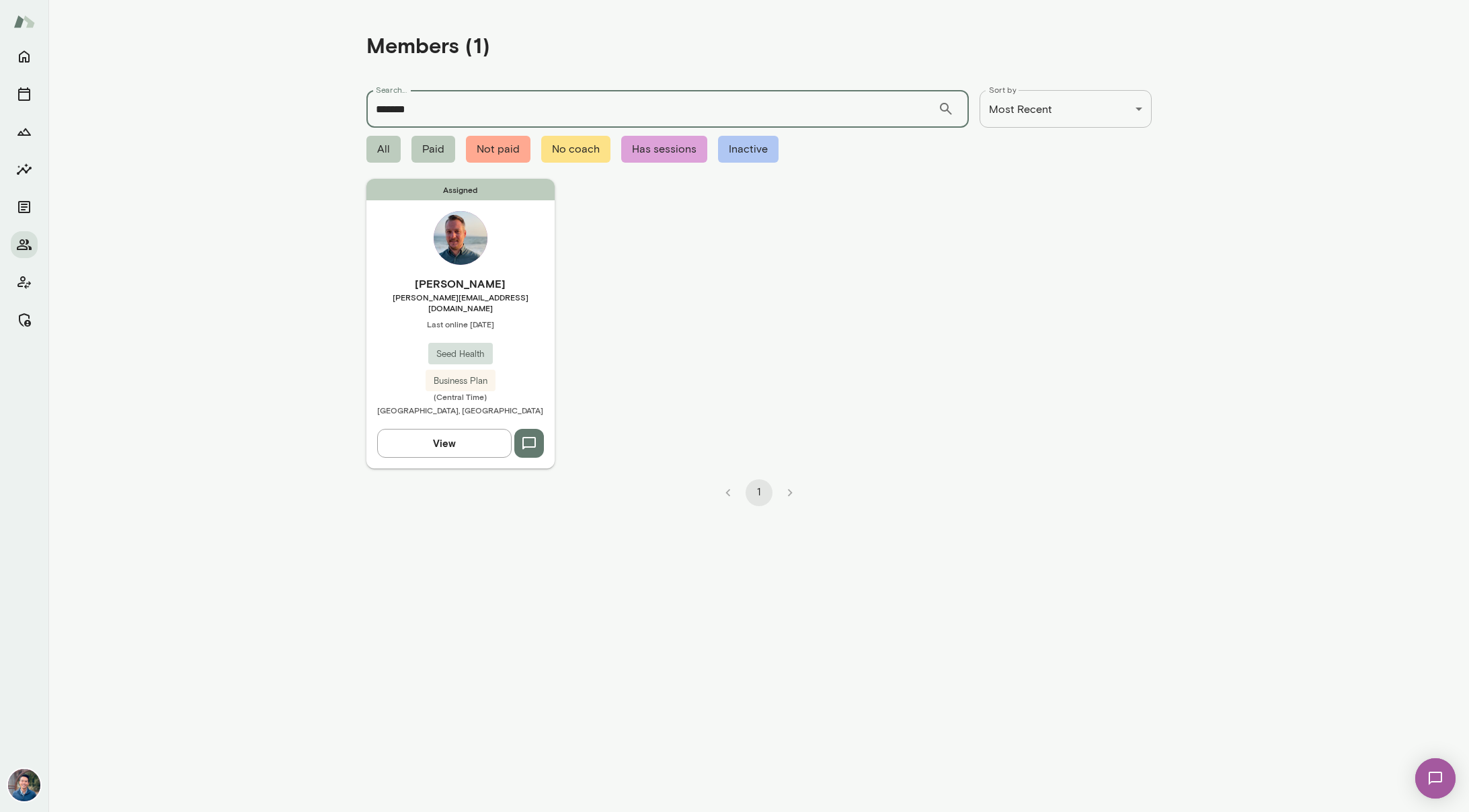
type input "*******"
click at [474, 279] on h6 "[PERSON_NAME]" at bounding box center [460, 283] width 188 height 16
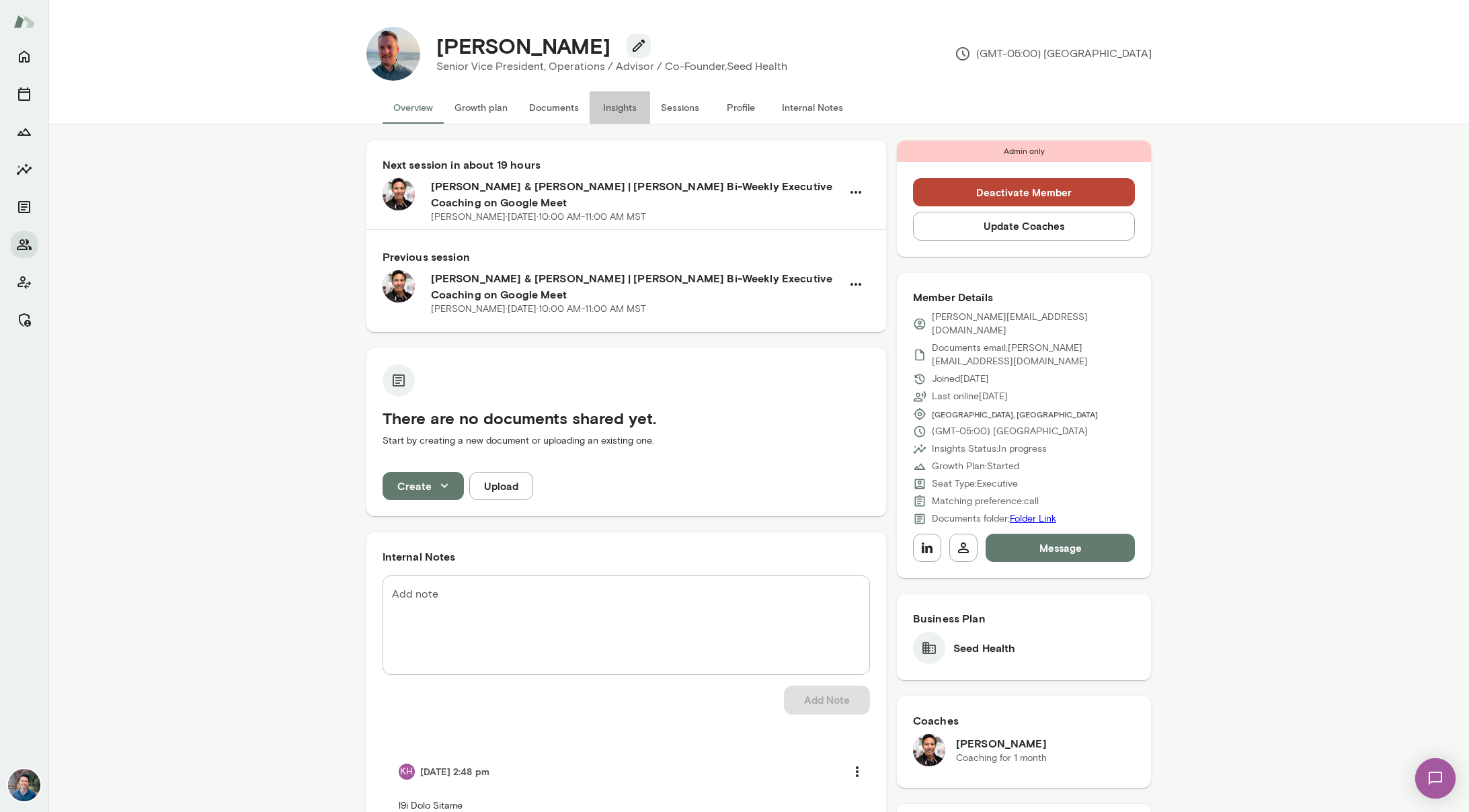
click at [631, 107] on button "Insights" at bounding box center [620, 107] width 61 height 32
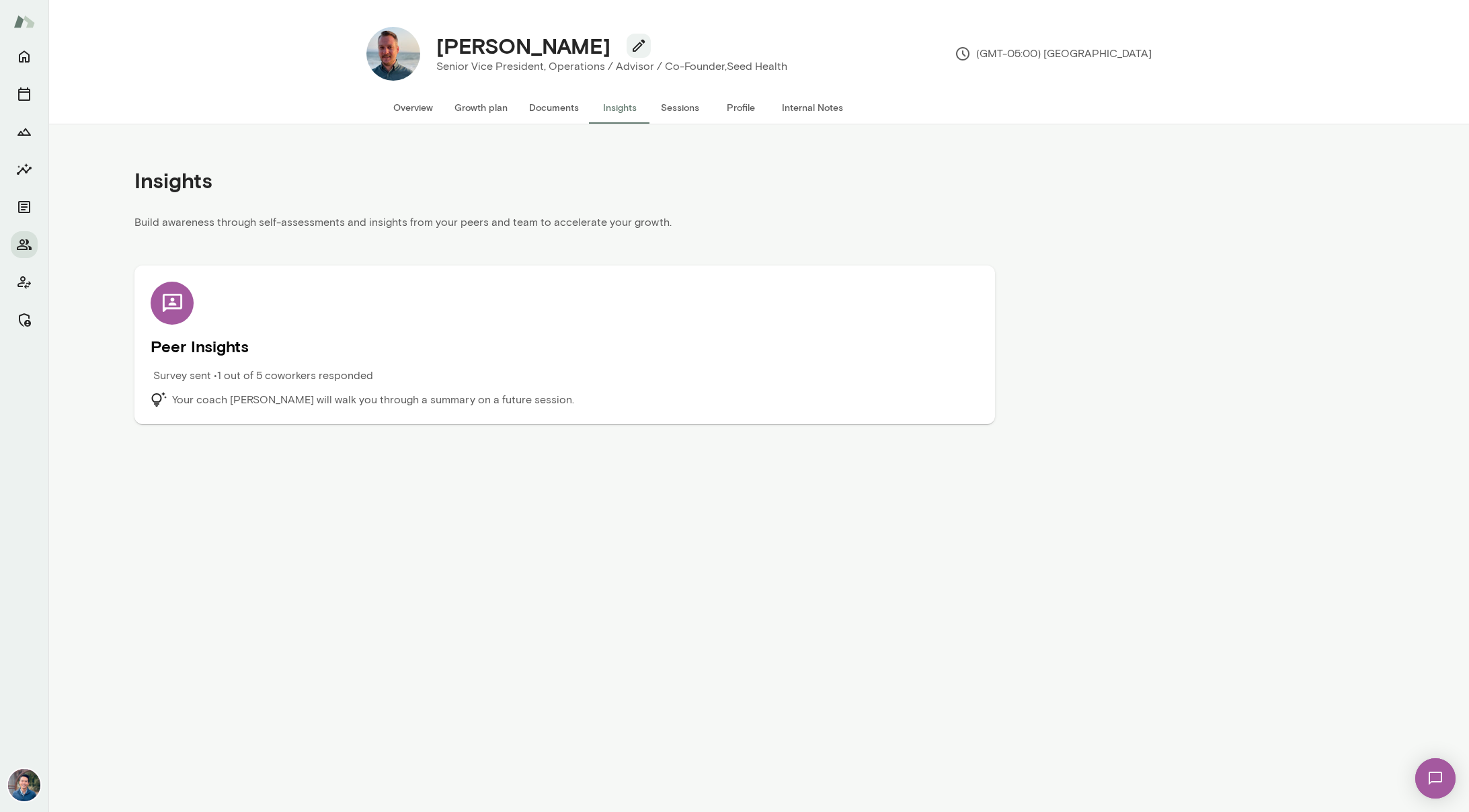
click at [312, 333] on div "Peer Insights Survey sent • 1 out of 5 coworkers responded Your coach [PERSON_N…" at bounding box center [564, 345] width 828 height 127
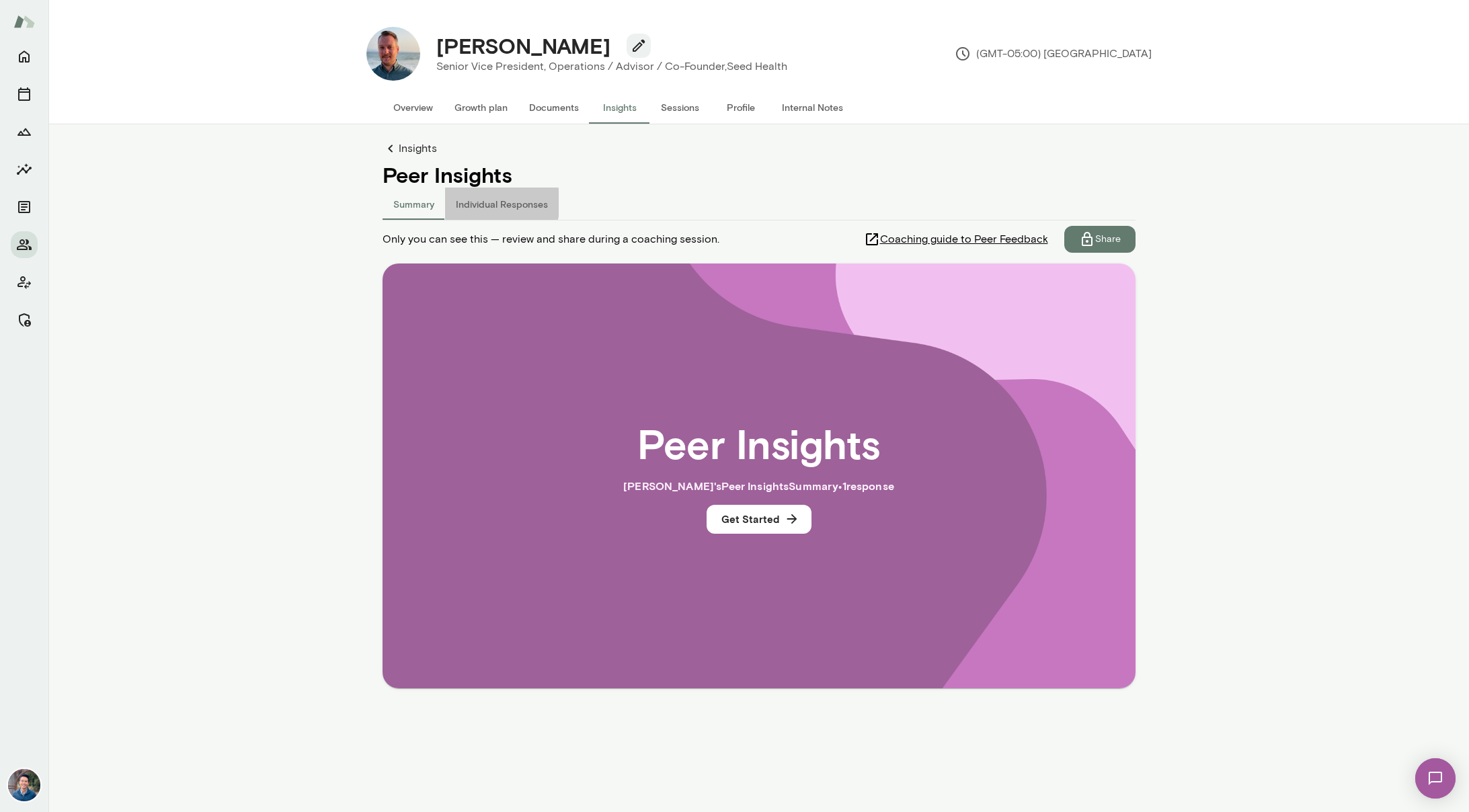
click at [488, 203] on button "Individual Responses" at bounding box center [501, 203] width 114 height 32
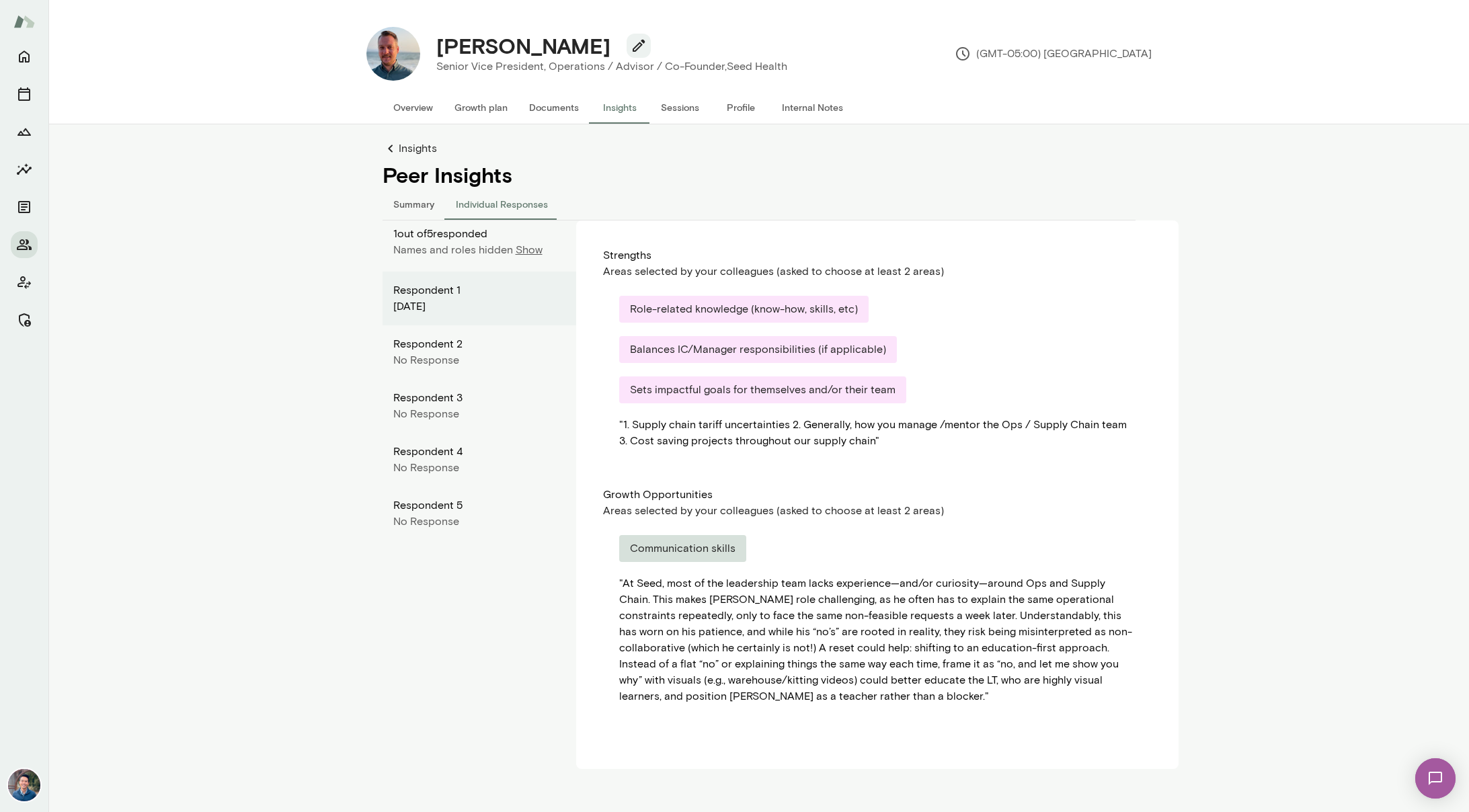
click at [517, 250] on p "Show" at bounding box center [529, 250] width 27 height 16
click at [335, 363] on main "[PERSON_NAME] Senior Vice President, Operations / Advisor / Co-Founder, Seed He…" at bounding box center [758, 406] width 1421 height 812
